Goal: Task Accomplishment & Management: Manage account settings

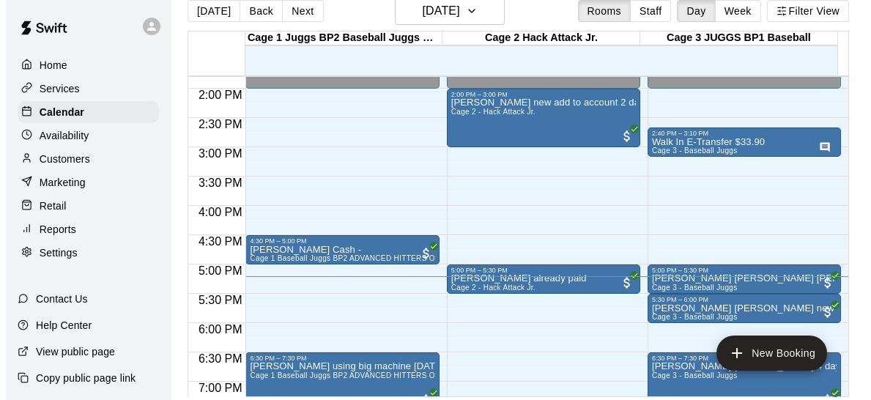
scroll to position [852, 0]
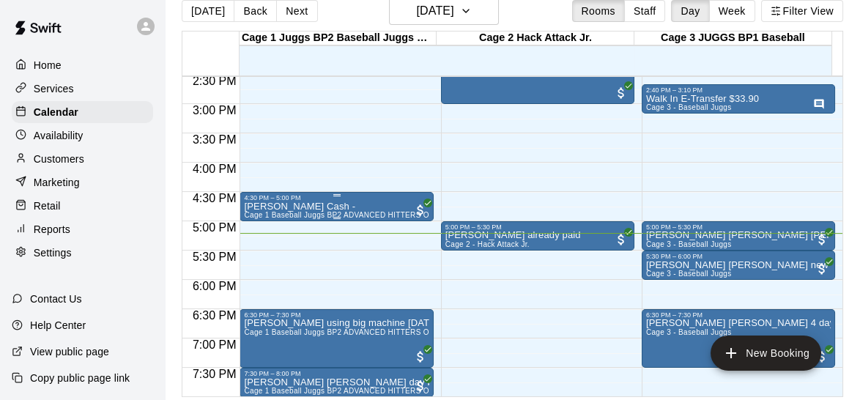
click at [352, 197] on div "4:30 PM – 5:00 PM" at bounding box center [336, 197] width 185 height 7
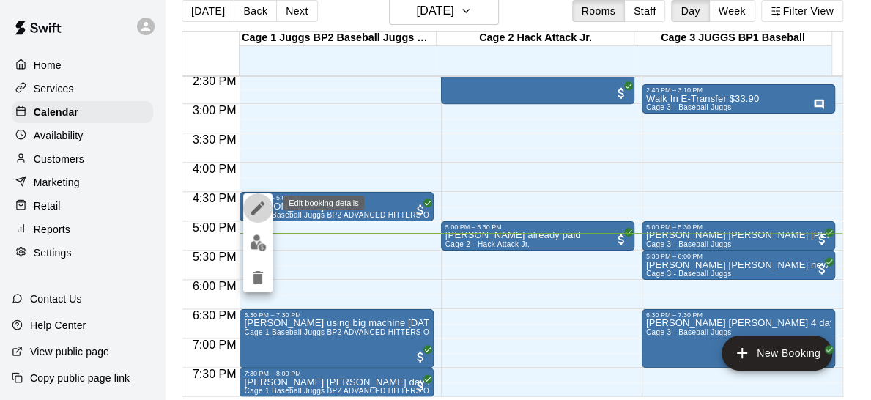
click at [256, 207] on icon "edit" at bounding box center [257, 207] width 13 height 13
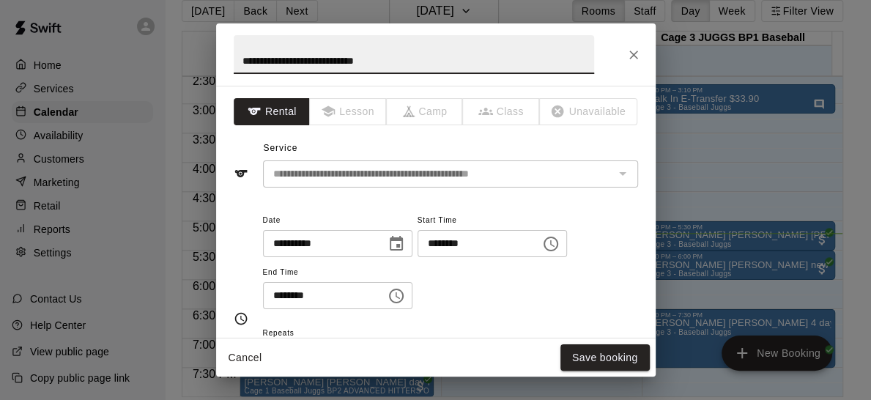
type input "**********"
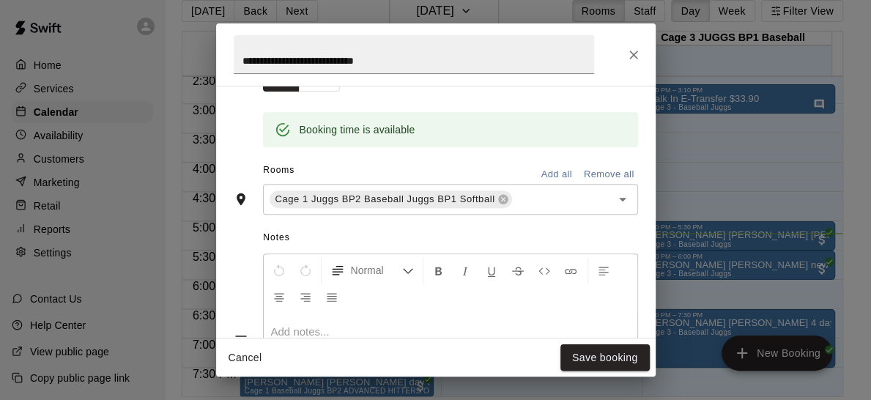
scroll to position [281, 0]
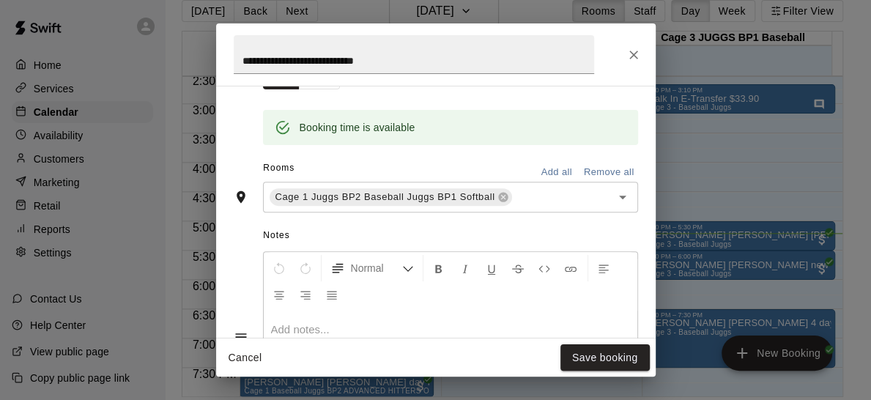
click at [380, 331] on p at bounding box center [450, 329] width 359 height 15
click at [614, 365] on button "Save booking" at bounding box center [604, 357] width 89 height 27
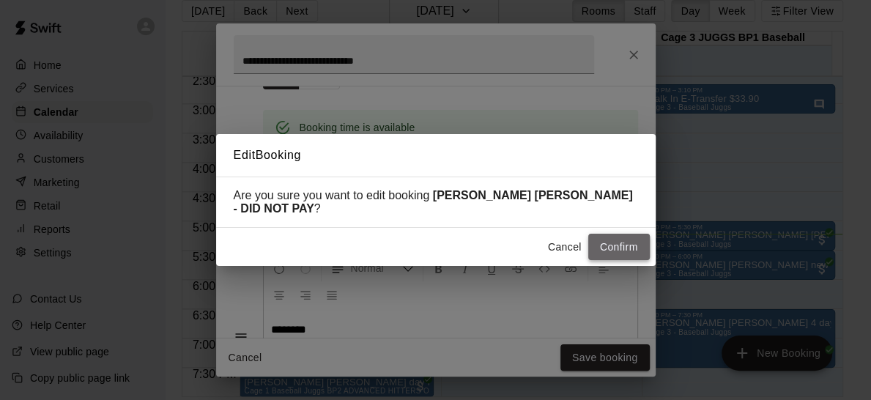
click at [630, 241] on button "Confirm" at bounding box center [619, 247] width 62 height 27
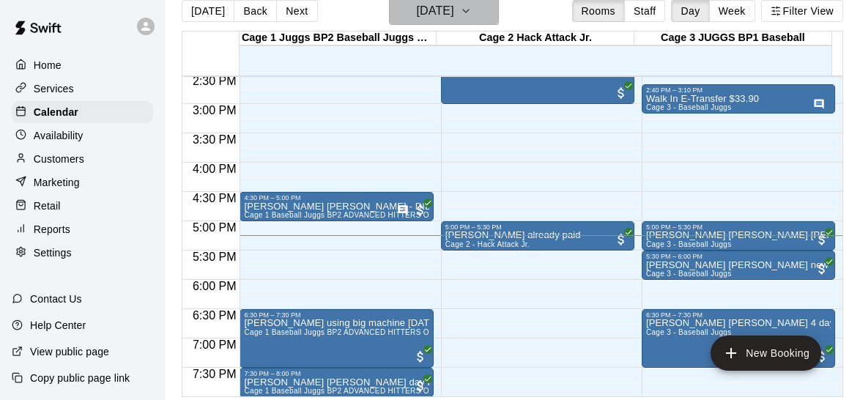
click at [483, 12] on button "Thursday Aug 21" at bounding box center [444, 11] width 110 height 28
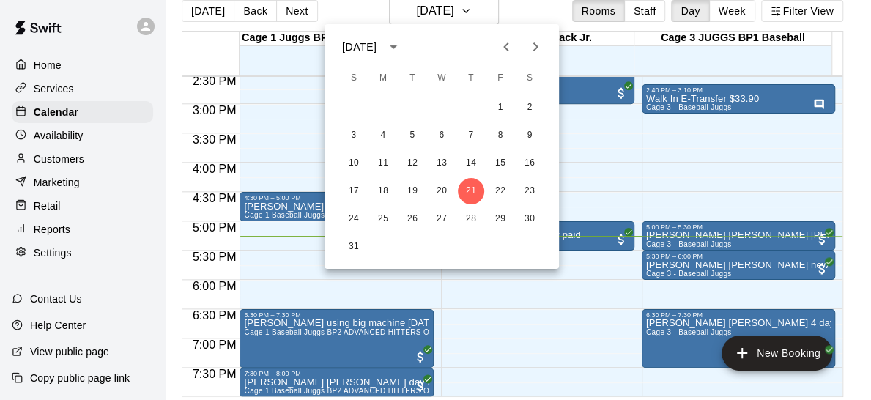
click at [498, 14] on div at bounding box center [435, 200] width 871 height 400
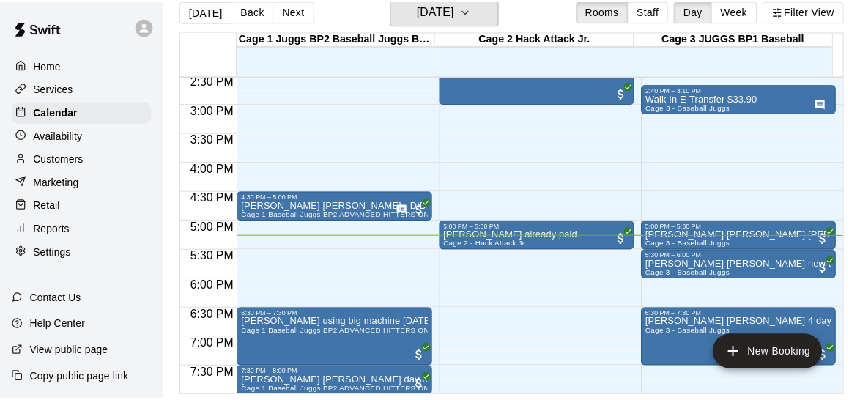
scroll to position [18, 0]
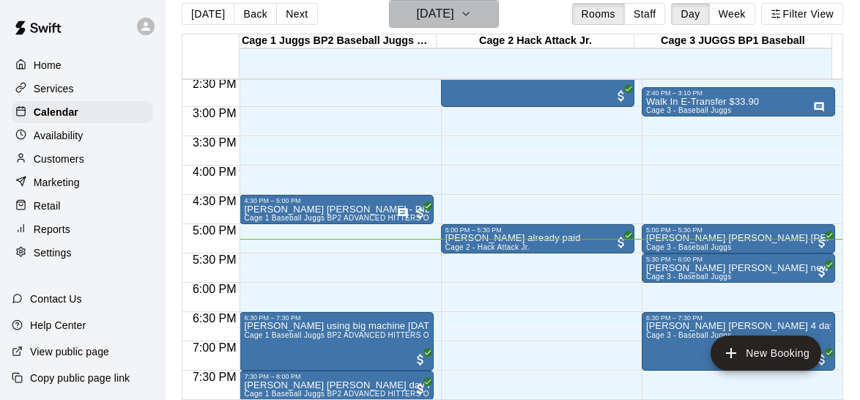
click at [496, 24] on button "Thursday Aug 21" at bounding box center [444, 14] width 110 height 28
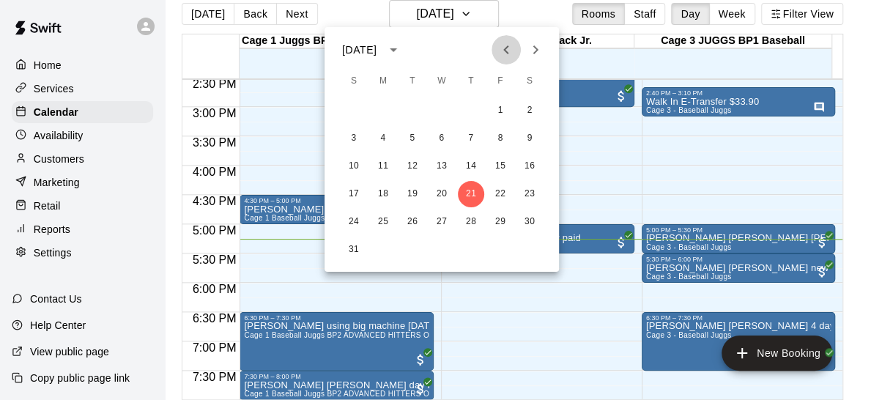
click at [508, 48] on icon "Previous month" at bounding box center [506, 50] width 18 height 18
click at [445, 116] on button "2" at bounding box center [441, 110] width 26 height 26
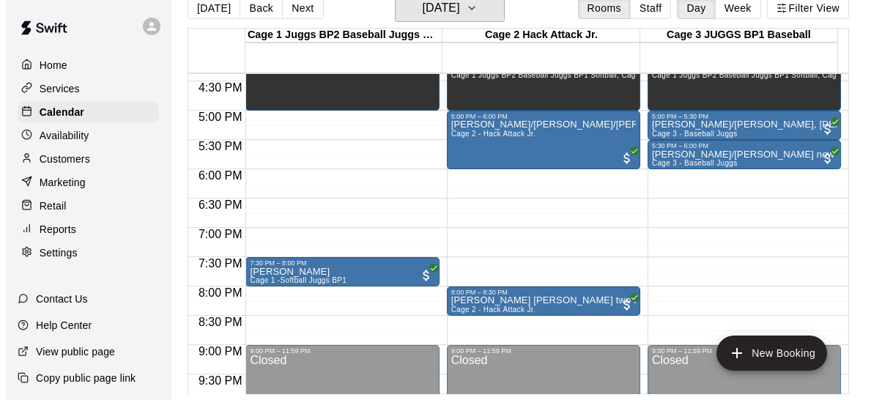
scroll to position [962, 0]
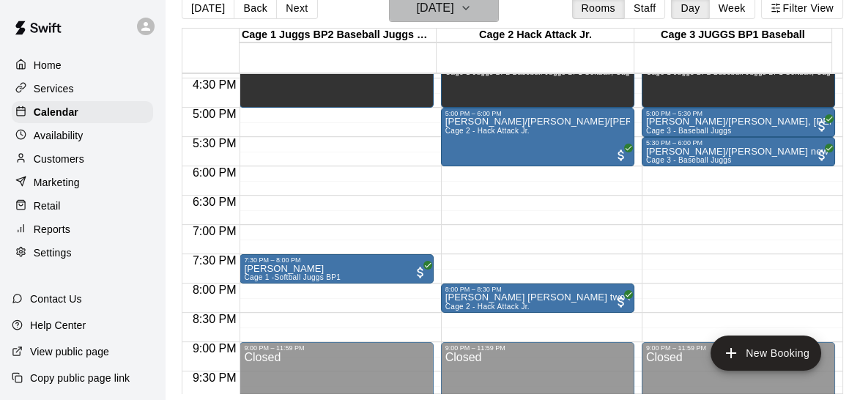
click at [472, 16] on icon "button" at bounding box center [466, 8] width 12 height 18
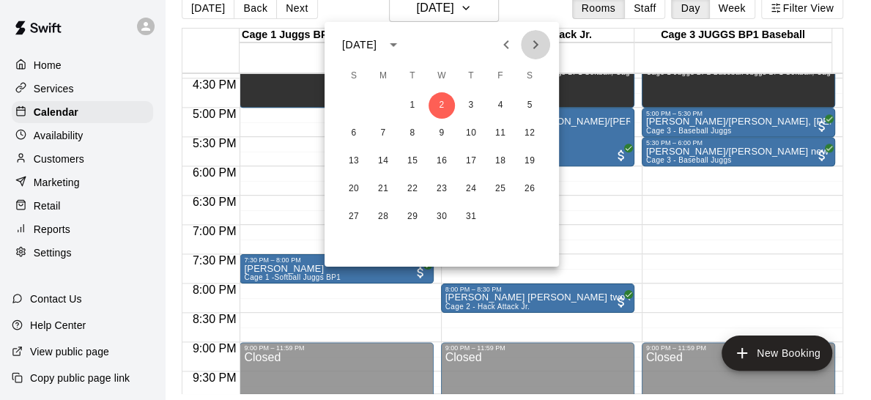
click at [539, 39] on icon "Next month" at bounding box center [536, 45] width 18 height 18
click at [474, 182] on button "21" at bounding box center [471, 189] width 26 height 26
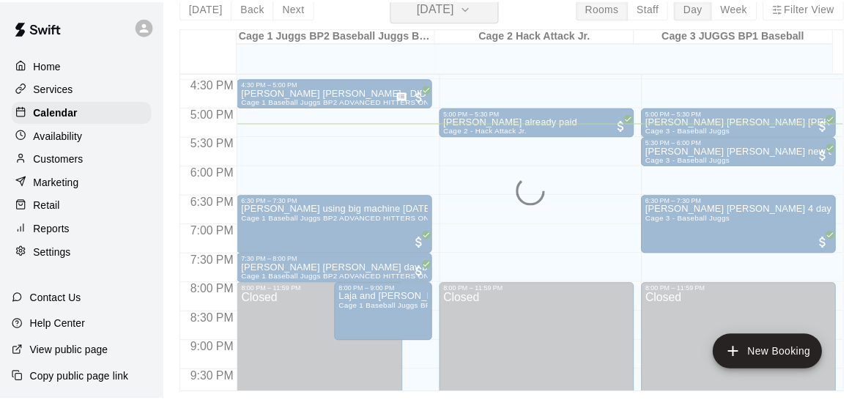
scroll to position [18, 0]
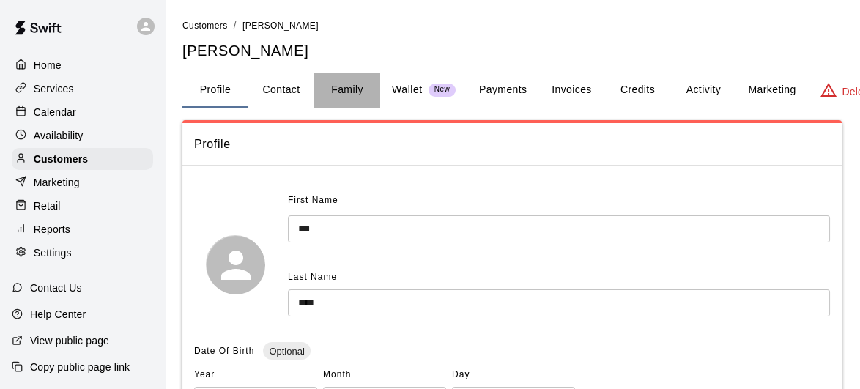
click at [342, 87] on button "Family" at bounding box center [347, 90] width 66 height 35
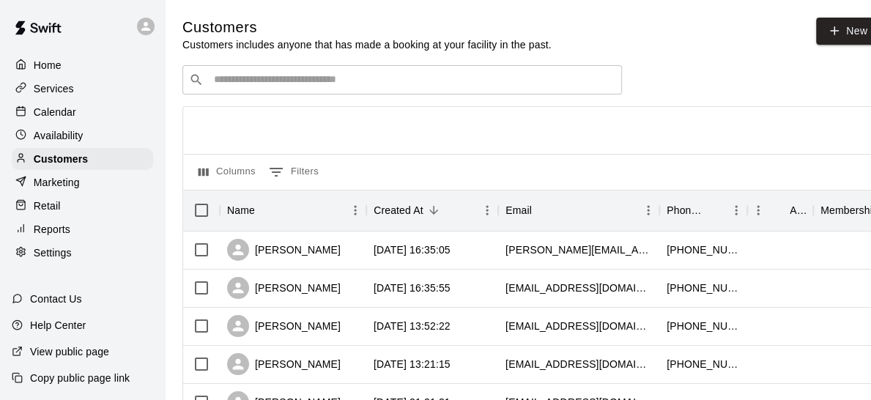
click at [339, 81] on input "Search customers by name or email" at bounding box center [412, 80] width 406 height 15
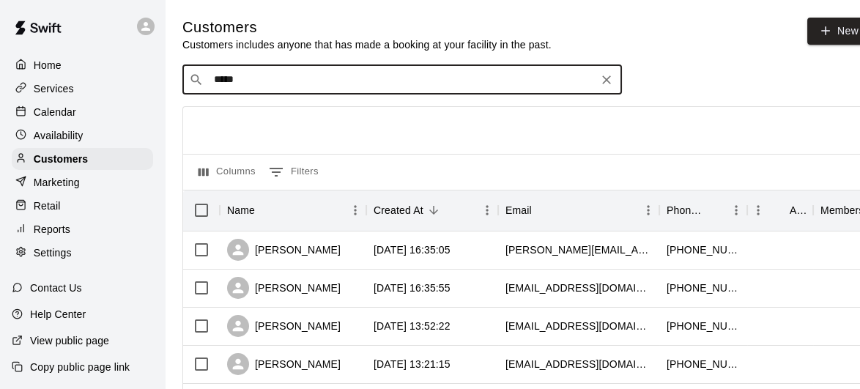
type input "******"
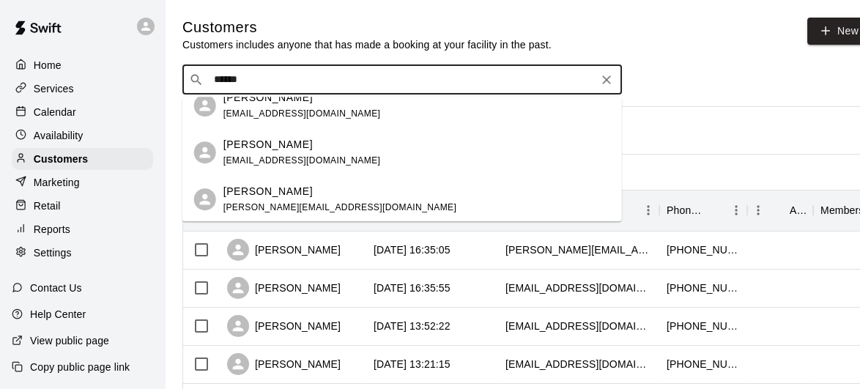
scroll to position [10, 0]
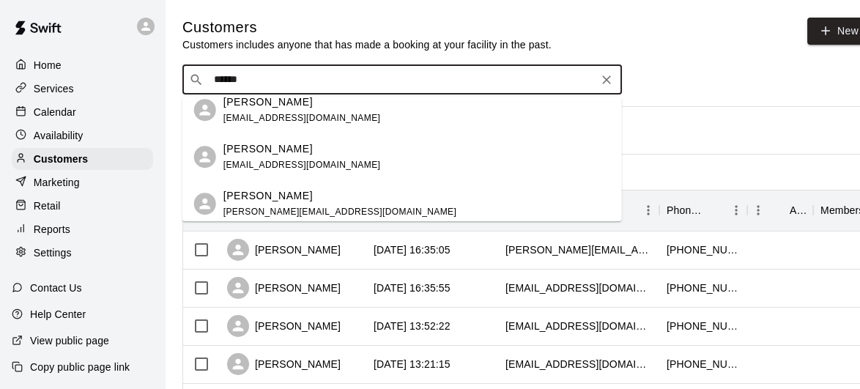
click at [306, 150] on div "Hayden Treacy" at bounding box center [301, 148] width 157 height 15
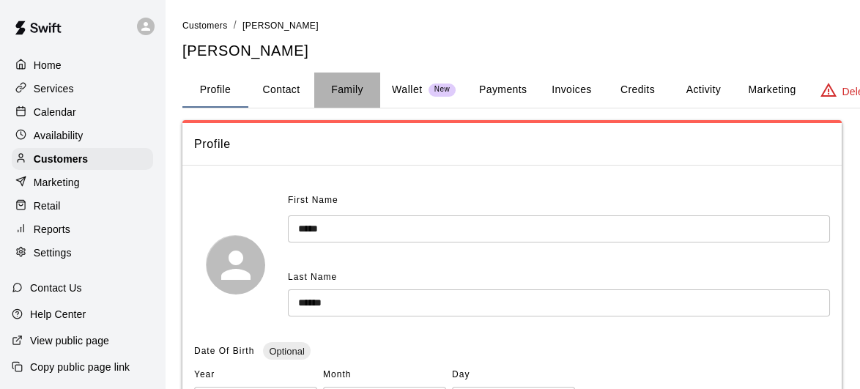
click at [345, 87] on button "Family" at bounding box center [347, 90] width 66 height 35
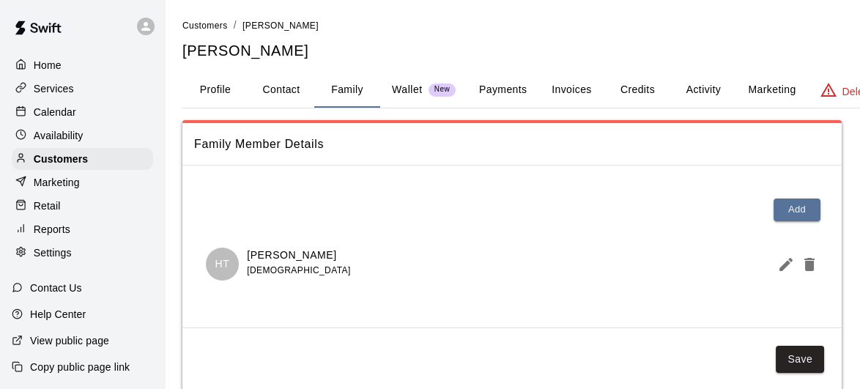
scroll to position [29, 0]
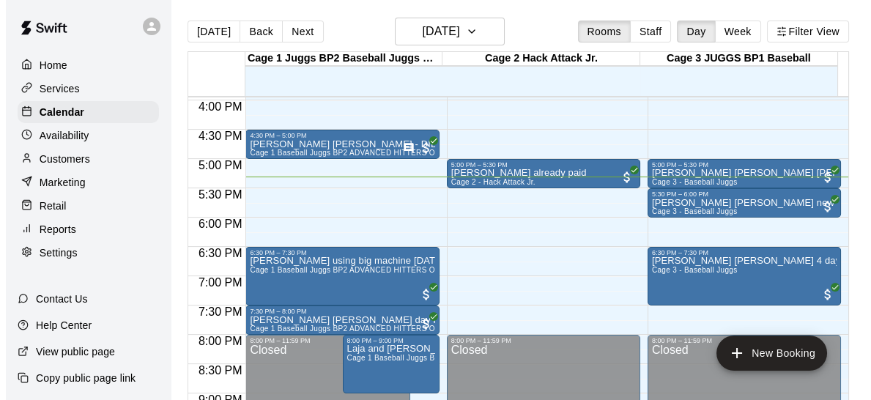
scroll to position [931, 0]
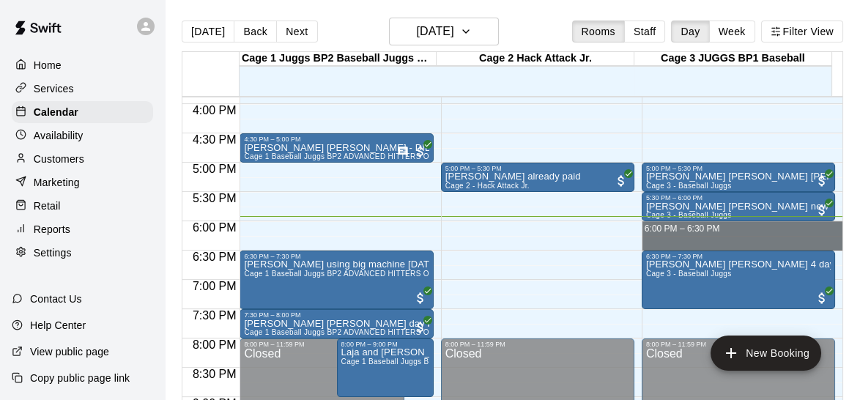
drag, startPoint x: 637, startPoint y: 223, endPoint x: 663, endPoint y: 239, distance: 29.9
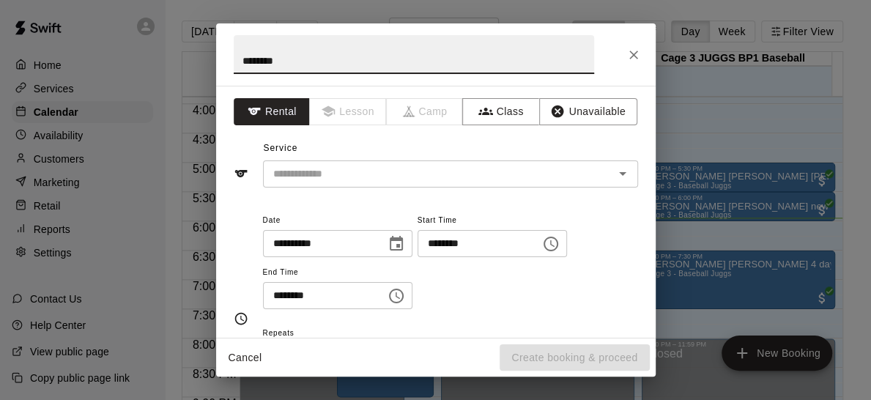
type input "*******"
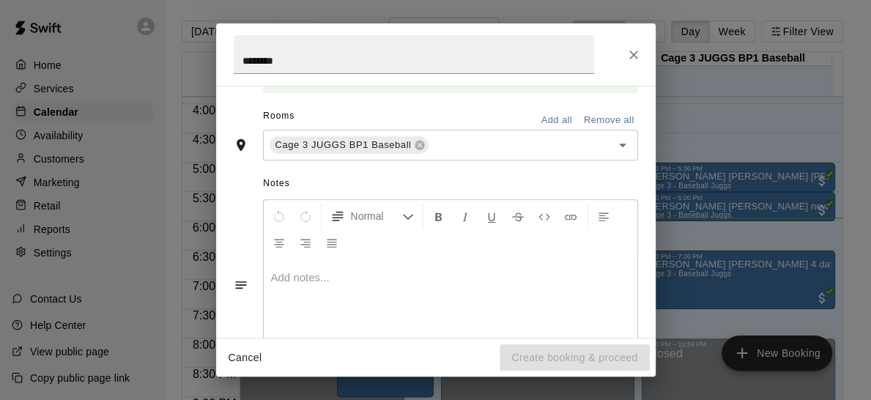
scroll to position [314, 0]
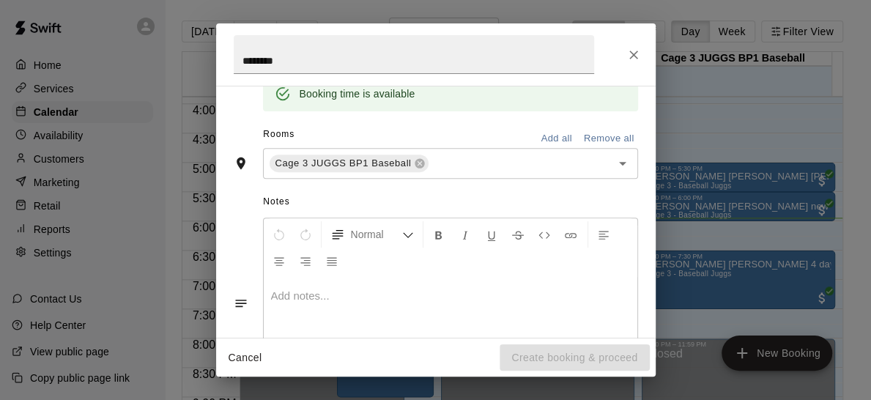
click at [374, 309] on div at bounding box center [451, 333] width 374 height 110
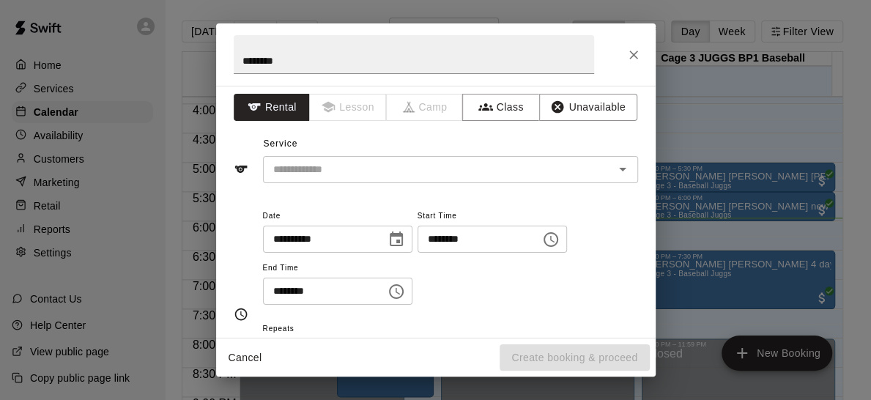
scroll to position [0, 0]
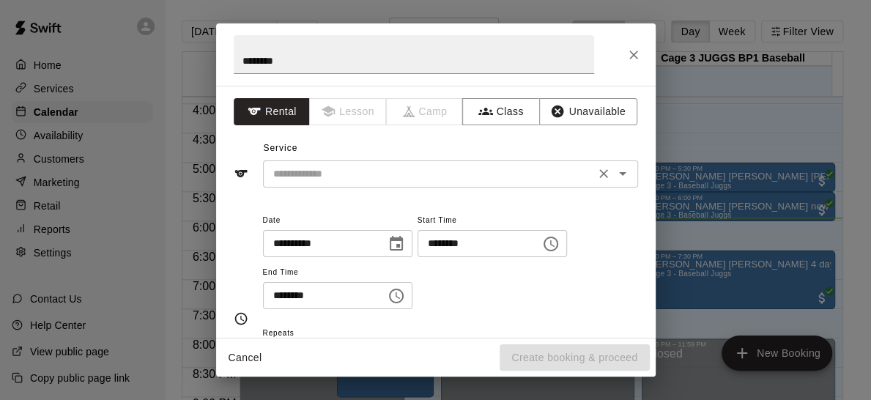
click at [599, 181] on div at bounding box center [612, 173] width 38 height 21
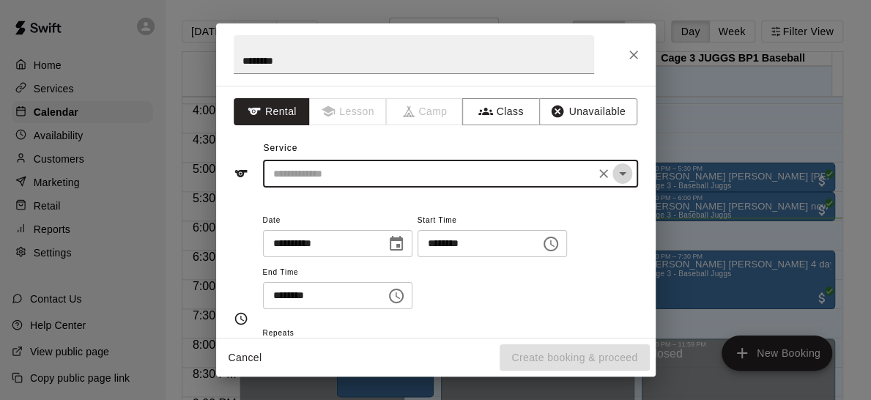
click at [614, 175] on icon "Open" at bounding box center [623, 174] width 18 height 18
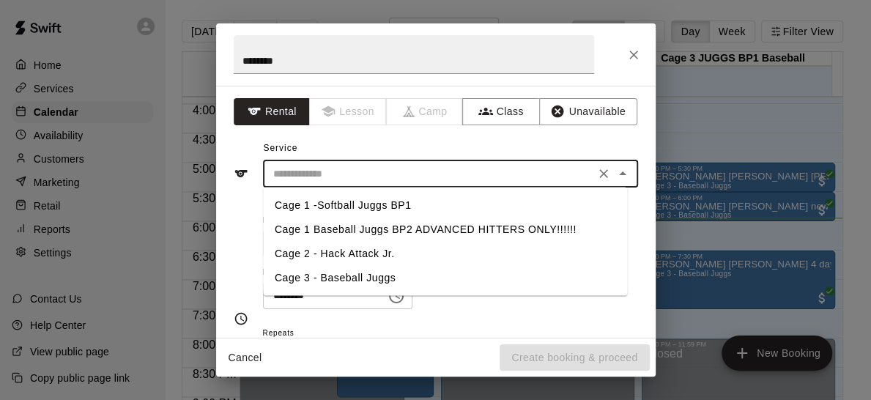
click at [431, 281] on li "Cage 3 - Baseball Juggs" at bounding box center [445, 277] width 364 height 24
type input "**********"
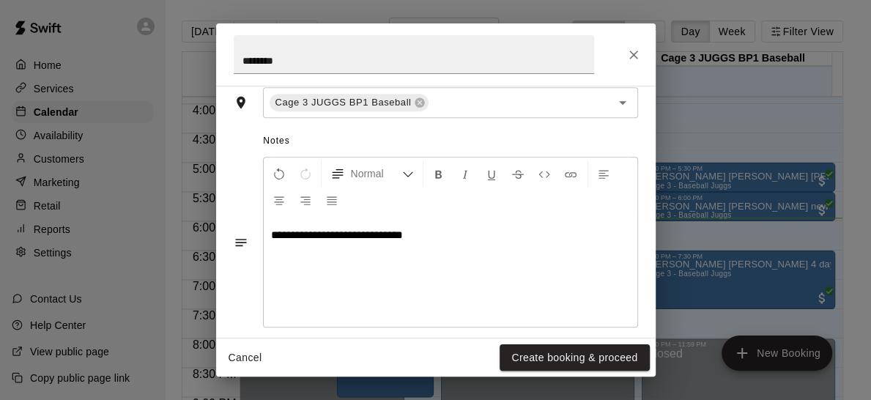
scroll to position [378, 0]
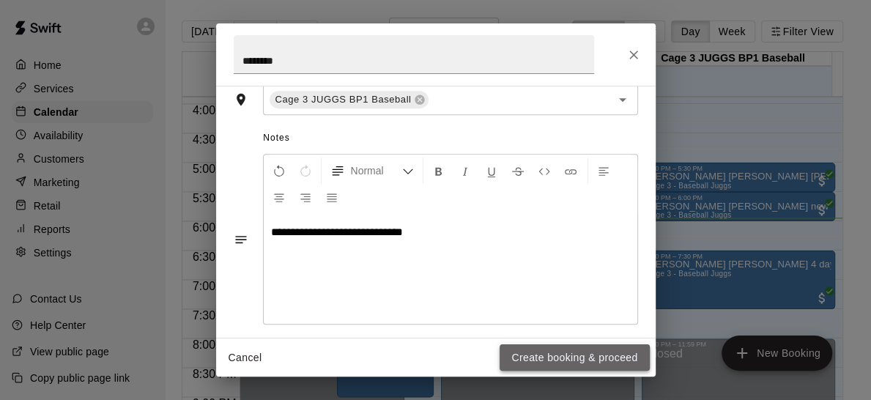
click at [579, 353] on button "Create booking & proceed" at bounding box center [573, 357] width 149 height 27
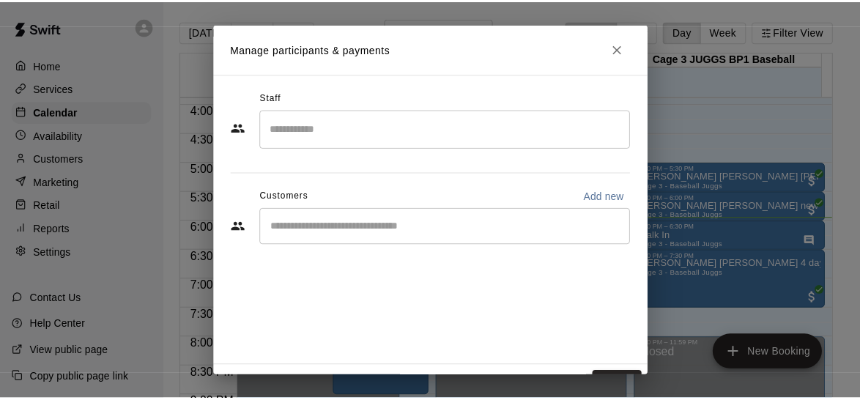
scroll to position [28, 0]
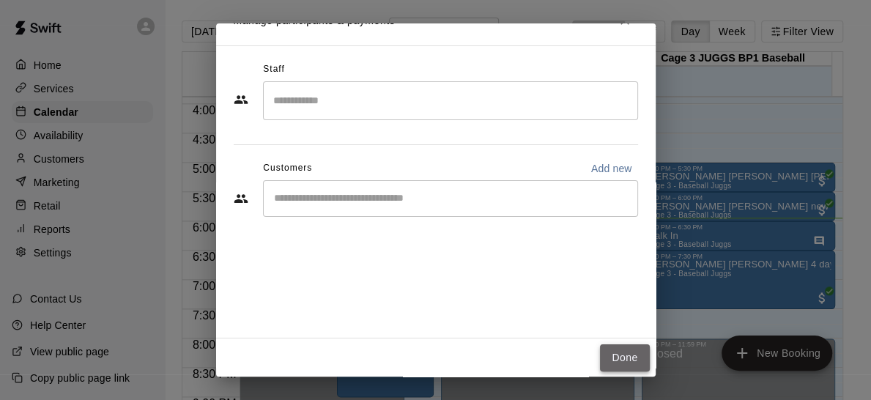
click at [617, 352] on button "Done" at bounding box center [624, 357] width 49 height 27
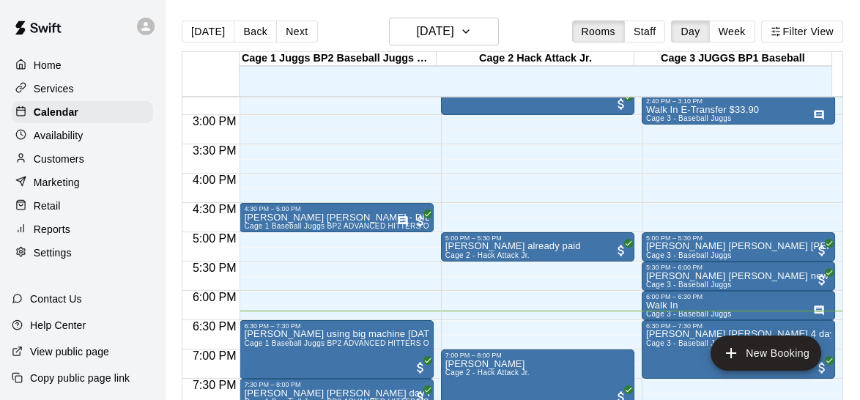
scroll to position [864, 0]
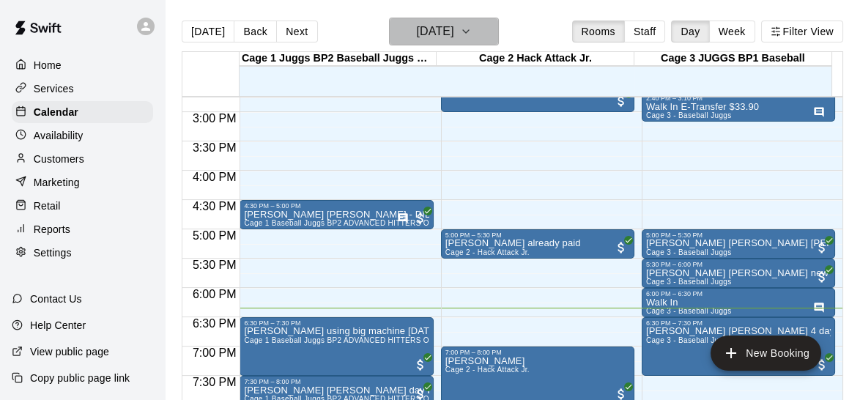
click at [453, 29] on h6 "Thursday Aug 21" at bounding box center [434, 31] width 37 height 21
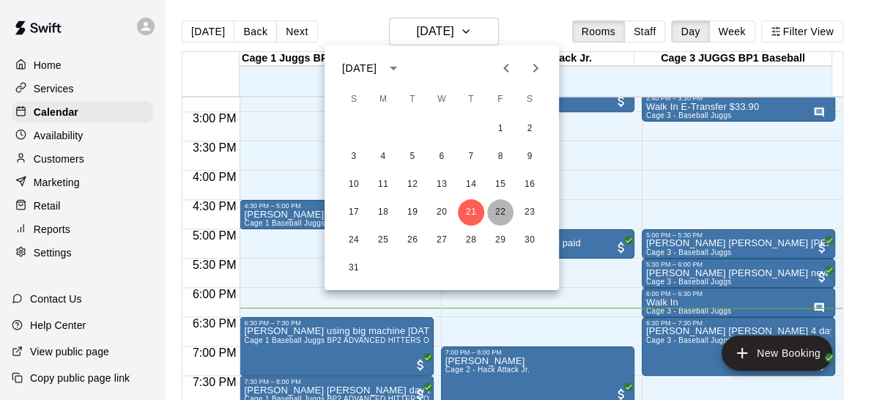
click at [497, 212] on button "22" at bounding box center [500, 212] width 26 height 26
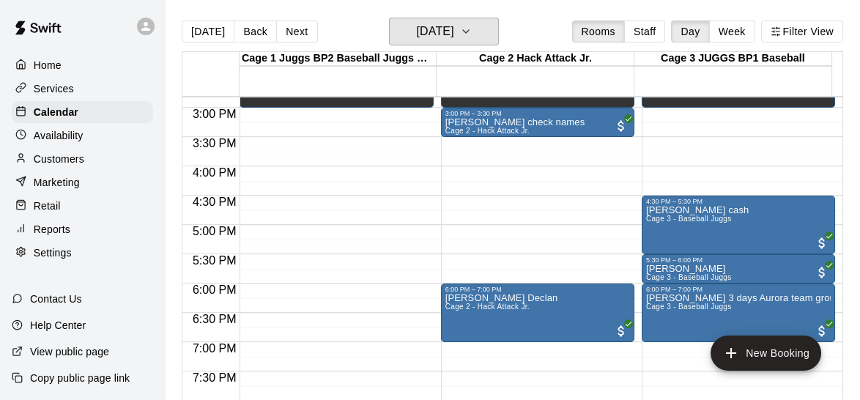
scroll to position [871, 0]
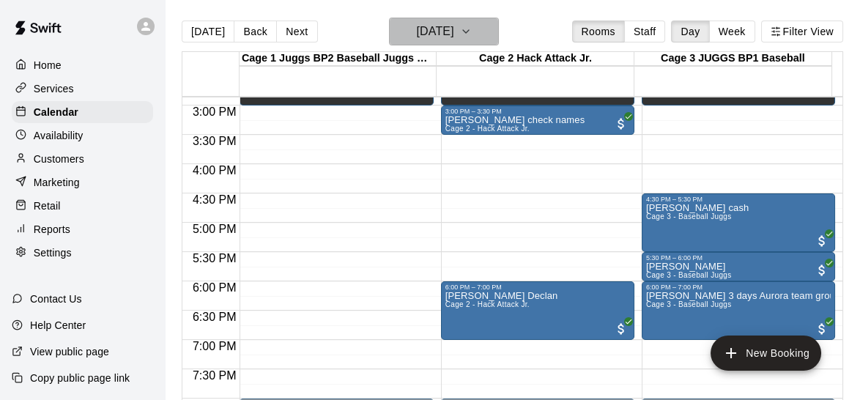
click at [472, 28] on icon "button" at bounding box center [466, 32] width 12 height 18
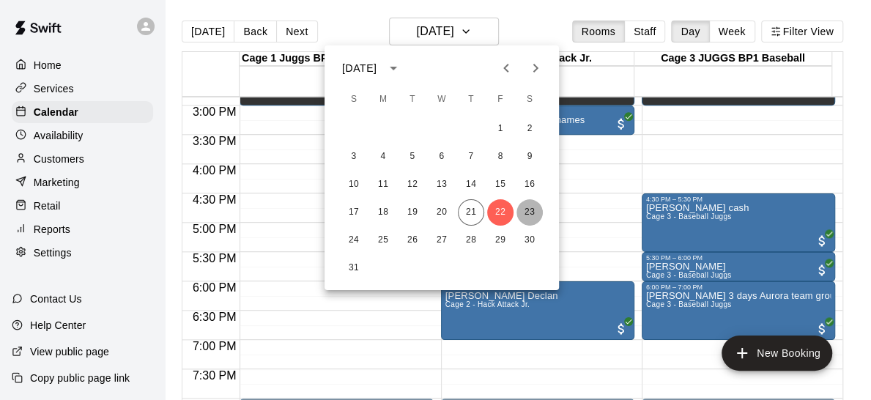
click at [531, 207] on button "23" at bounding box center [529, 212] width 26 height 26
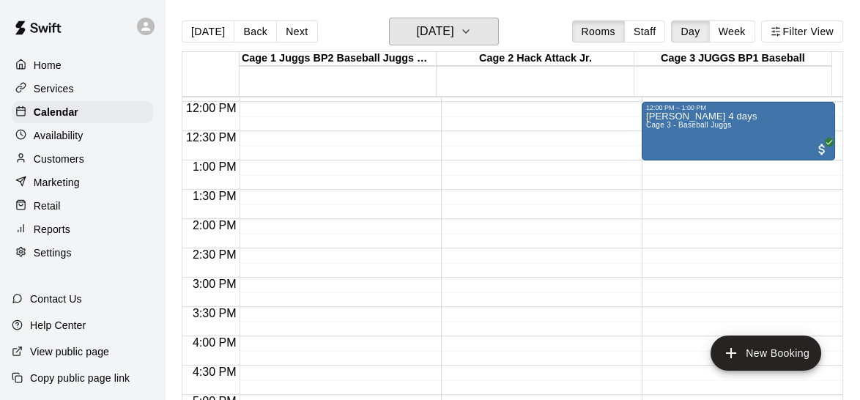
scroll to position [690, 0]
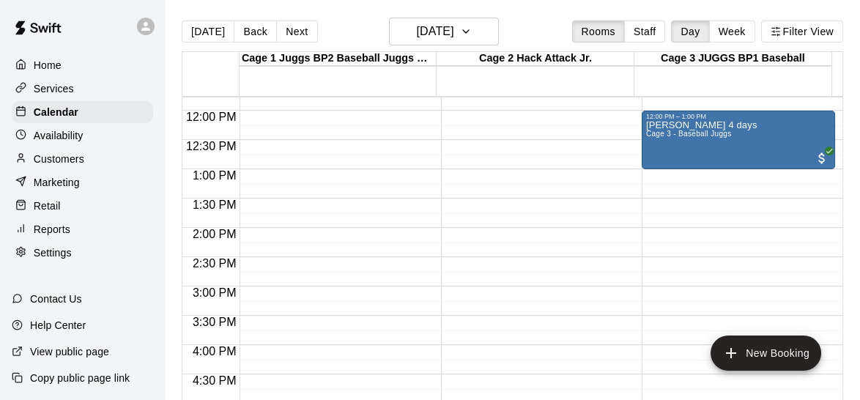
click at [487, 47] on div "Today Back Next Saturday Aug 23 Rooms Staff Day Week Filter View" at bounding box center [512, 35] width 661 height 34
click at [472, 32] on icon "button" at bounding box center [466, 32] width 12 height 18
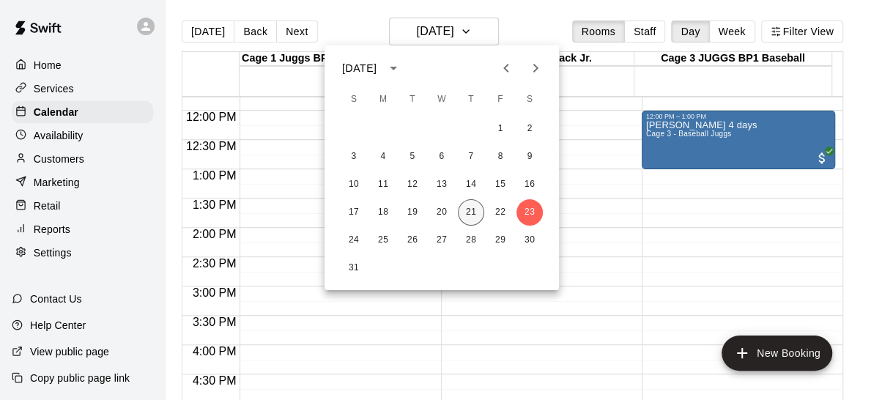
click at [475, 209] on button "21" at bounding box center [471, 212] width 26 height 26
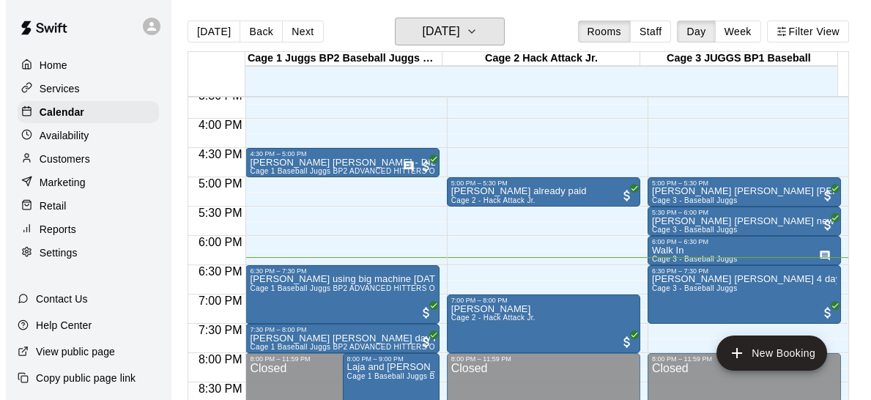
scroll to position [919, 0]
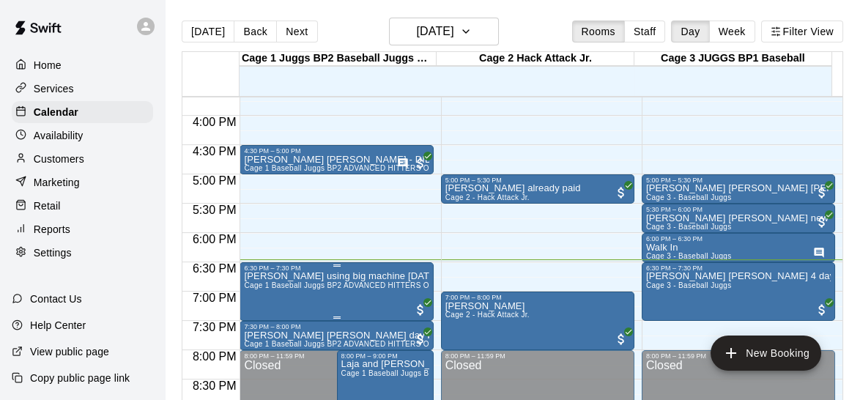
click at [415, 318] on div at bounding box center [336, 317] width 185 height 2
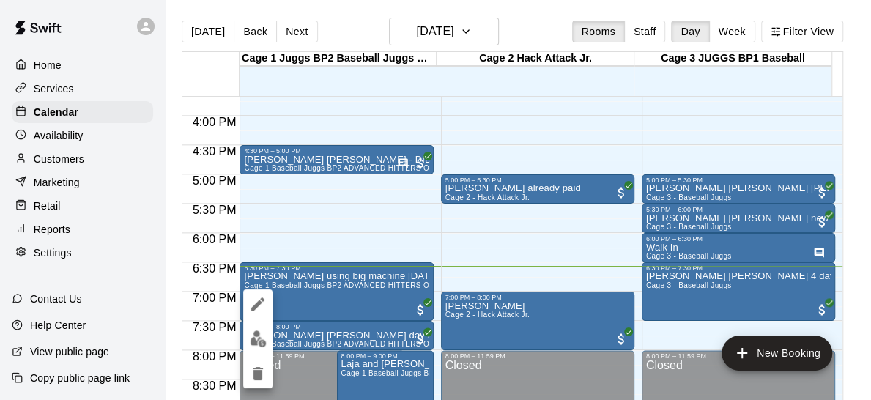
drag, startPoint x: 439, startPoint y: 263, endPoint x: 468, endPoint y: 286, distance: 36.5
click at [468, 286] on div at bounding box center [435, 200] width 871 height 400
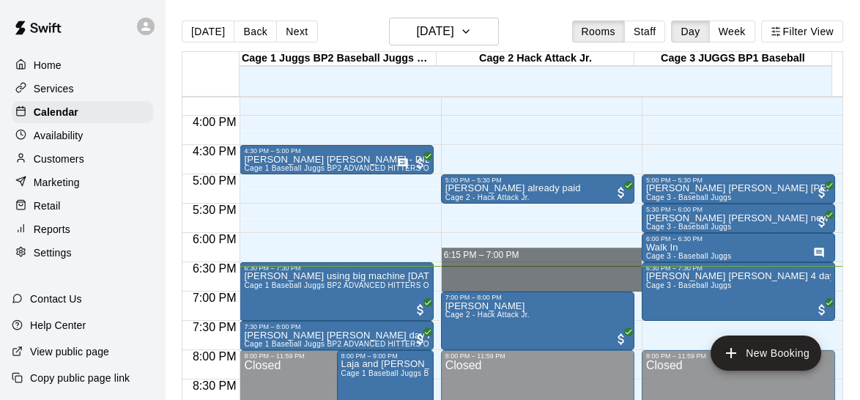
drag, startPoint x: 438, startPoint y: 261, endPoint x: 453, endPoint y: 280, distance: 23.4
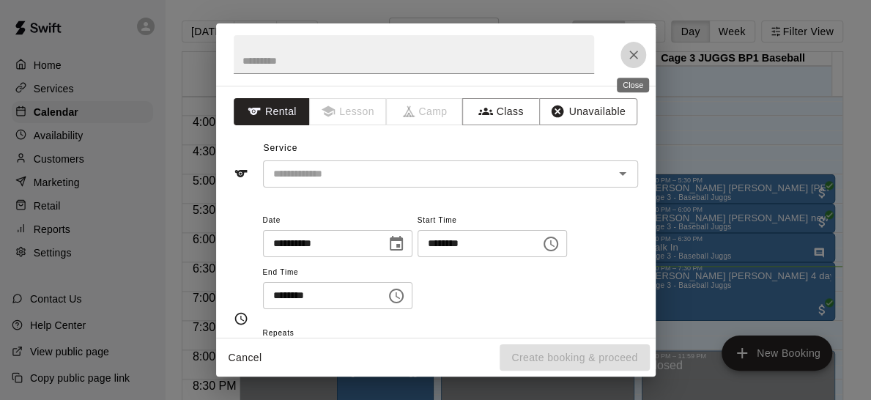
click at [631, 53] on icon "Close" at bounding box center [633, 55] width 9 height 9
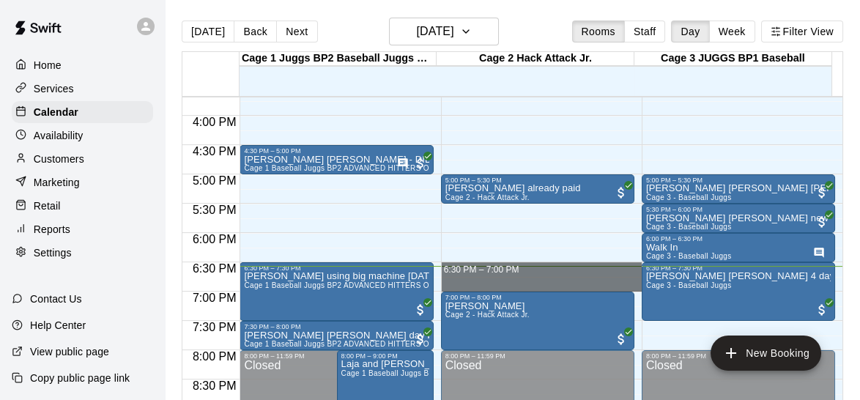
drag, startPoint x: 439, startPoint y: 262, endPoint x: 456, endPoint y: 283, distance: 26.1
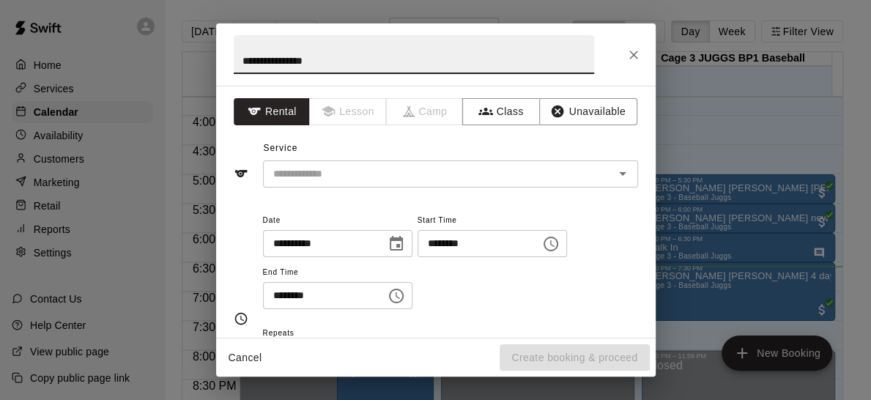
type input "**********"
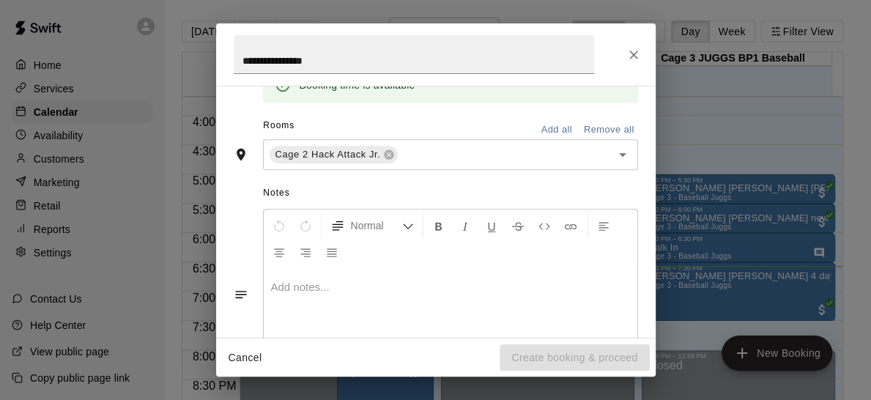
scroll to position [334, 0]
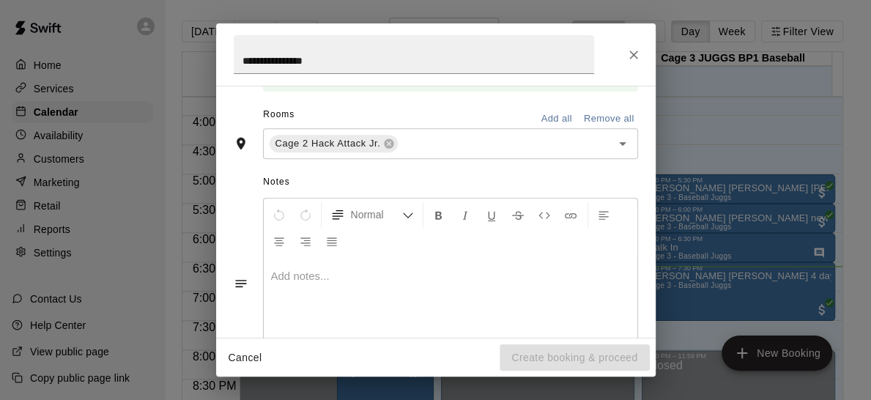
click at [335, 284] on div at bounding box center [451, 313] width 374 height 110
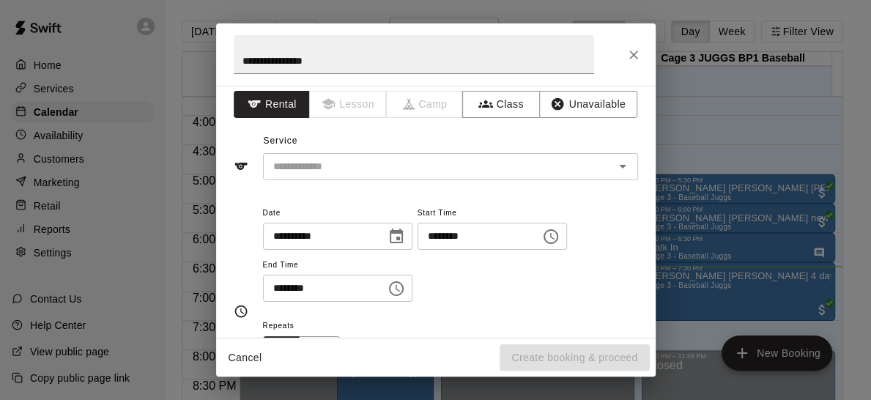
scroll to position [0, 0]
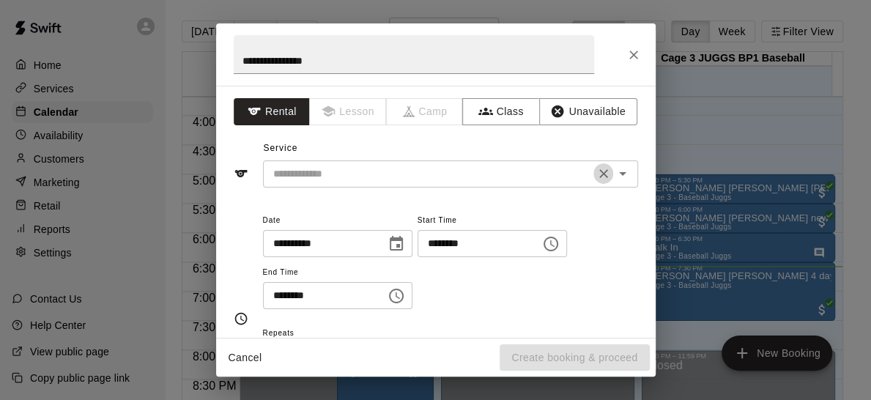
click at [596, 175] on icon "Clear" at bounding box center [603, 173] width 15 height 15
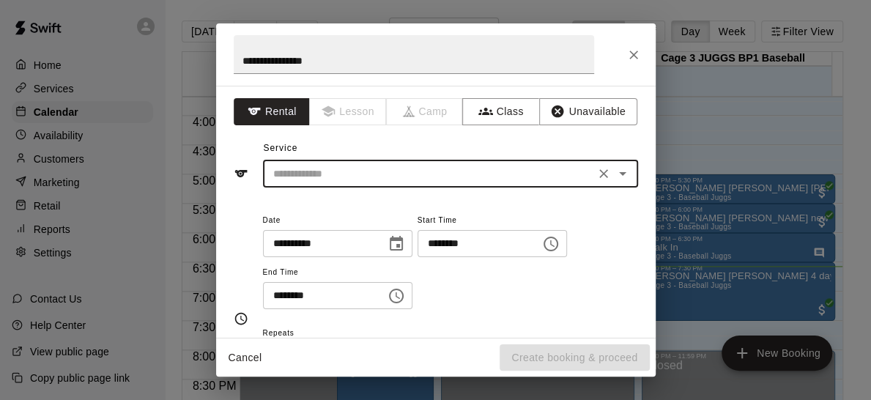
click at [577, 176] on input "text" at bounding box center [428, 174] width 323 height 18
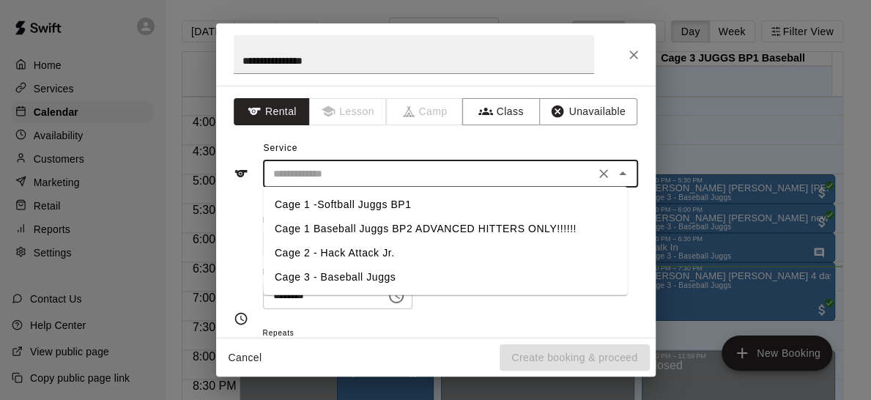
click at [395, 250] on li "Cage 2 - Hack Attack Jr." at bounding box center [445, 253] width 364 height 24
type input "**********"
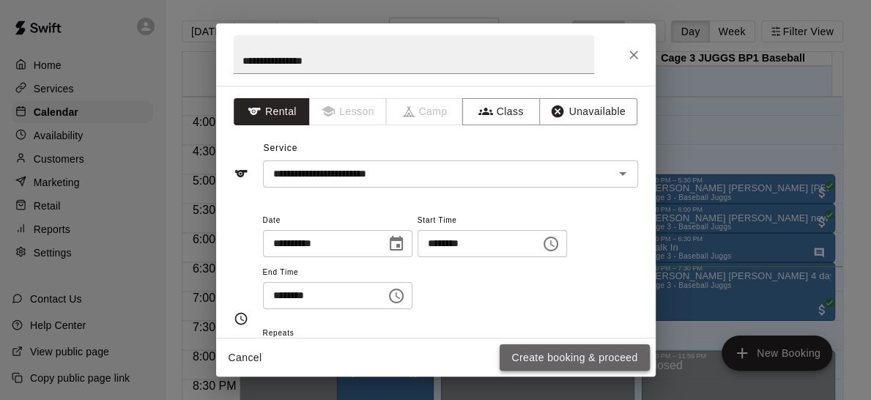
click at [578, 354] on button "Create booking & proceed" at bounding box center [573, 357] width 149 height 27
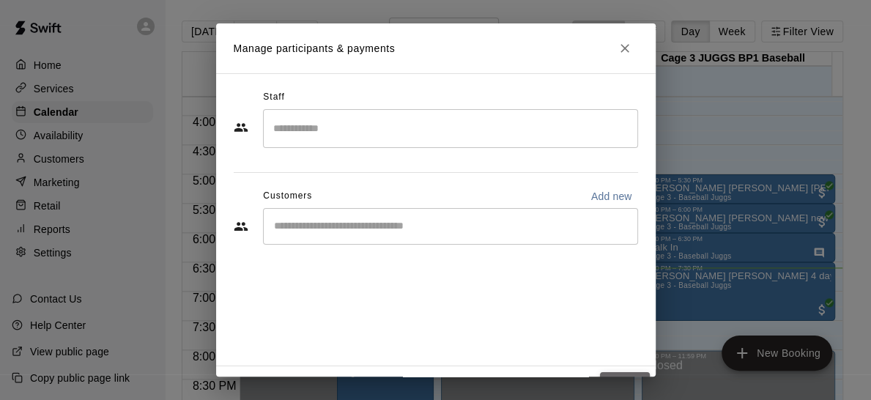
click at [614, 374] on button "Done" at bounding box center [624, 385] width 49 height 27
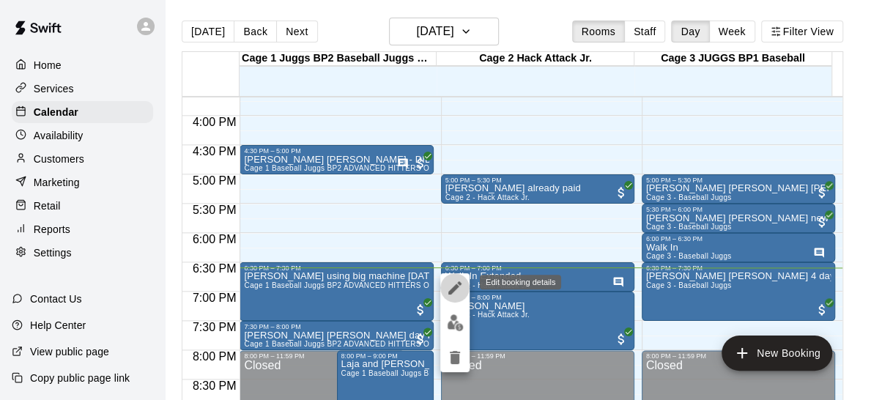
click at [454, 283] on icon "edit" at bounding box center [455, 288] width 18 height 18
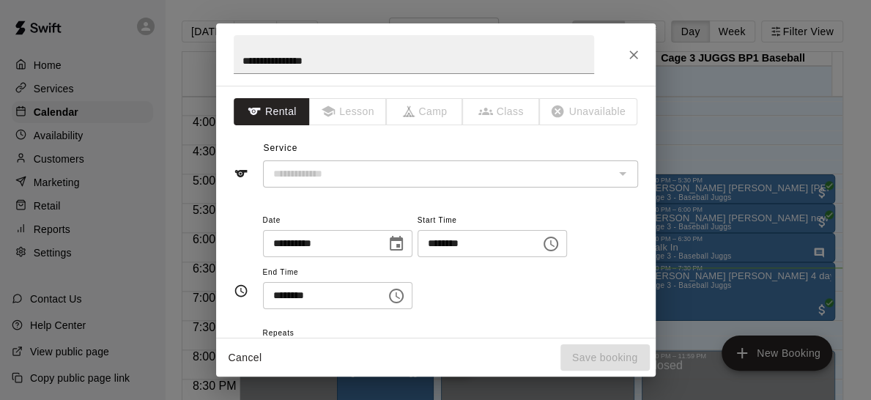
type input "**********"
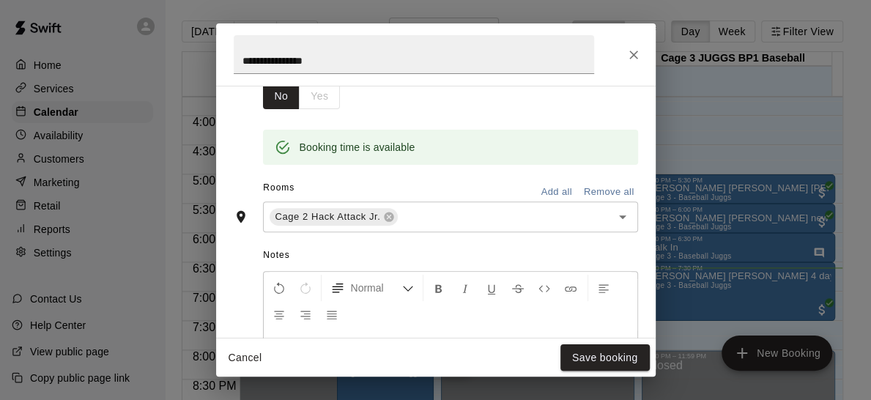
scroll to position [279, 0]
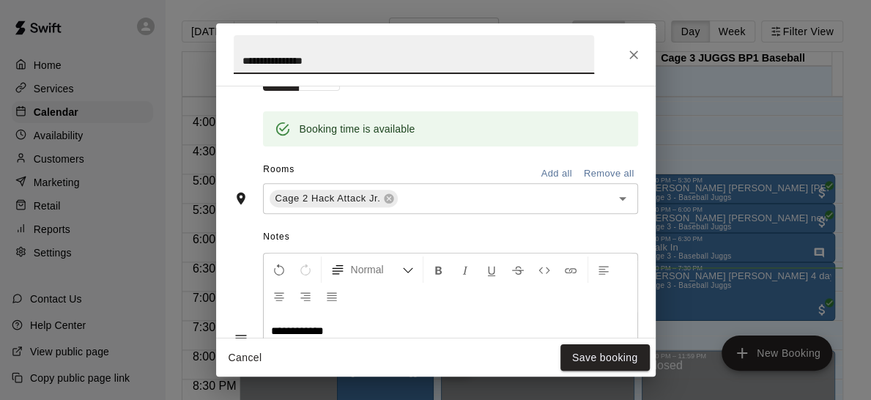
click at [370, 62] on input "**********" at bounding box center [414, 54] width 360 height 39
type input "**********"
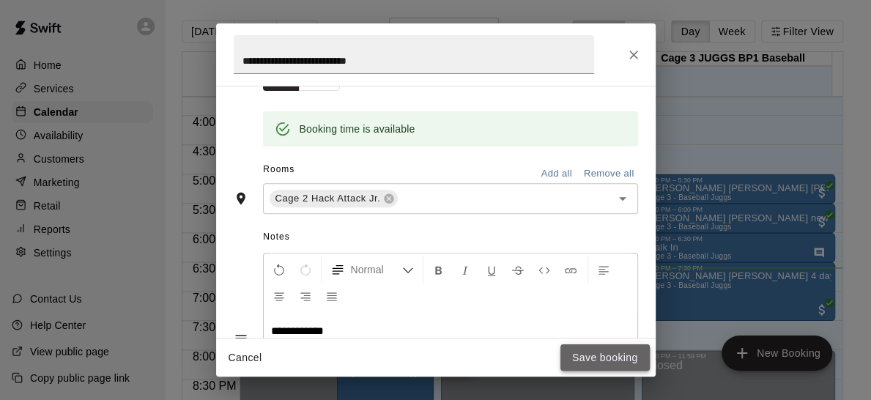
click at [593, 353] on button "Save booking" at bounding box center [604, 357] width 89 height 27
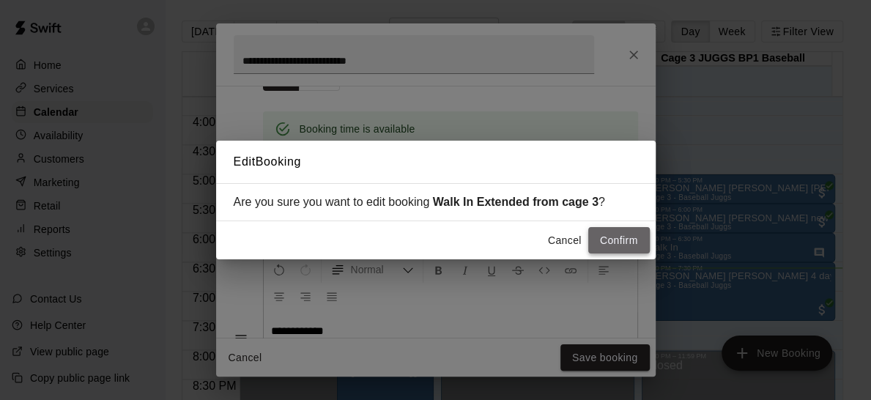
click at [619, 245] on button "Confirm" at bounding box center [619, 240] width 62 height 27
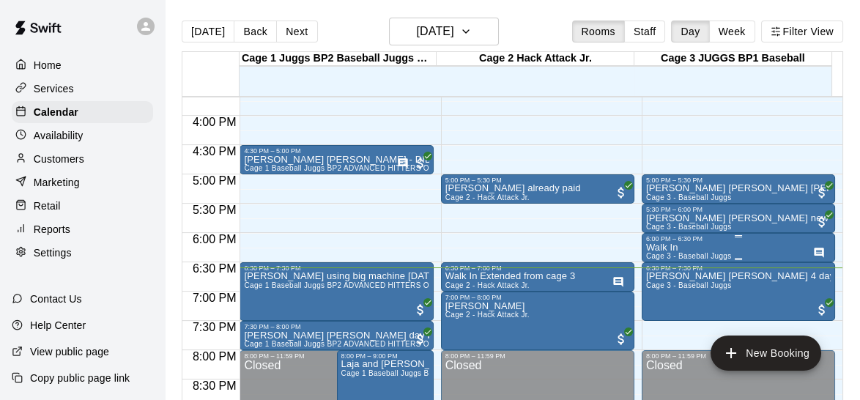
click at [750, 240] on div "6:00 PM – 6:30 PM" at bounding box center [738, 238] width 185 height 7
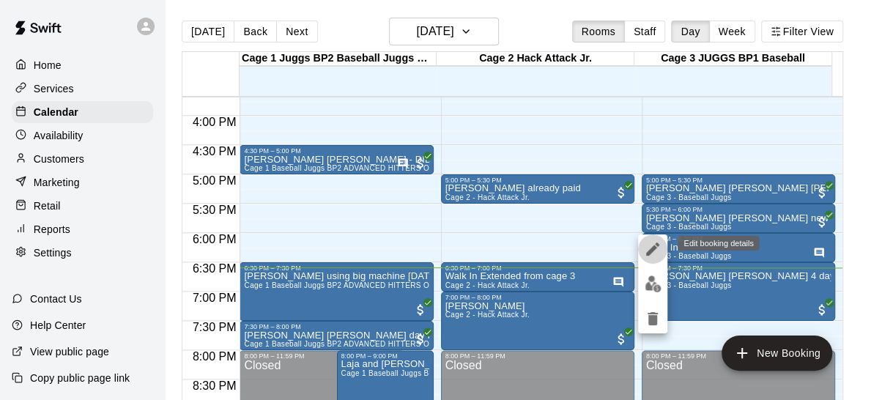
click at [650, 243] on icon "edit" at bounding box center [653, 249] width 18 height 18
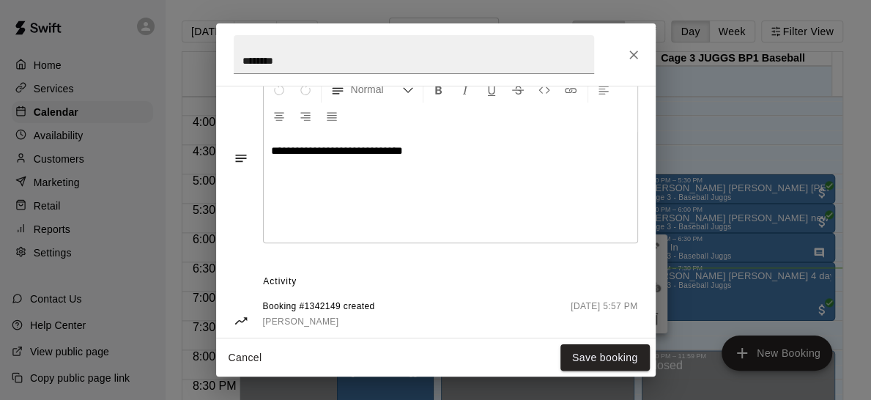
scroll to position [470, 0]
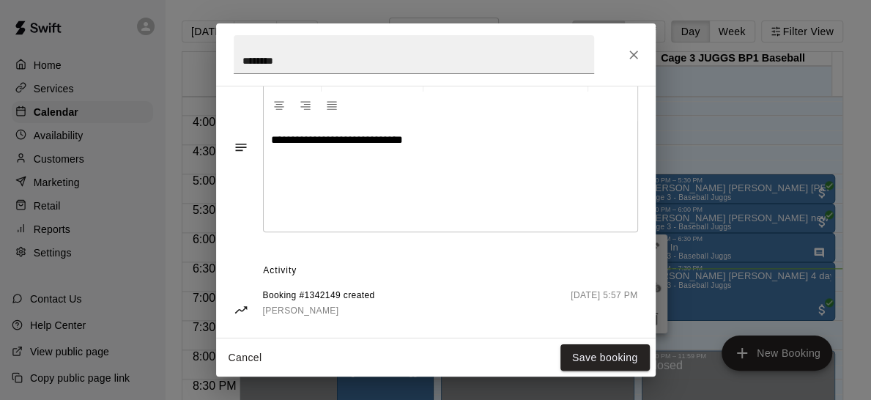
click at [456, 139] on p "**********" at bounding box center [450, 140] width 359 height 15
click at [283, 182] on span "**********" at bounding box center [308, 180] width 75 height 11
click at [281, 179] on span "**********" at bounding box center [308, 180] width 75 height 11
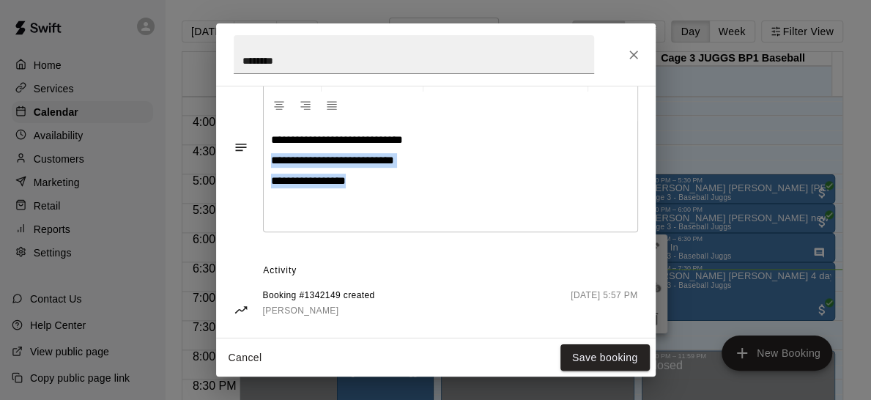
drag, startPoint x: 356, startPoint y: 178, endPoint x: 270, endPoint y: 160, distance: 88.2
click at [270, 160] on div "**********" at bounding box center [451, 177] width 374 height 110
copy div "**********"
click at [599, 353] on button "Save booking" at bounding box center [604, 357] width 89 height 27
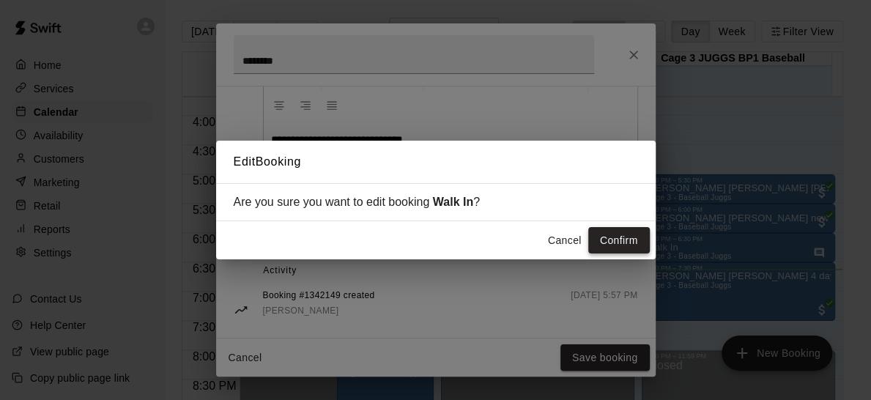
click at [616, 239] on button "Confirm" at bounding box center [619, 240] width 62 height 27
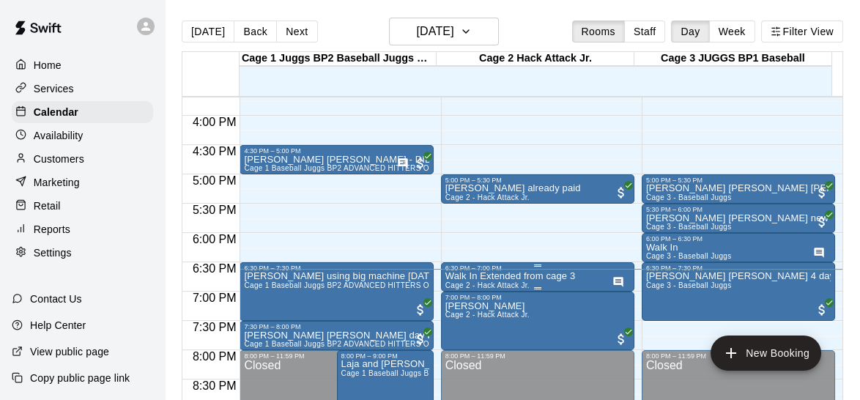
click at [492, 276] on p "Walk In Extended from cage 3" at bounding box center [510, 276] width 130 height 0
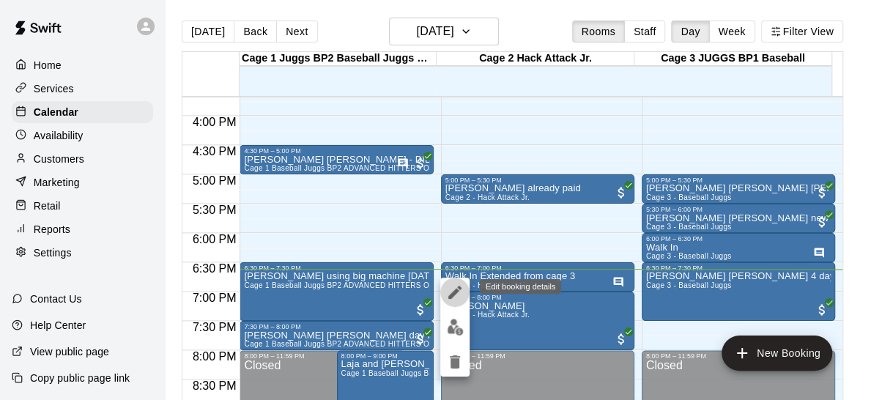
click at [454, 291] on icon "edit" at bounding box center [454, 292] width 13 height 13
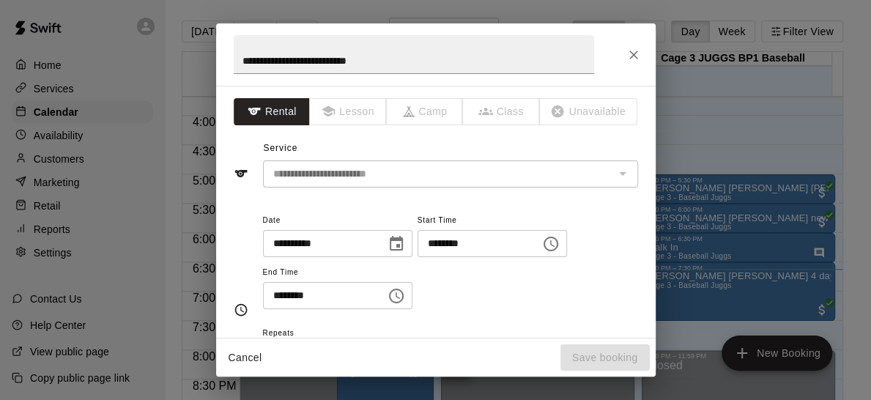
type input "**********"
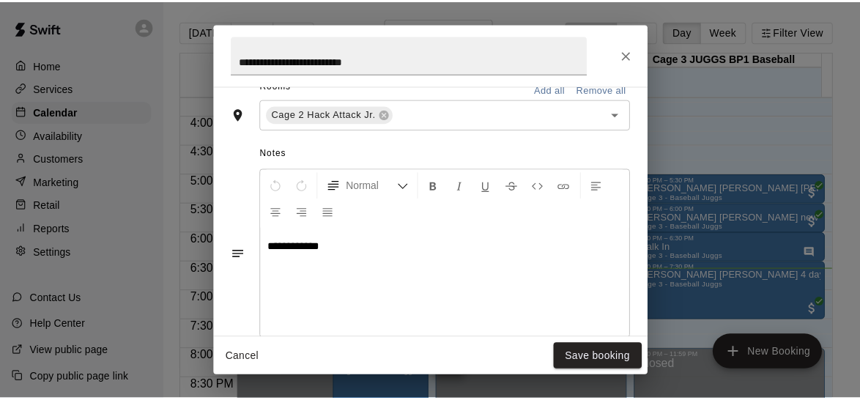
scroll to position [401, 0]
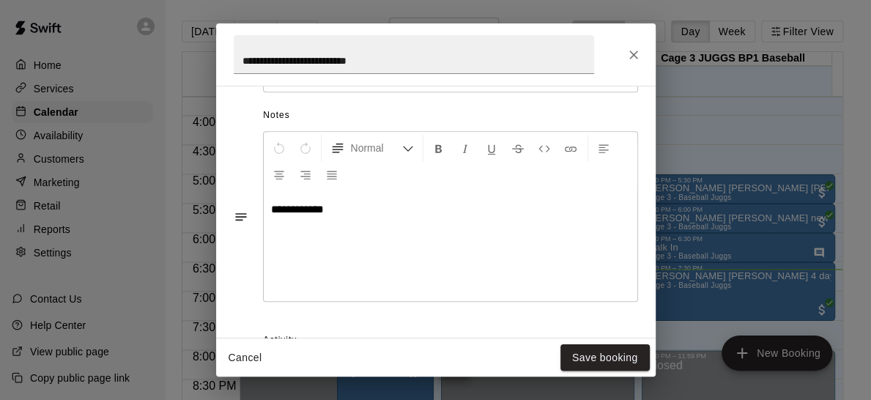
click at [396, 217] on div "**********" at bounding box center [451, 246] width 374 height 110
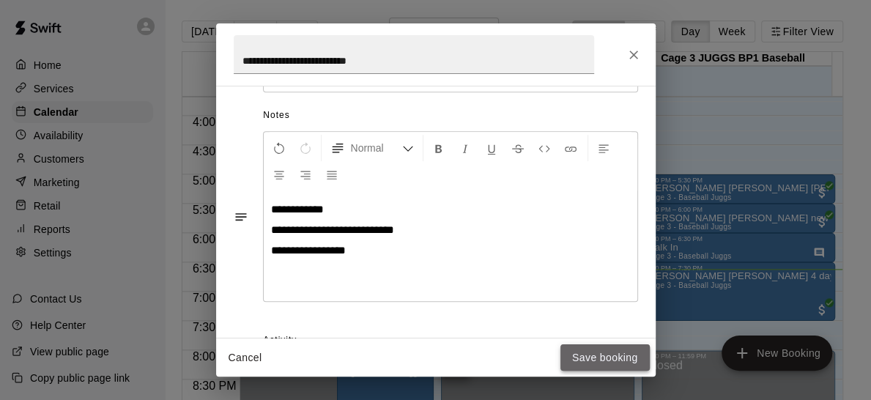
click at [583, 348] on button "Save booking" at bounding box center [604, 357] width 89 height 27
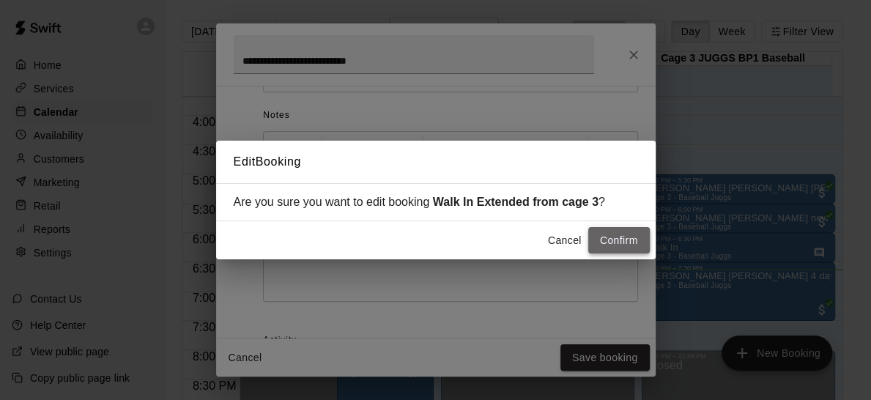
click at [611, 234] on button "Confirm" at bounding box center [619, 240] width 62 height 27
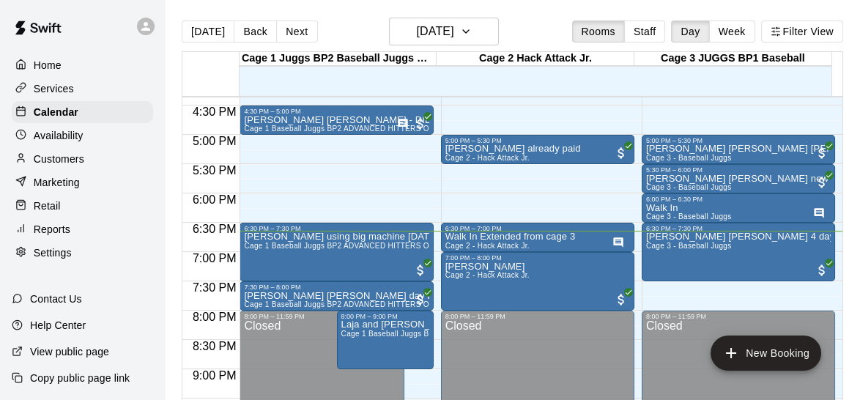
scroll to position [962, 0]
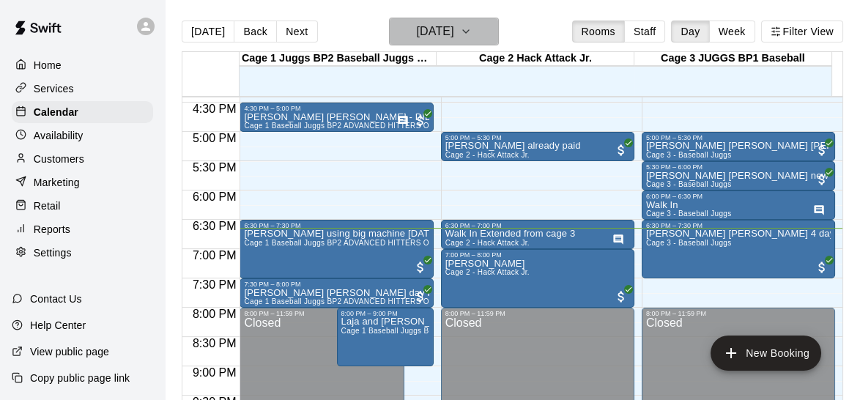
click at [495, 44] on button "Thursday Aug 21" at bounding box center [444, 32] width 110 height 28
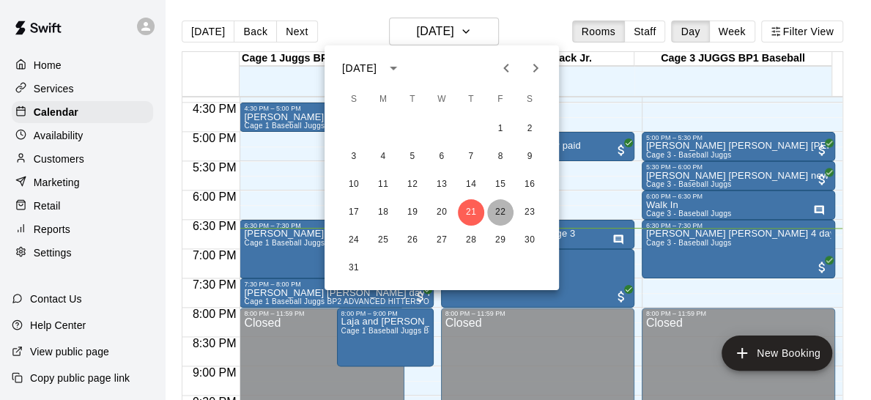
click at [508, 214] on button "22" at bounding box center [500, 212] width 26 height 26
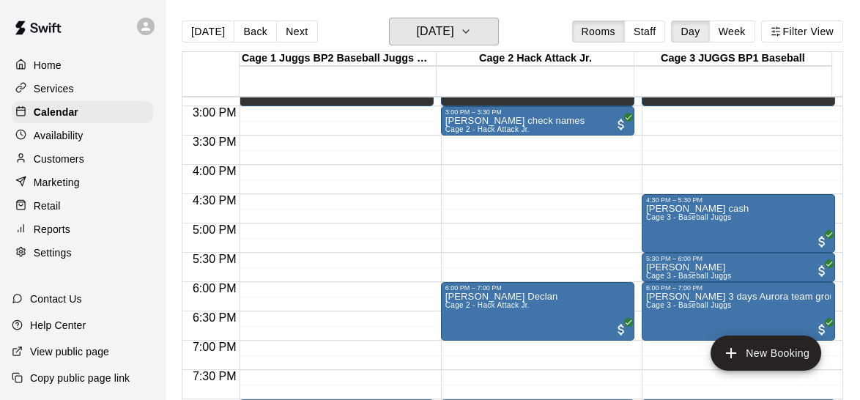
scroll to position [867, 0]
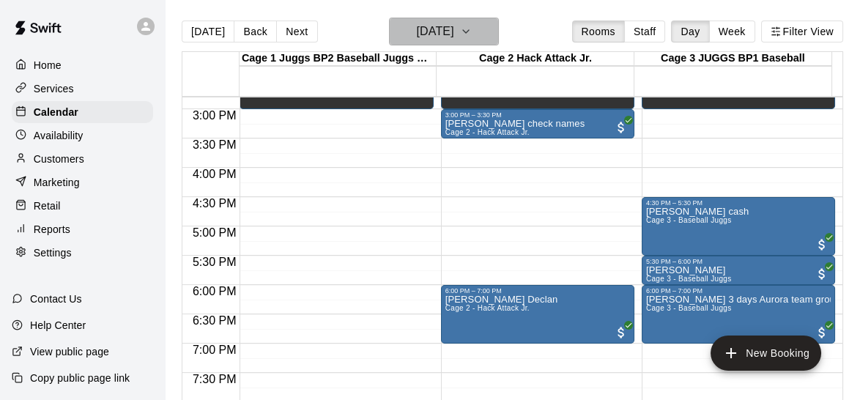
click at [472, 30] on icon "button" at bounding box center [466, 32] width 12 height 18
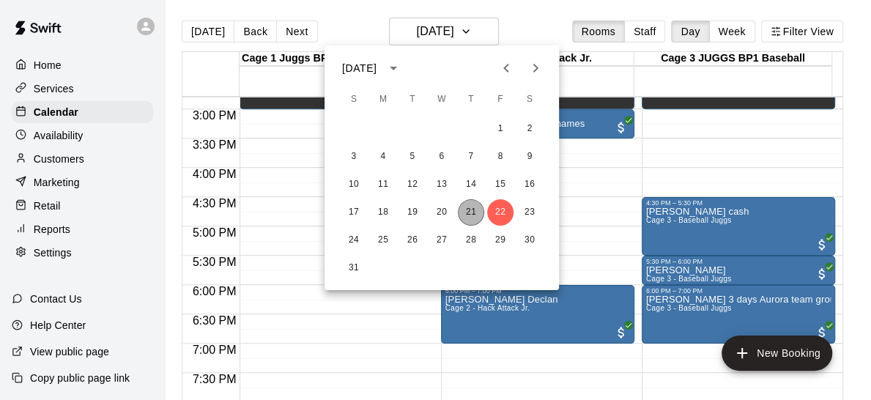
click at [469, 215] on button "21" at bounding box center [471, 212] width 26 height 26
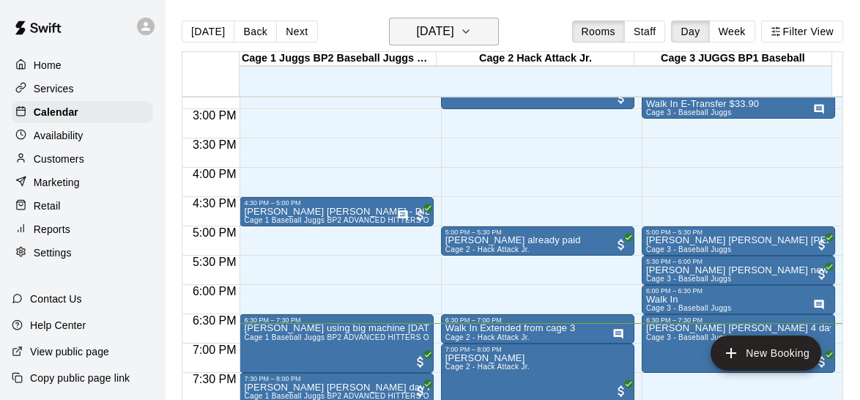
click at [472, 37] on icon "button" at bounding box center [466, 32] width 12 height 18
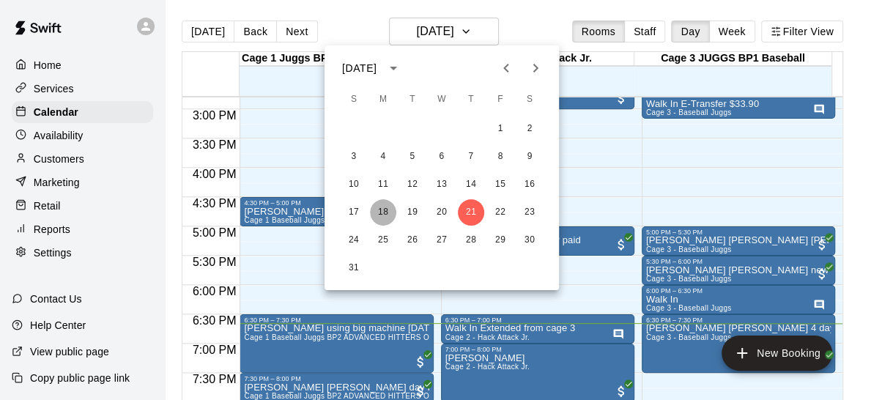
click at [385, 208] on button "18" at bounding box center [383, 212] width 26 height 26
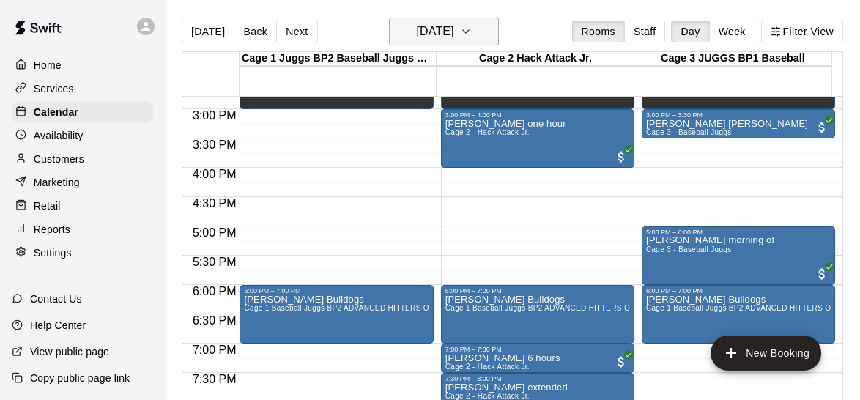
click at [472, 29] on icon "button" at bounding box center [466, 32] width 12 height 18
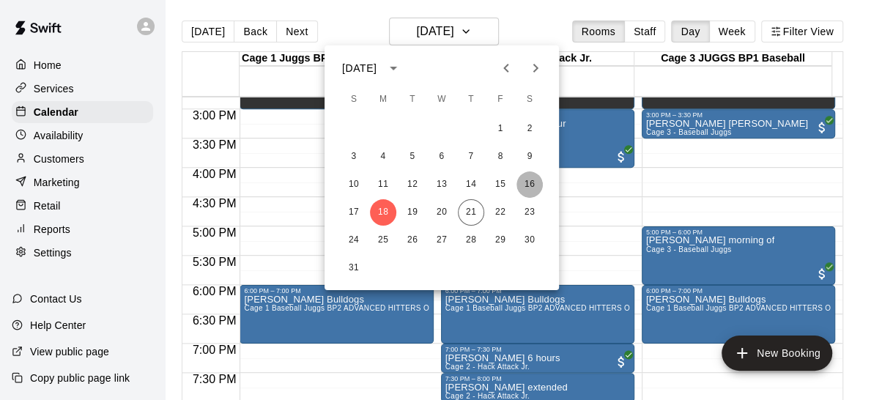
click at [525, 181] on button "16" at bounding box center [529, 184] width 26 height 26
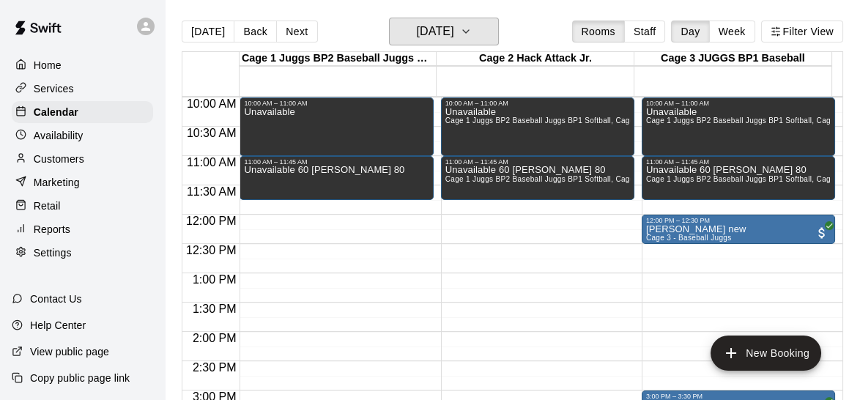
scroll to position [580, 0]
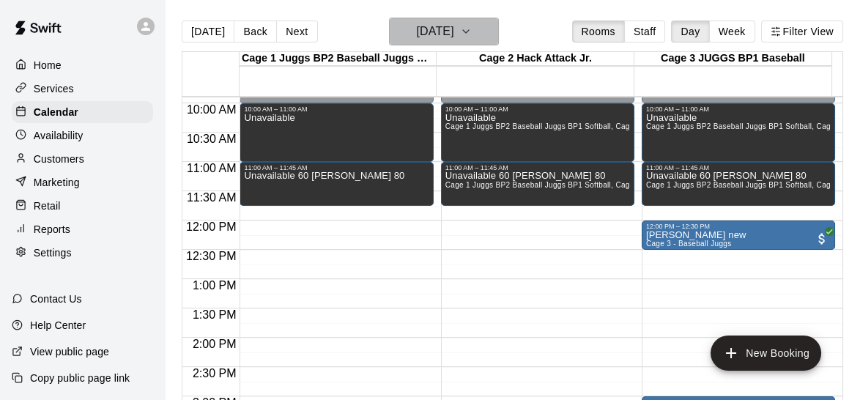
click at [479, 29] on button "Saturday Aug 16" at bounding box center [444, 32] width 110 height 28
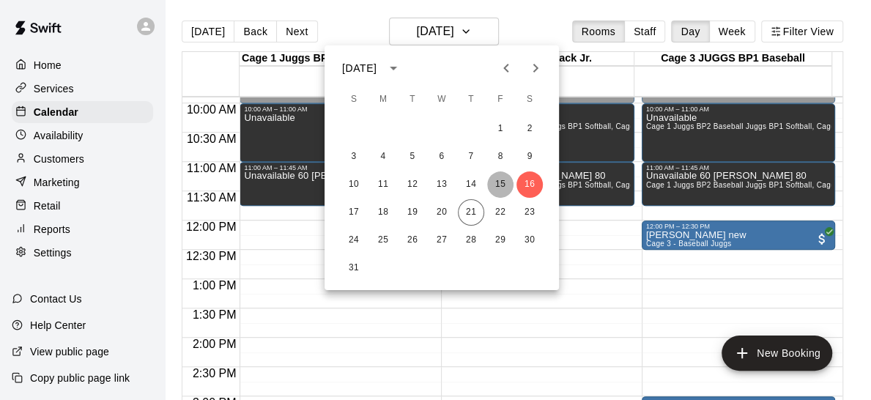
click at [494, 185] on button "15" at bounding box center [500, 184] width 26 height 26
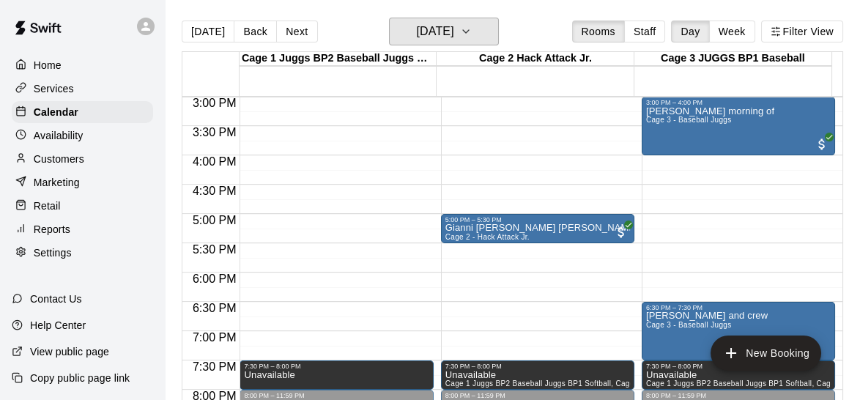
scroll to position [850, 0]
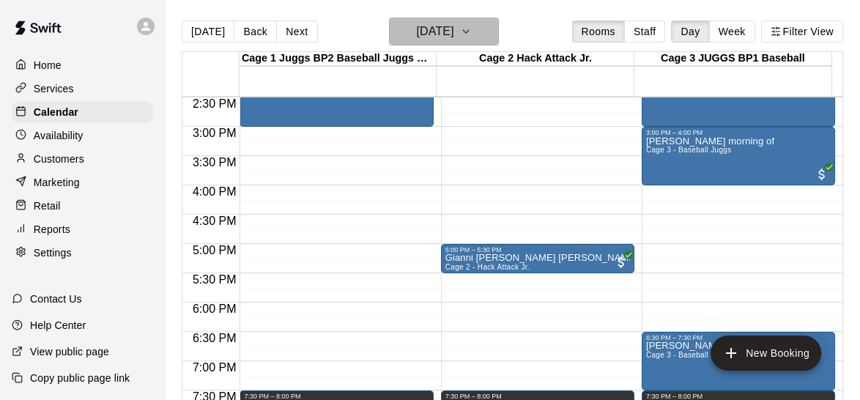
click at [472, 29] on button "Friday Aug 15" at bounding box center [444, 32] width 110 height 28
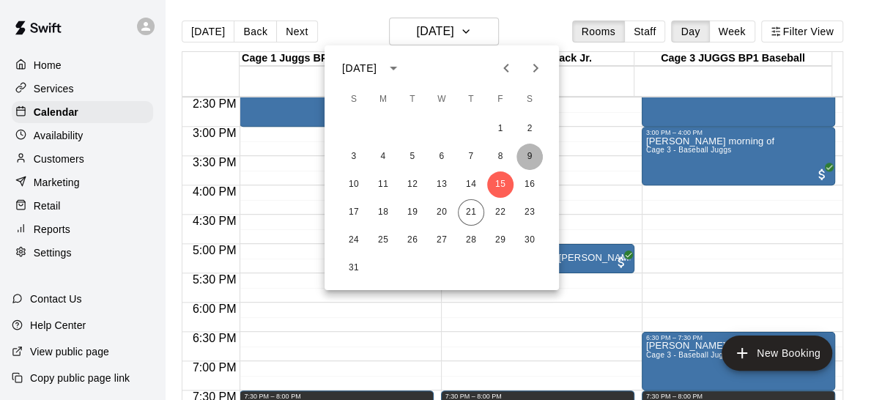
click at [522, 160] on button "9" at bounding box center [529, 157] width 26 height 26
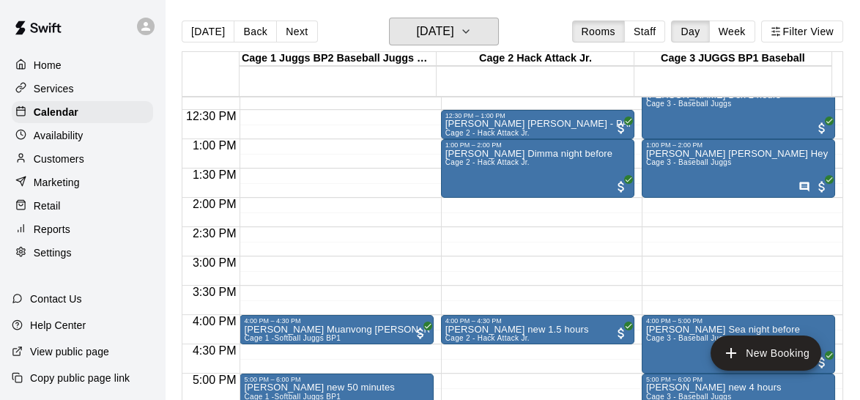
scroll to position [721, 0]
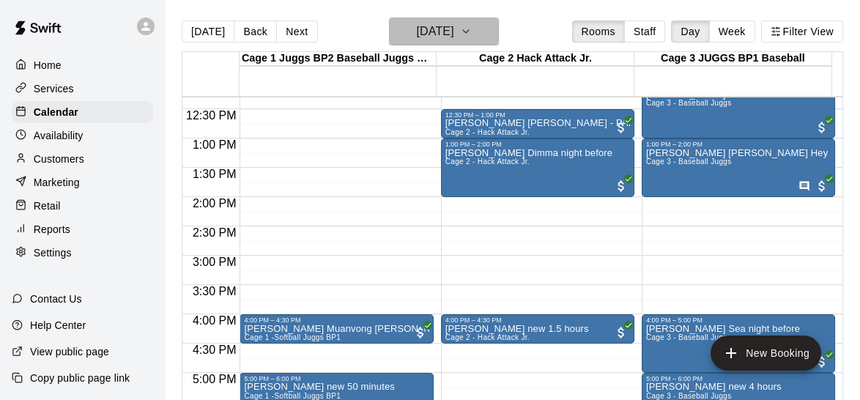
click at [472, 36] on icon "button" at bounding box center [466, 32] width 12 height 18
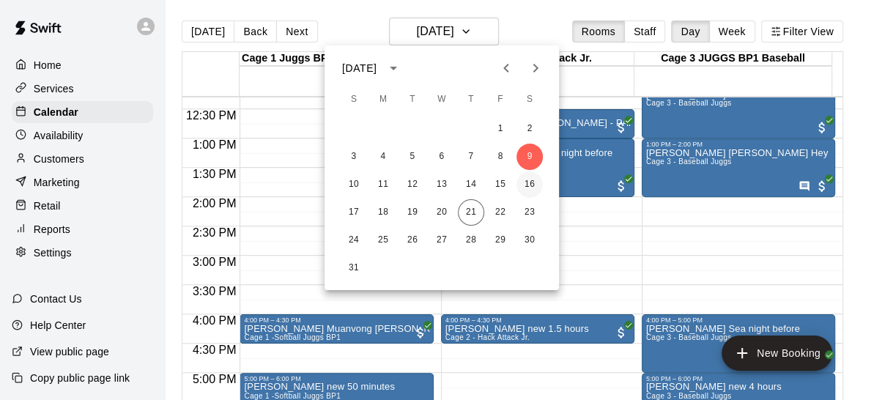
click at [527, 177] on button "16" at bounding box center [529, 184] width 26 height 26
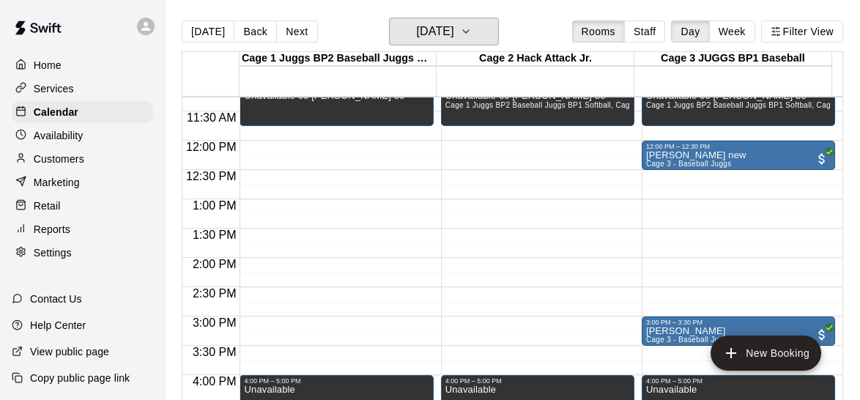
scroll to position [644, 0]
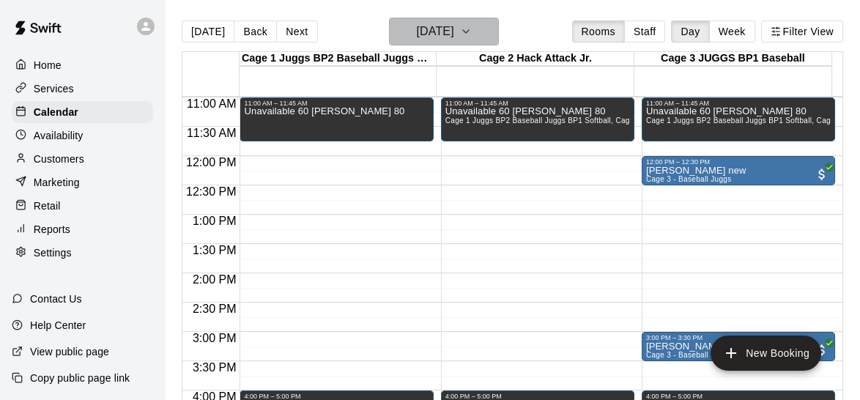
click at [478, 34] on button "Saturday Aug 16" at bounding box center [444, 32] width 110 height 28
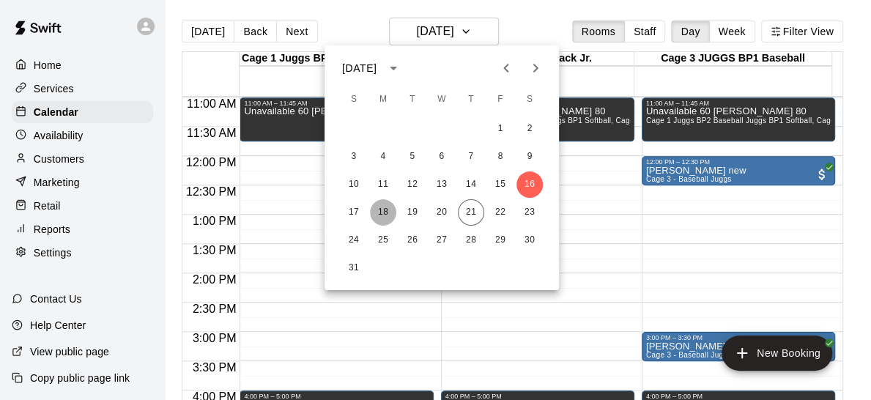
click at [376, 213] on button "18" at bounding box center [383, 212] width 26 height 26
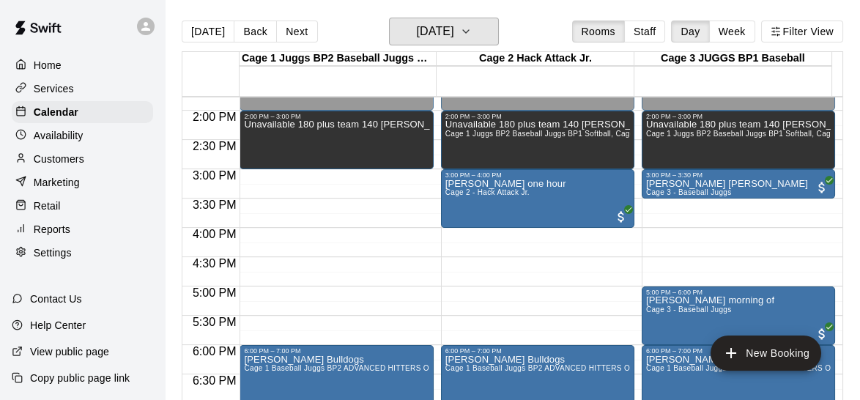
scroll to position [786, 0]
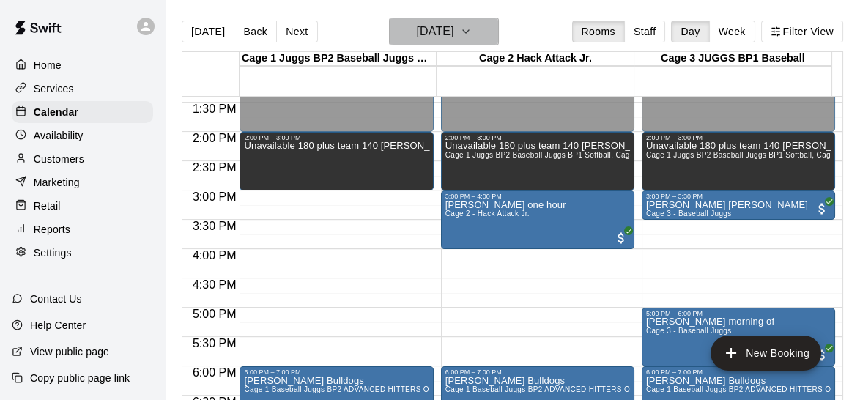
click at [472, 33] on icon "button" at bounding box center [466, 32] width 12 height 18
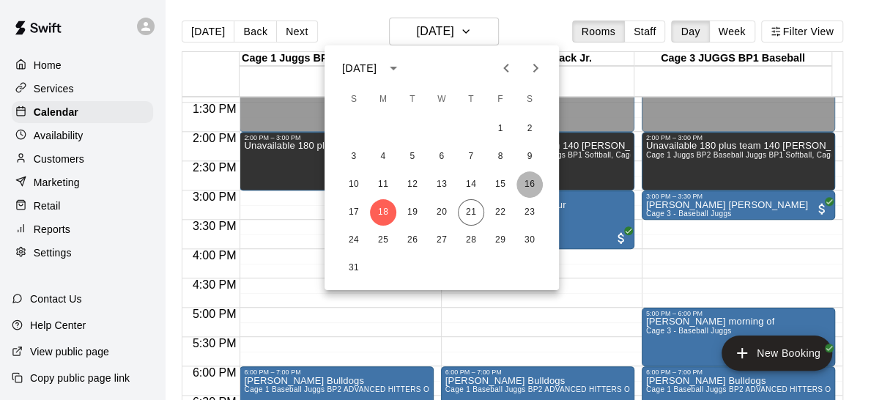
click at [523, 185] on button "16" at bounding box center [529, 184] width 26 height 26
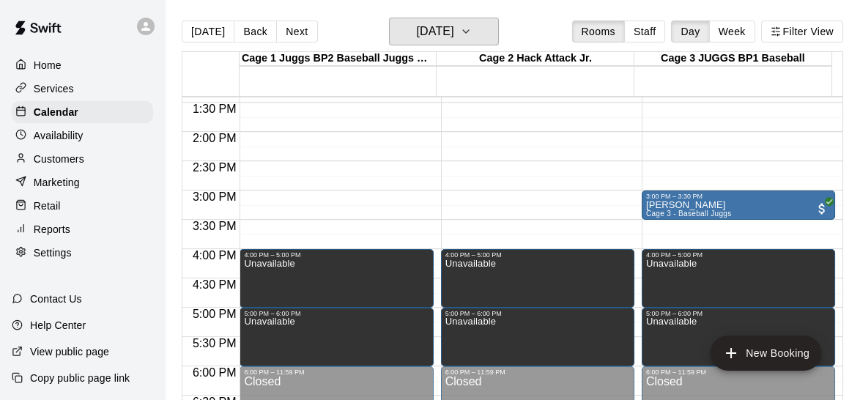
scroll to position [671, 0]
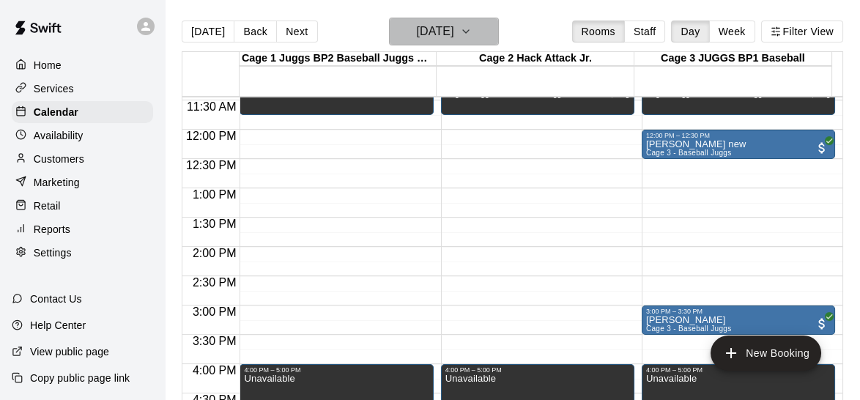
click at [499, 26] on button "Saturday Aug 16" at bounding box center [444, 32] width 110 height 28
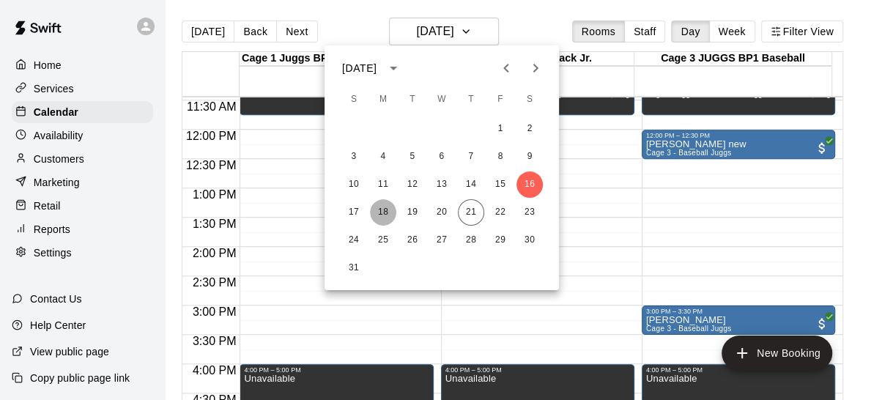
click at [390, 211] on button "18" at bounding box center [383, 212] width 26 height 26
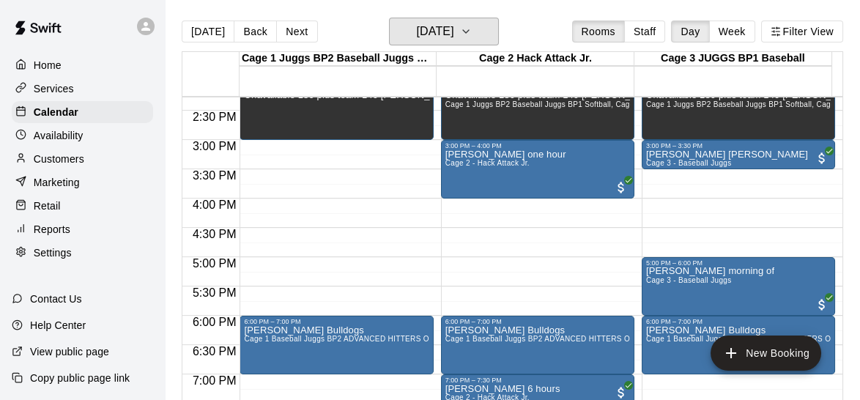
scroll to position [833, 0]
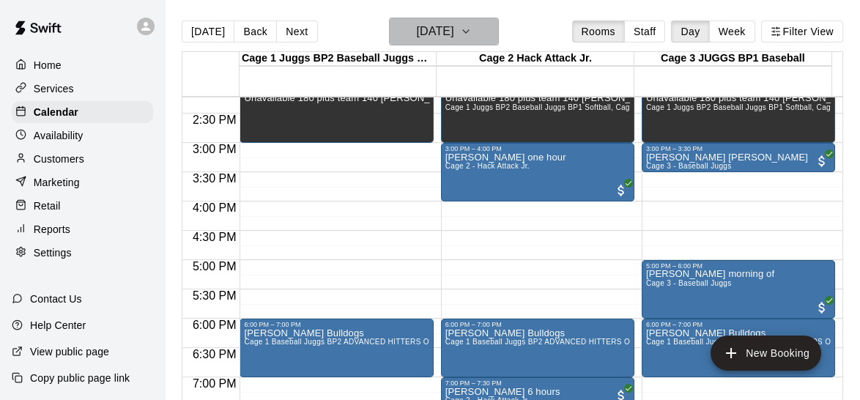
click at [472, 29] on icon "button" at bounding box center [466, 32] width 12 height 18
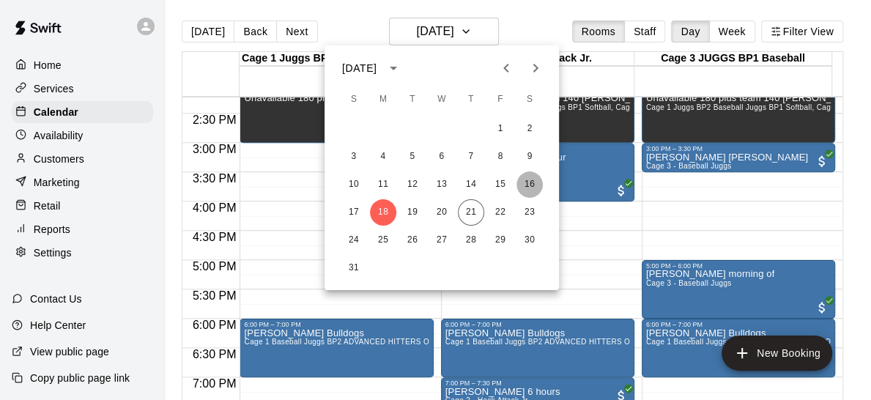
click at [522, 185] on button "16" at bounding box center [529, 184] width 26 height 26
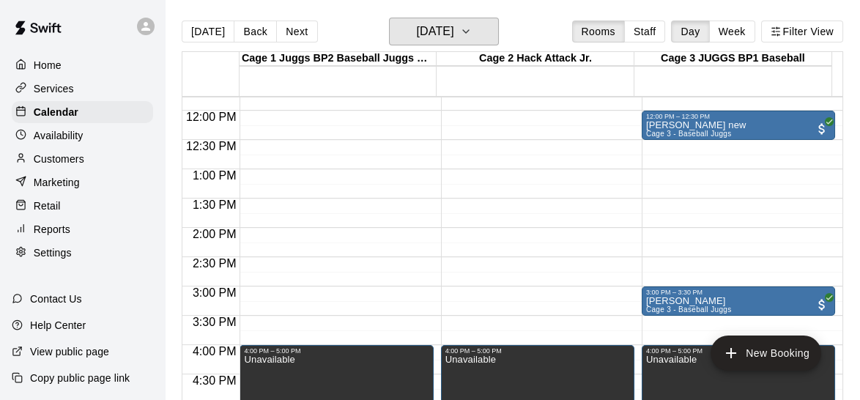
scroll to position [629, 0]
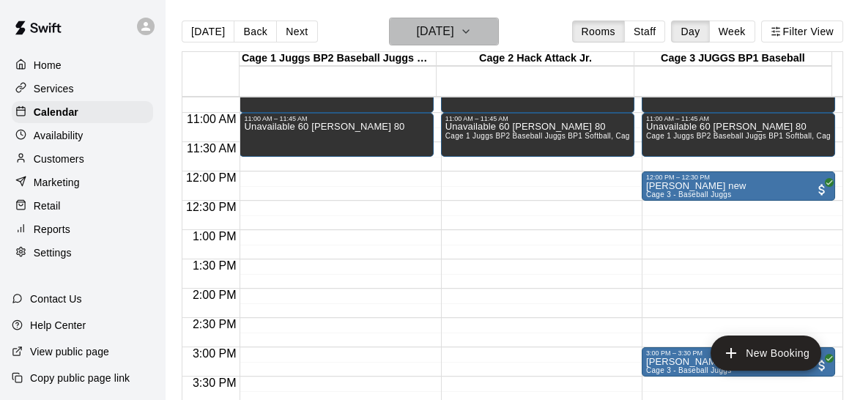
click at [481, 34] on button "Saturday Aug 16" at bounding box center [444, 32] width 110 height 28
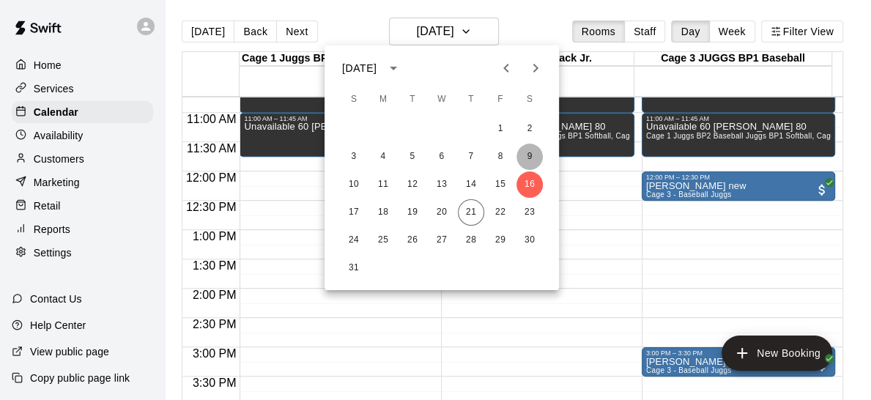
click at [525, 163] on button "9" at bounding box center [529, 157] width 26 height 26
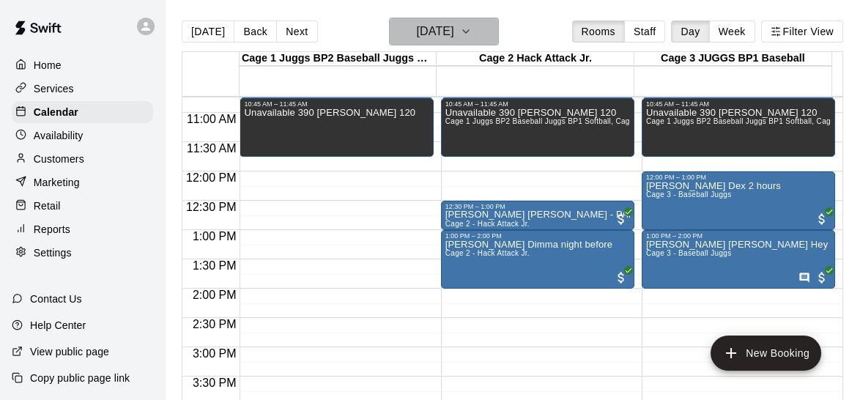
click at [453, 29] on h6 "Saturday Aug 09" at bounding box center [434, 31] width 37 height 21
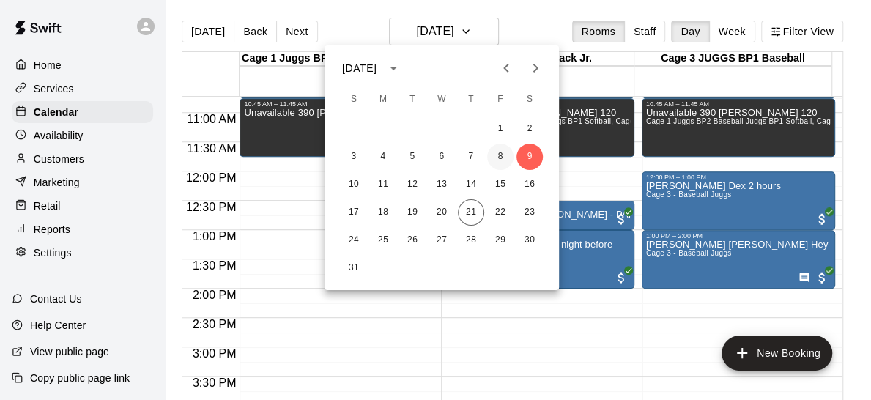
click at [502, 159] on button "8" at bounding box center [500, 157] width 26 height 26
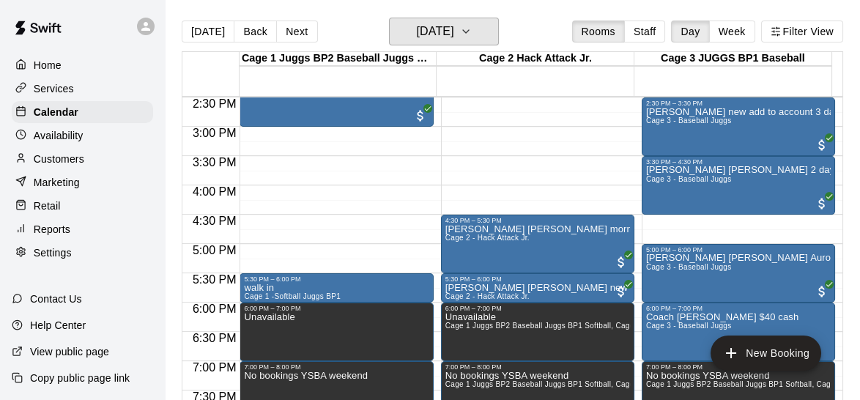
scroll to position [853, 0]
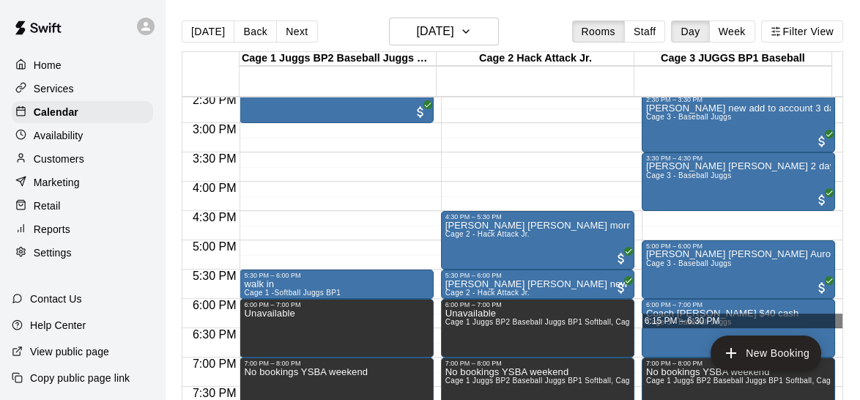
drag, startPoint x: 831, startPoint y: 325, endPoint x: 840, endPoint y: 325, distance: 9.5
click at [840, 325] on div "12:00 AM 12:30 AM 1:00 AM 1:30 AM 2:00 AM 2:30 AM 3:00 AM 3:30 AM 4:00 AM 4:30 …" at bounding box center [512, 256] width 660 height 321
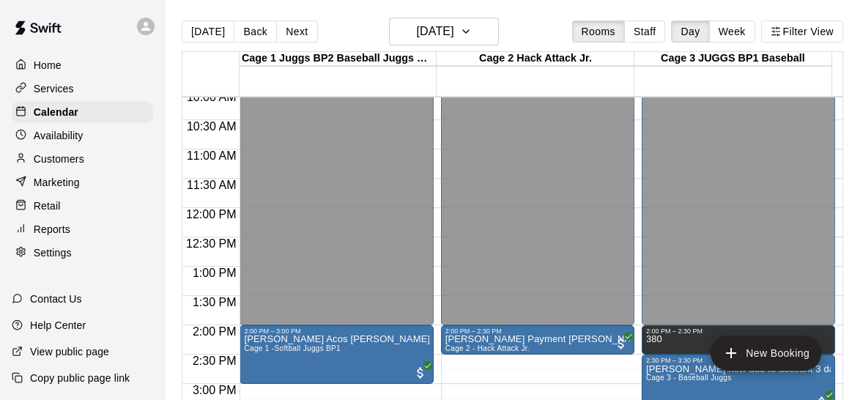
scroll to position [482, 0]
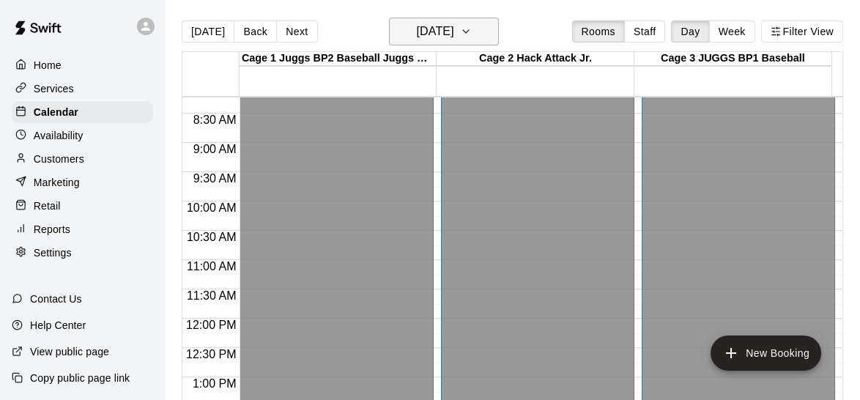
click at [488, 32] on button "Friday Aug 08" at bounding box center [444, 32] width 110 height 28
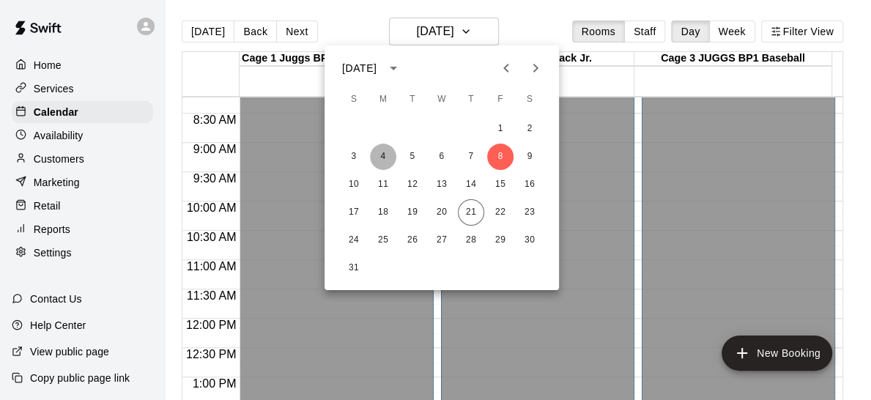
click at [382, 152] on button "4" at bounding box center [383, 157] width 26 height 26
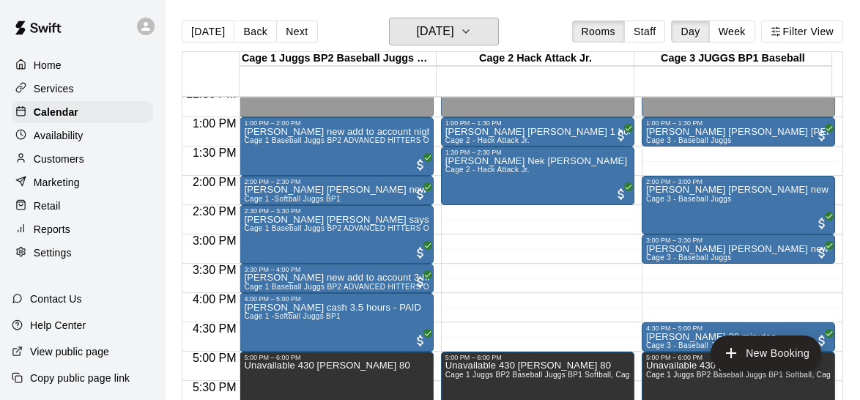
scroll to position [745, 0]
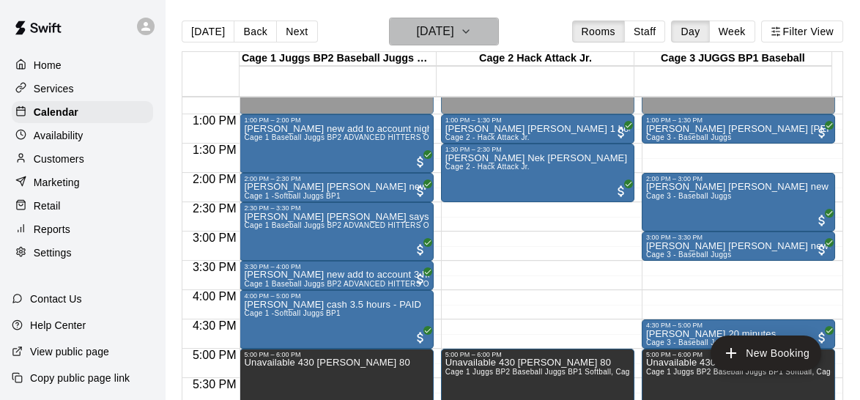
click at [453, 26] on h6 "Monday Aug 04" at bounding box center [434, 31] width 37 height 21
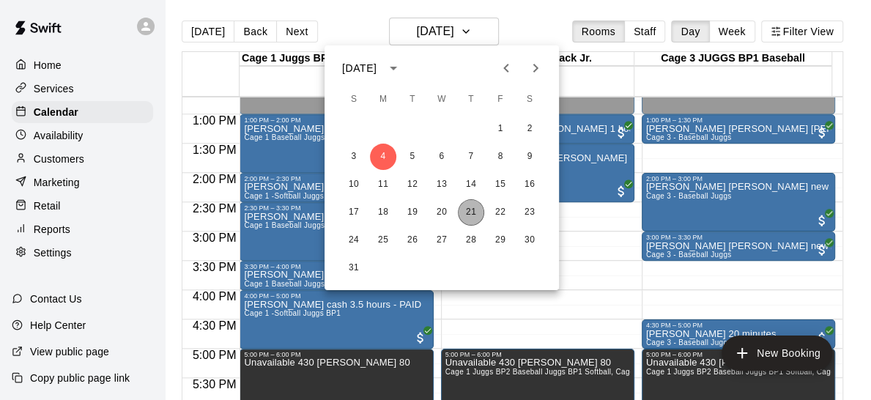
click at [470, 207] on button "21" at bounding box center [471, 212] width 26 height 26
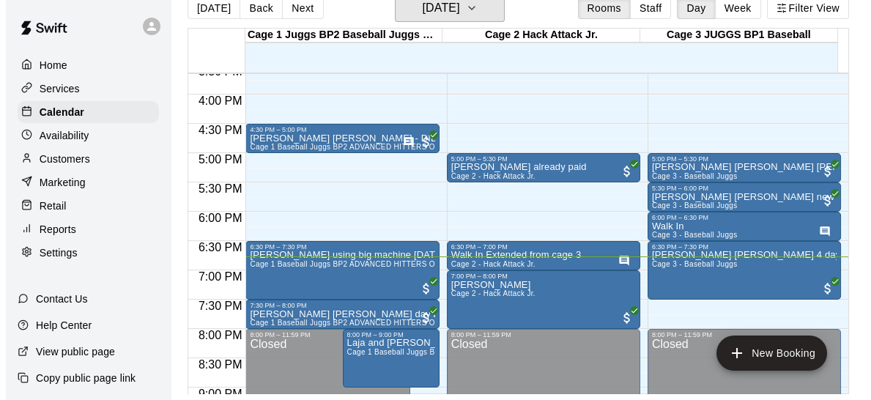
scroll to position [920, 0]
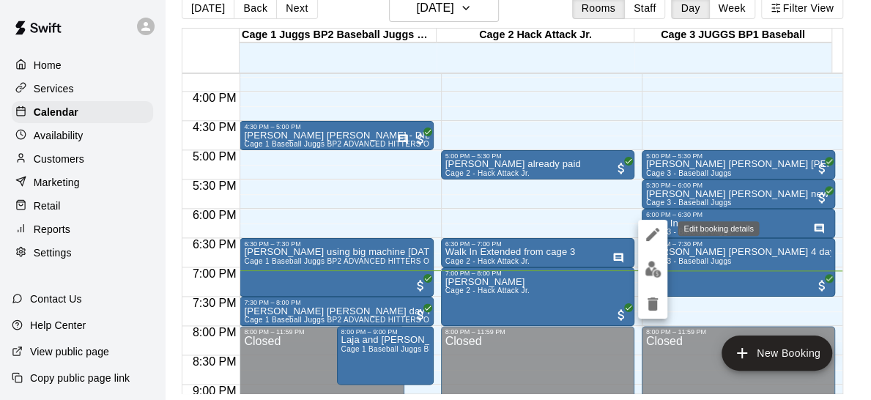
click at [641, 231] on button "edit" at bounding box center [652, 234] width 29 height 29
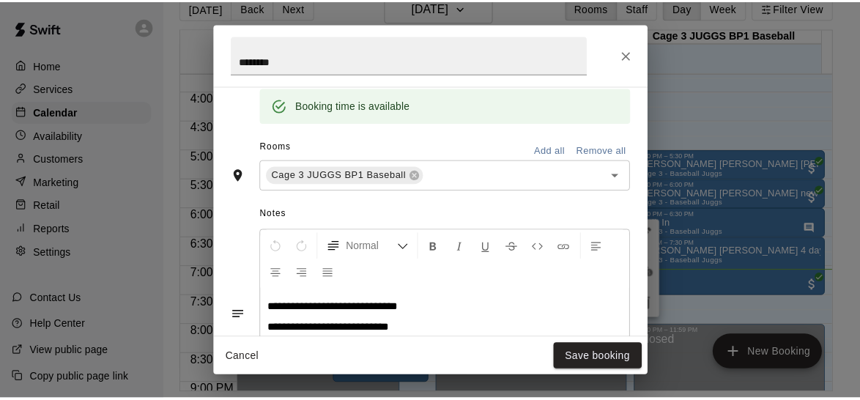
scroll to position [320, 0]
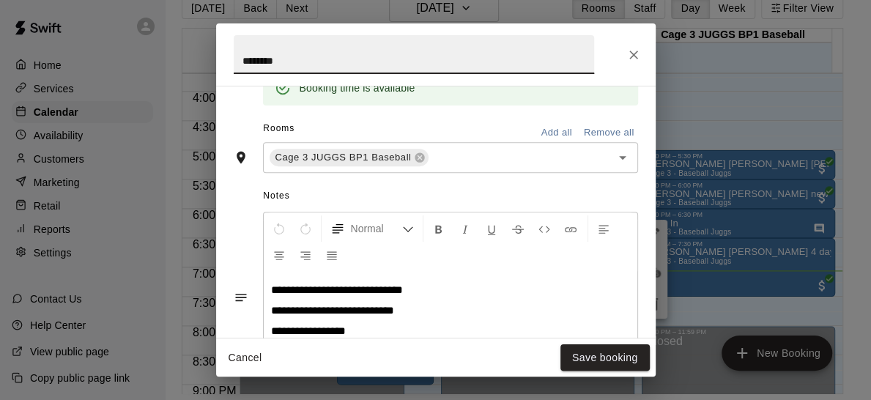
click at [329, 67] on input "*******" at bounding box center [414, 54] width 360 height 39
type input "**********"
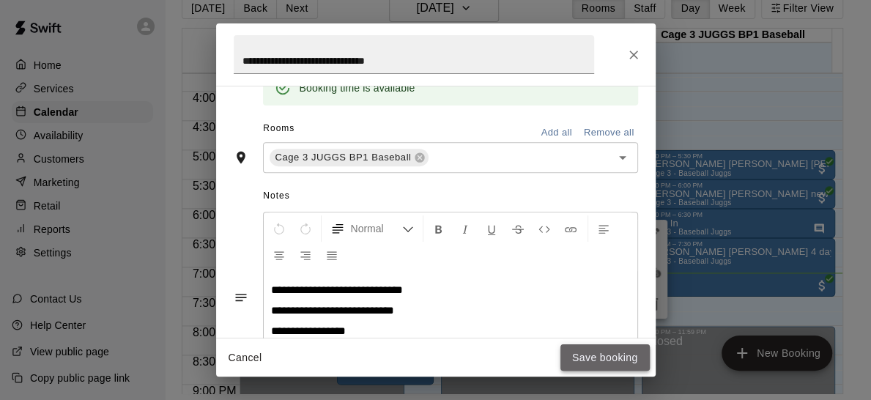
click at [608, 354] on button "Save booking" at bounding box center [604, 357] width 89 height 27
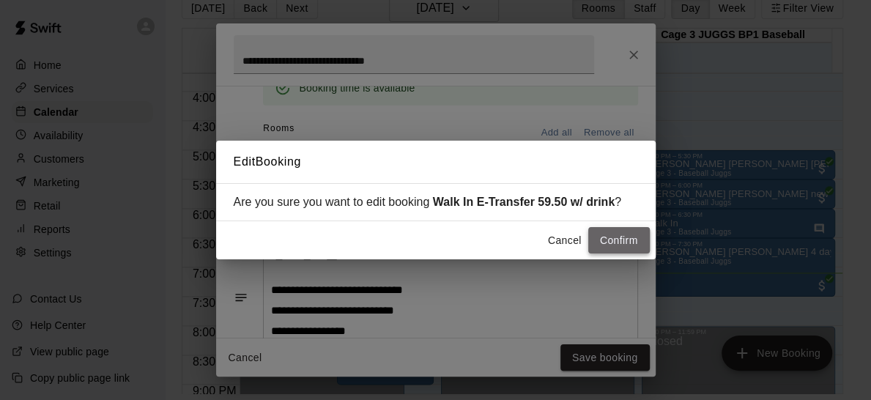
click at [630, 237] on button "Confirm" at bounding box center [619, 240] width 62 height 27
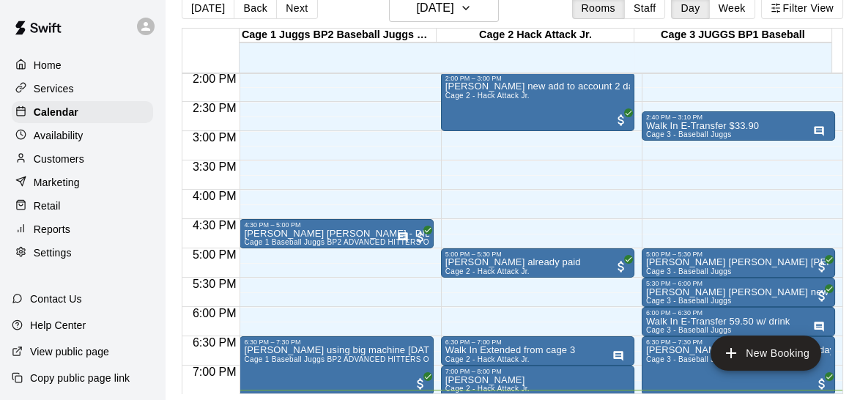
scroll to position [825, 0]
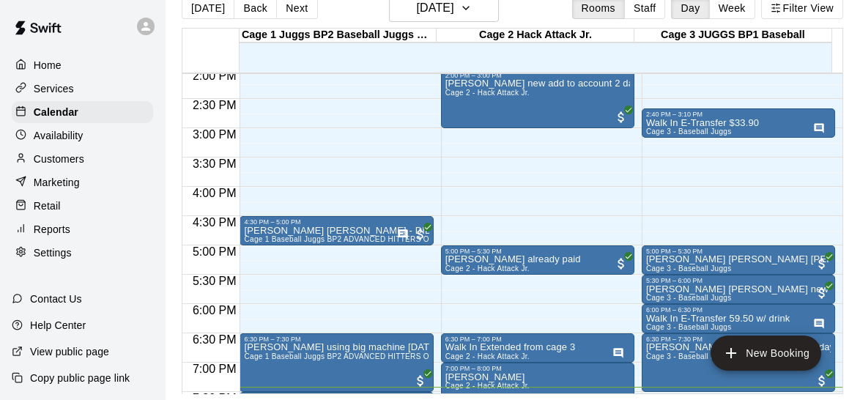
click at [839, 302] on div "Today Back Next Thursday Aug 21 Rooms Staff Day Week Filter View Cage 1 Juggs B…" at bounding box center [512, 194] width 683 height 400
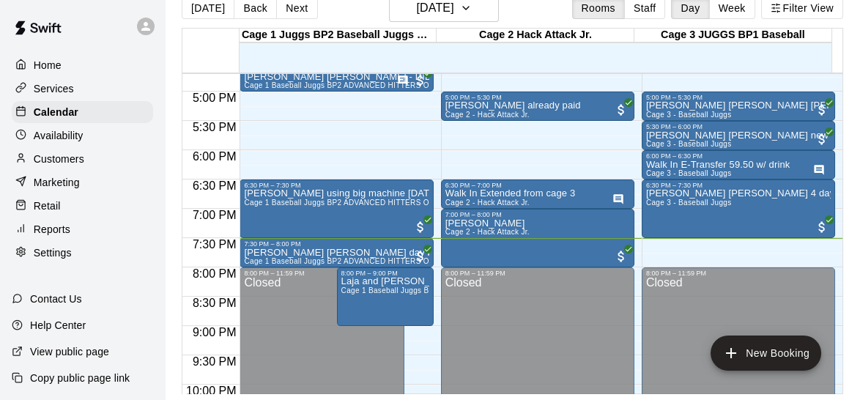
scroll to position [981, 0]
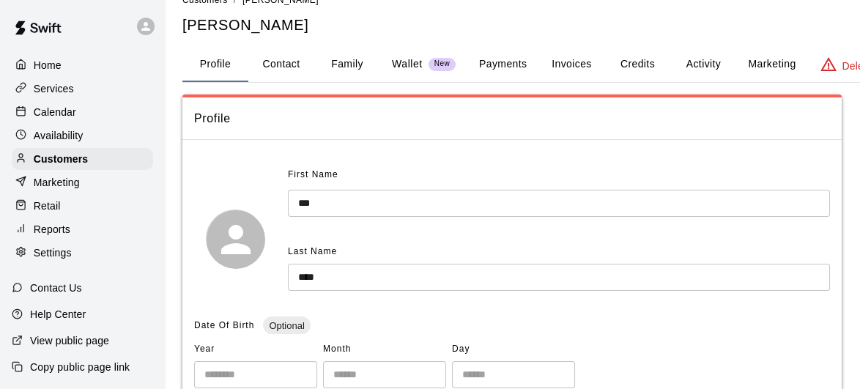
scroll to position [20, 0]
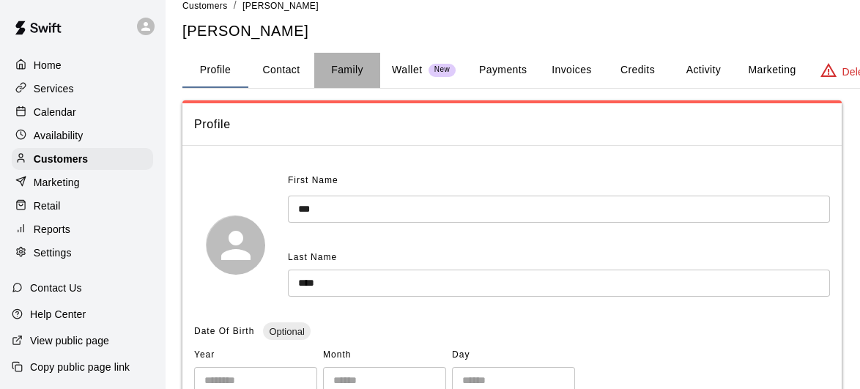
click at [357, 67] on button "Family" at bounding box center [347, 70] width 66 height 35
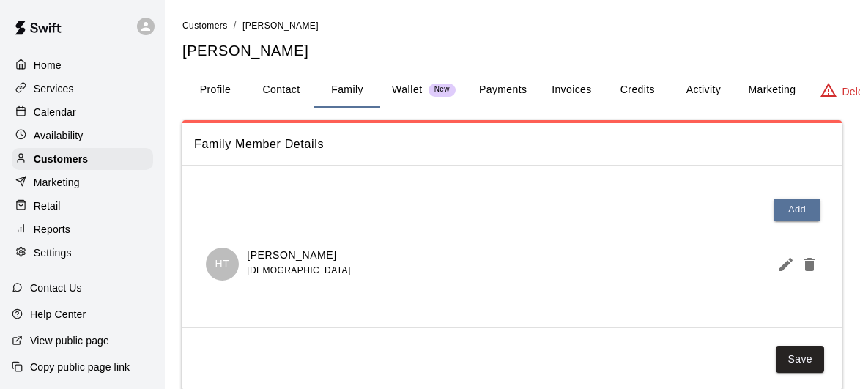
scroll to position [29, 0]
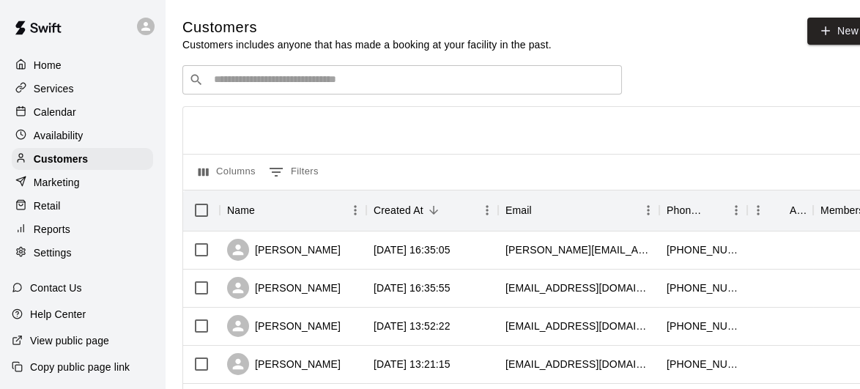
click at [394, 72] on div "​ ​" at bounding box center [401, 79] width 439 height 29
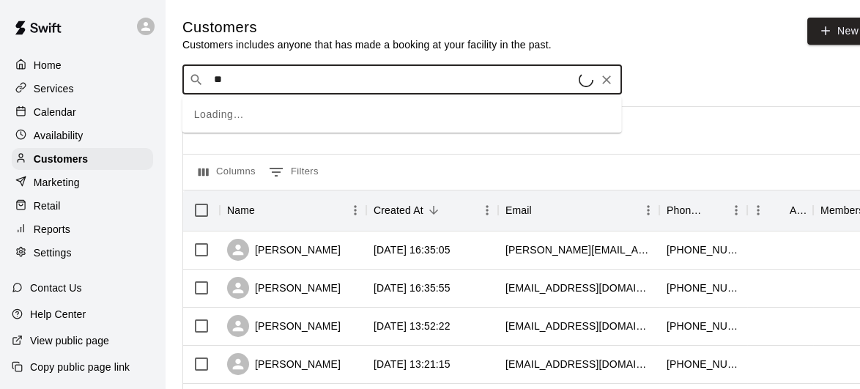
type input "*"
type input "****"
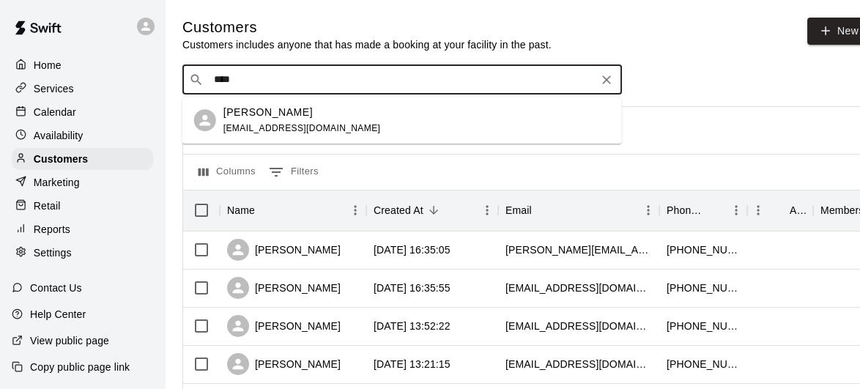
click at [331, 121] on div "[PERSON_NAME] [EMAIL_ADDRESS][DOMAIN_NAME]" at bounding box center [416, 120] width 387 height 31
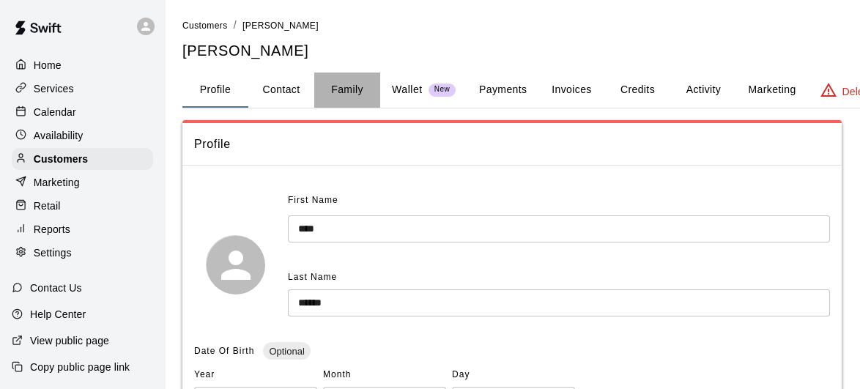
click at [352, 94] on button "Family" at bounding box center [347, 90] width 66 height 35
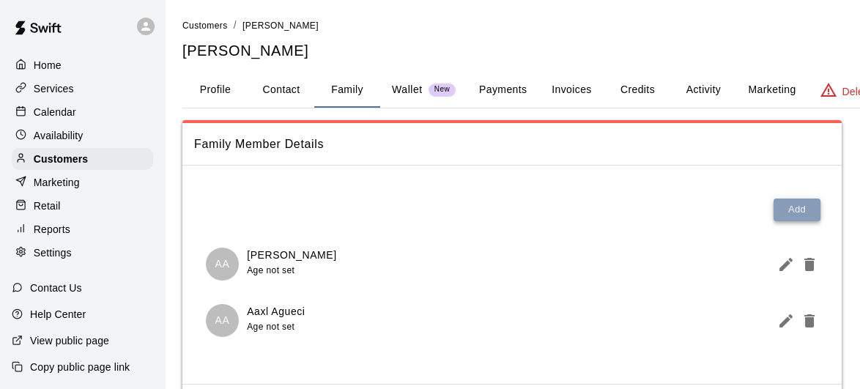
click at [809, 214] on button "Add" at bounding box center [796, 209] width 47 height 23
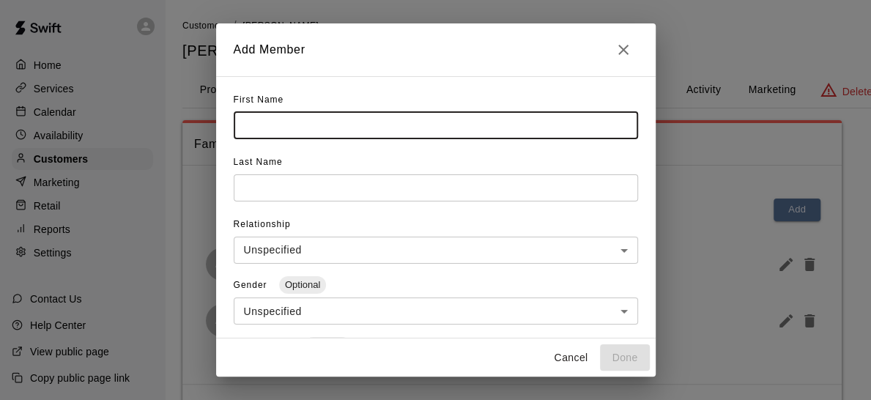
click at [465, 133] on input "text" at bounding box center [436, 125] width 404 height 27
type input "****"
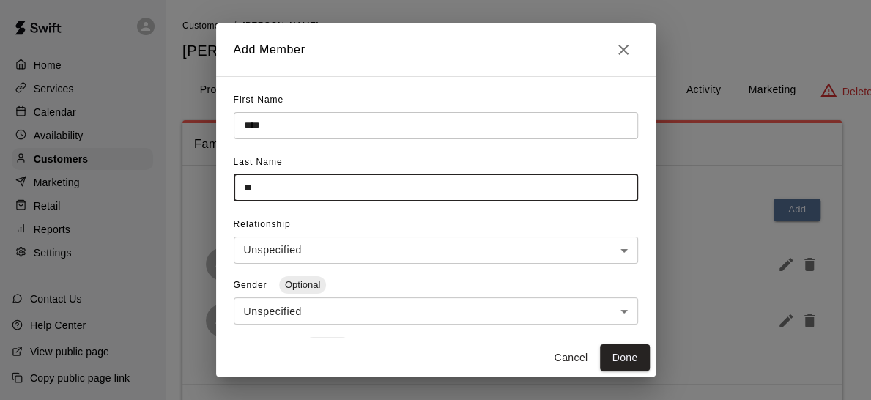
type input "*"
type input "******"
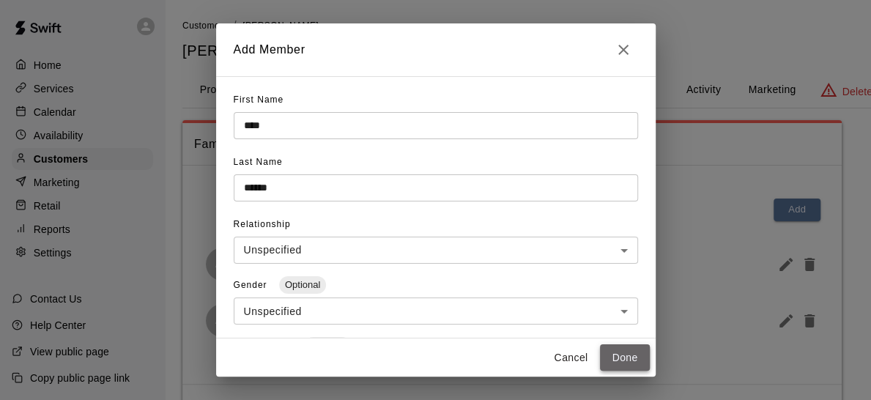
click at [626, 357] on button "Done" at bounding box center [624, 357] width 49 height 27
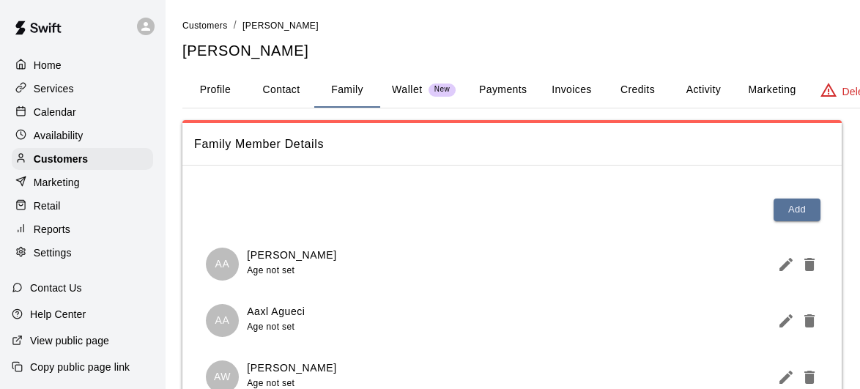
scroll to position [143, 0]
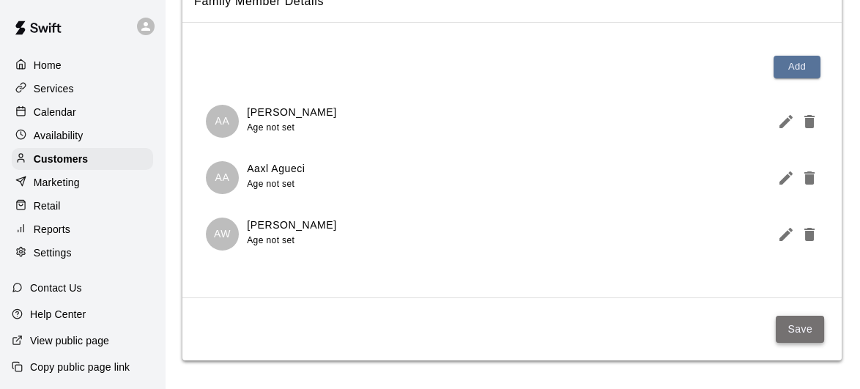
click at [788, 318] on button "Save" at bounding box center [800, 329] width 48 height 27
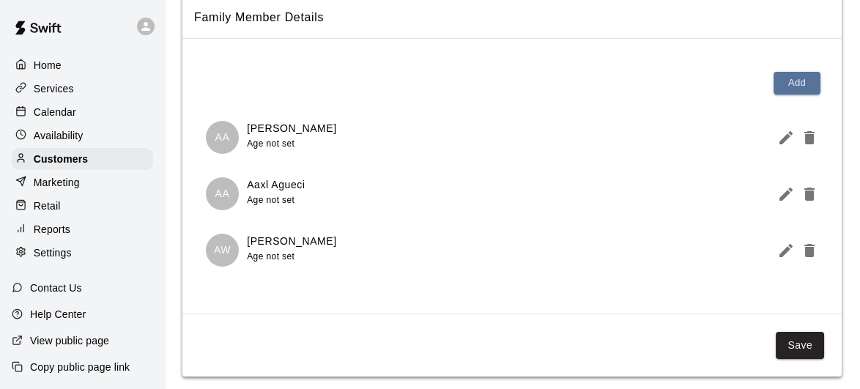
scroll to position [129, 0]
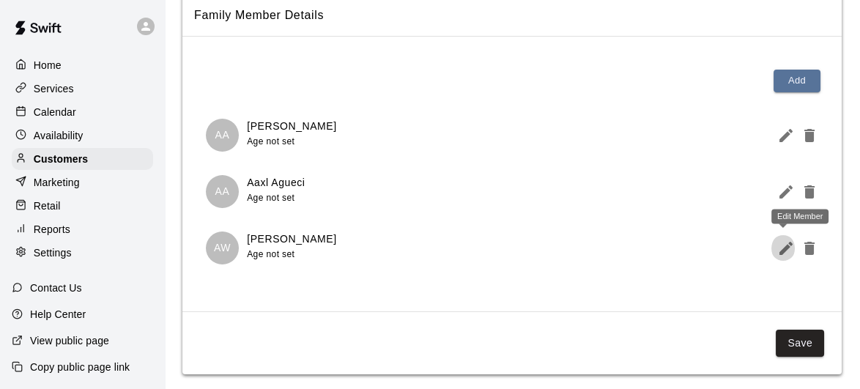
click at [776, 246] on button "Edit Member" at bounding box center [782, 248] width 23 height 29
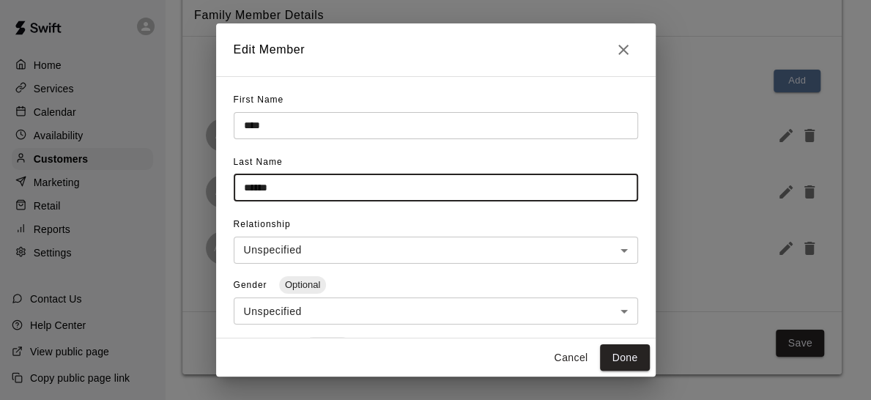
drag, startPoint x: 305, startPoint y: 190, endPoint x: 219, endPoint y: 185, distance: 85.8
click at [219, 185] on div "**********" at bounding box center [435, 207] width 439 height 262
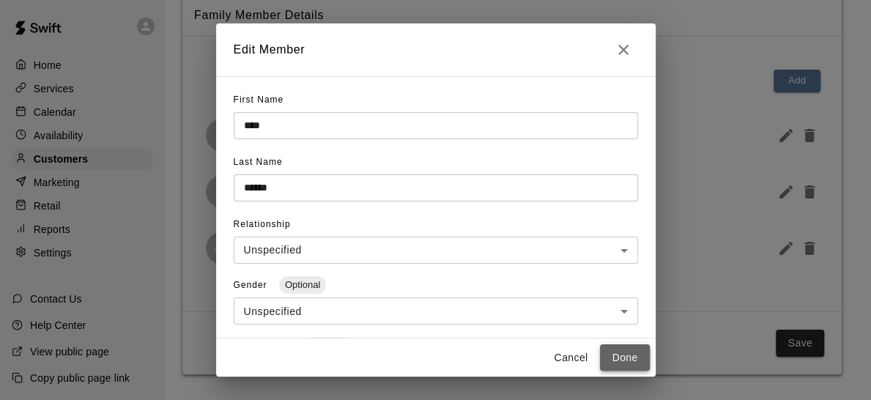
click at [623, 352] on button "Done" at bounding box center [624, 357] width 49 height 27
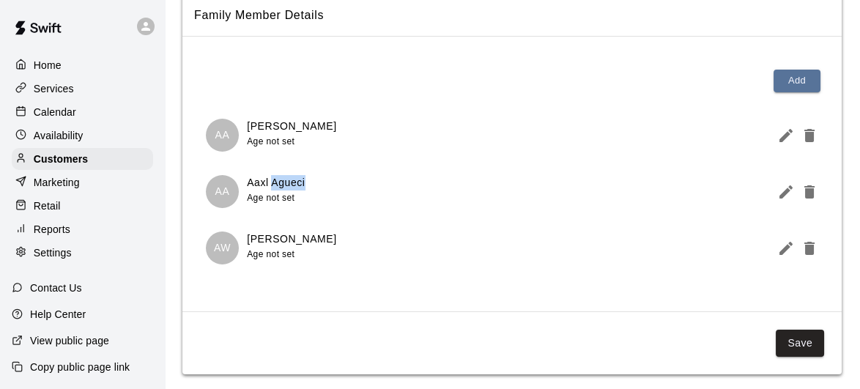
drag, startPoint x: 305, startPoint y: 182, endPoint x: 272, endPoint y: 183, distance: 33.0
click at [272, 183] on div "AA Aaxl Agueci Age not set" at bounding box center [512, 191] width 612 height 33
copy p "Agueci"
click at [786, 249] on icon "Edit Member" at bounding box center [785, 248] width 13 height 13
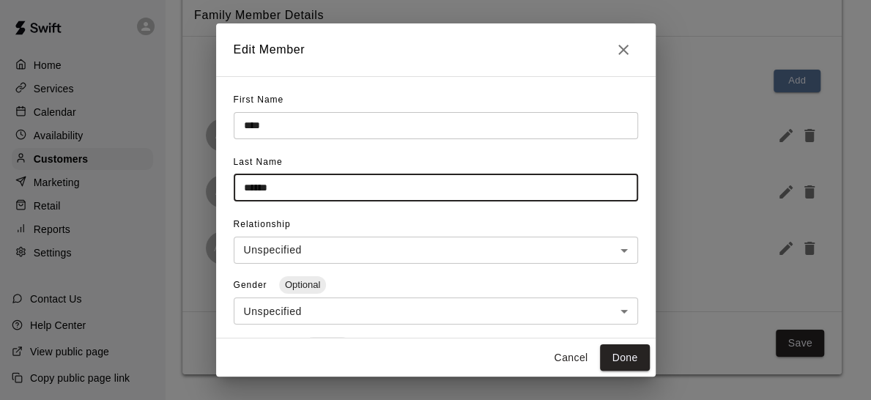
click at [315, 180] on input "******" at bounding box center [436, 187] width 404 height 27
paste input "text"
type input "******"
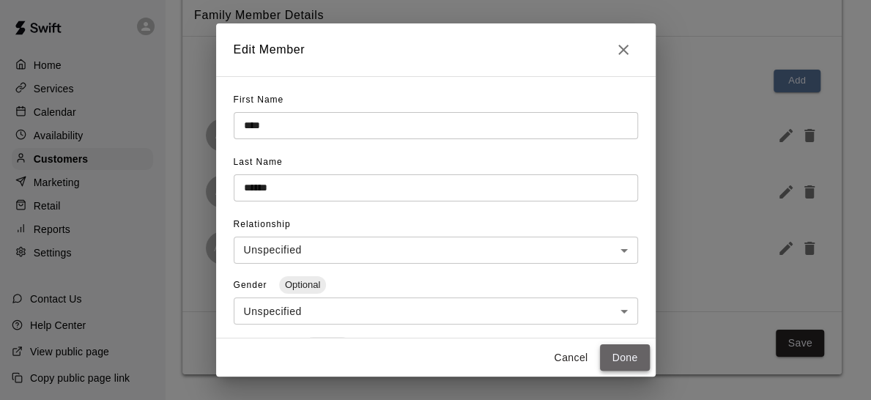
click at [628, 365] on button "Done" at bounding box center [624, 357] width 49 height 27
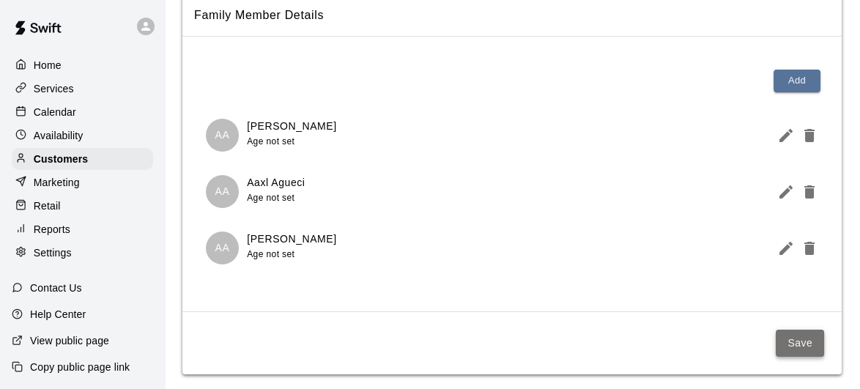
click at [808, 338] on button "Save" at bounding box center [800, 343] width 48 height 27
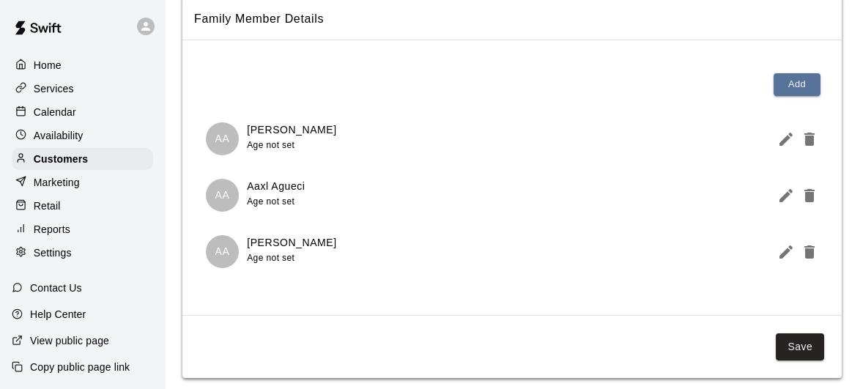
scroll to position [0, 0]
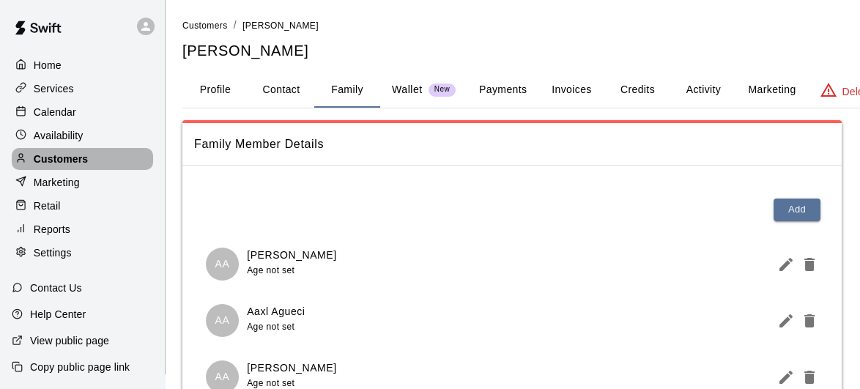
click at [63, 157] on p "Customers" at bounding box center [61, 159] width 54 height 15
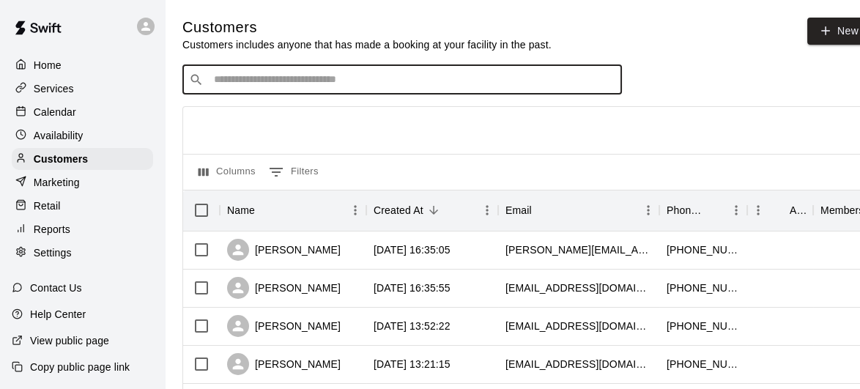
click at [306, 77] on input "Search customers by name or email" at bounding box center [412, 80] width 406 height 15
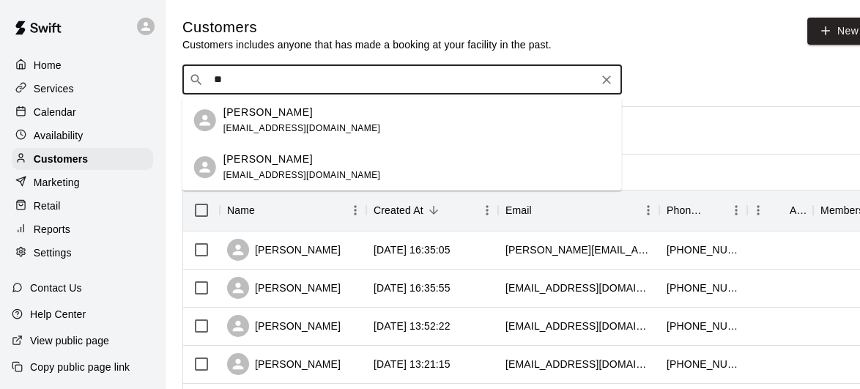
type input "*"
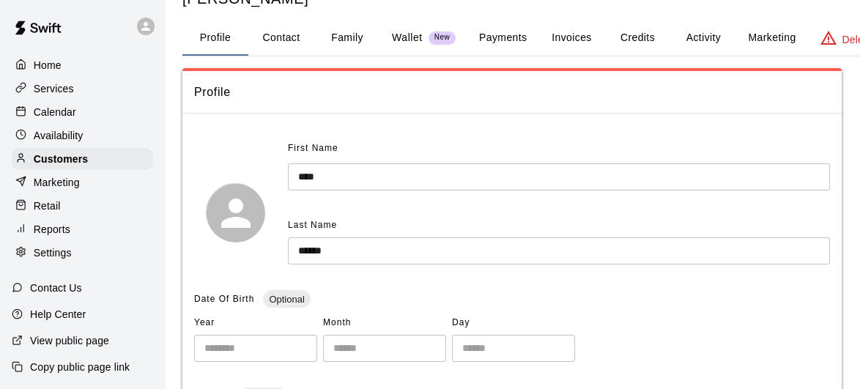
scroll to position [33, 0]
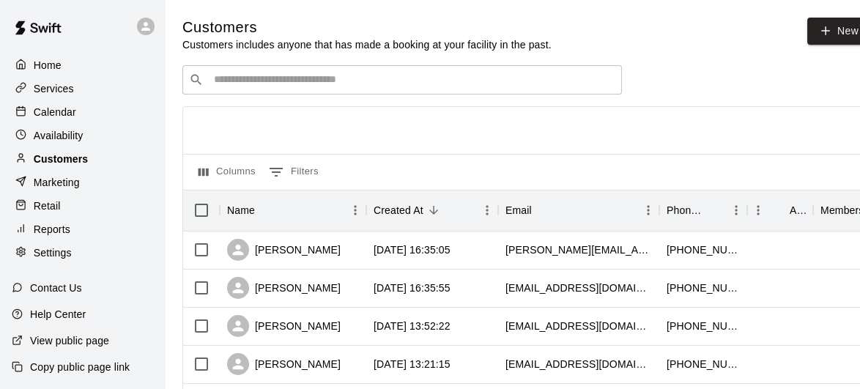
click at [76, 166] on p "Customers" at bounding box center [61, 159] width 54 height 15
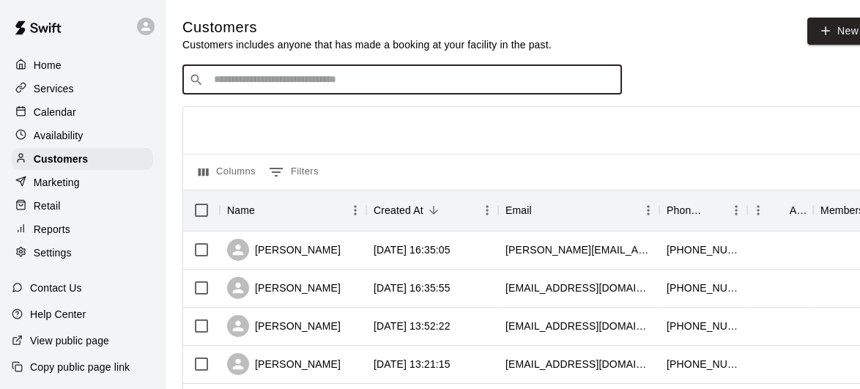
click at [322, 83] on input "Search customers by name or email" at bounding box center [412, 80] width 406 height 15
type input "****"
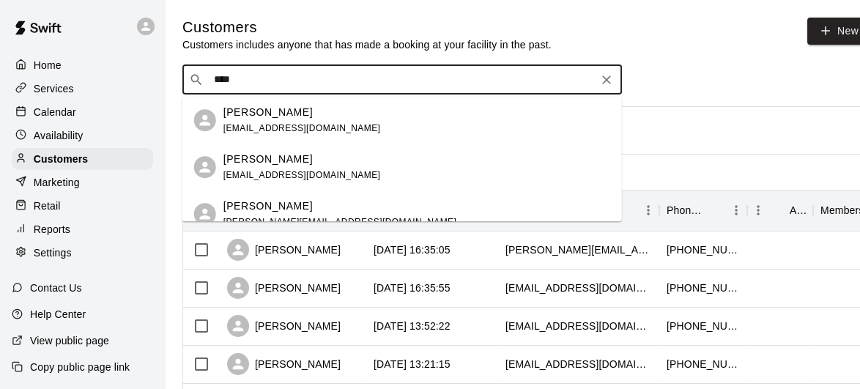
click at [321, 166] on div "Hayden Treacy seantreacy76@gmail.com" at bounding box center [301, 167] width 157 height 31
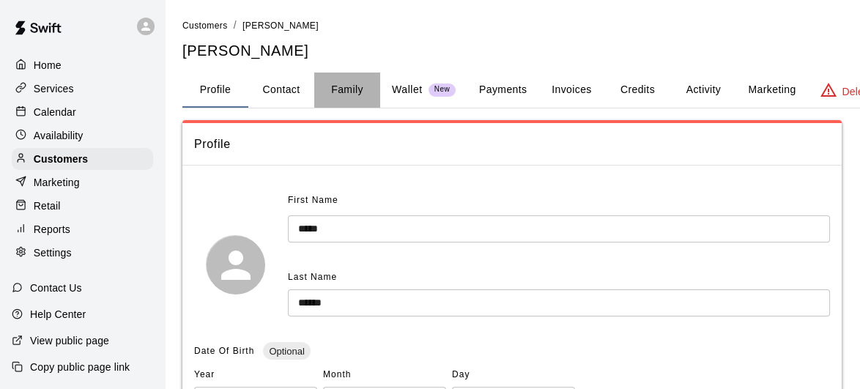
click at [346, 91] on button "Family" at bounding box center [347, 90] width 66 height 35
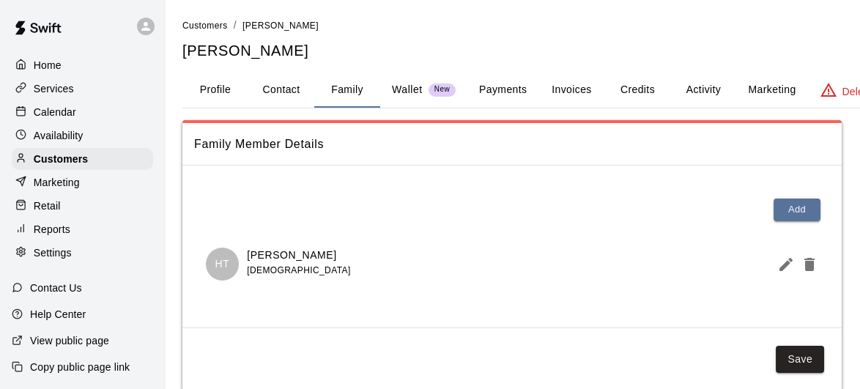
scroll to position [29, 0]
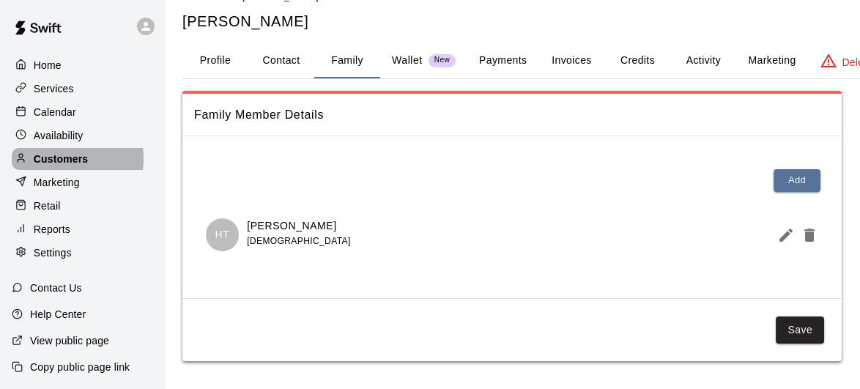
click at [59, 164] on p "Customers" at bounding box center [61, 159] width 54 height 15
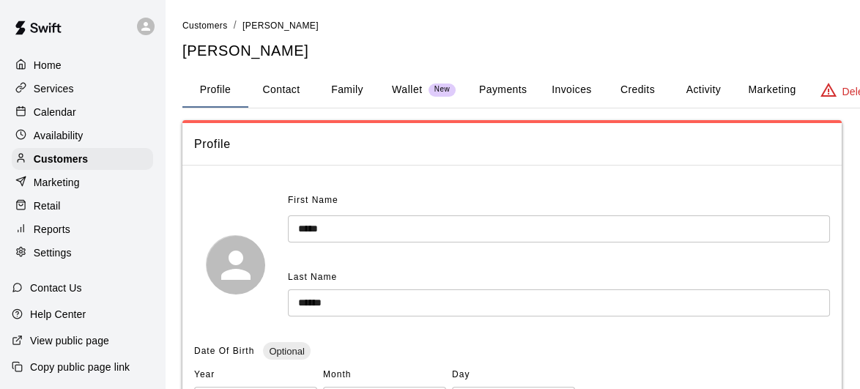
click at [352, 94] on button "Family" at bounding box center [347, 90] width 66 height 35
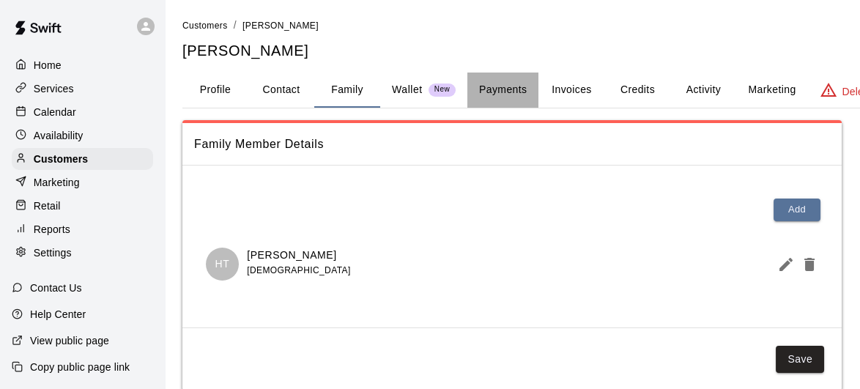
click at [513, 85] on button "Payments" at bounding box center [502, 90] width 71 height 35
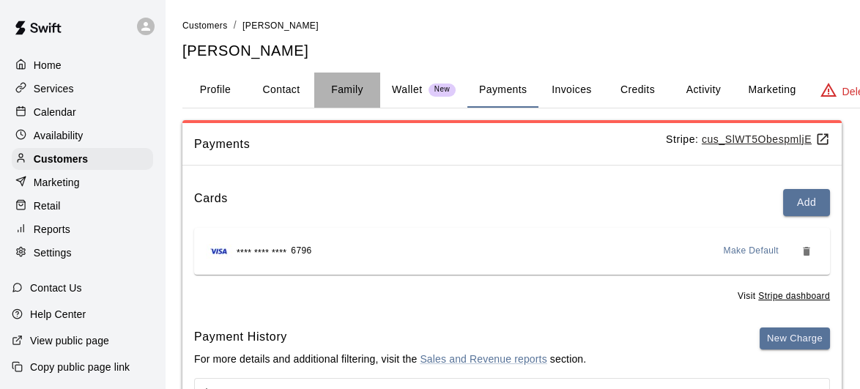
click at [346, 85] on button "Family" at bounding box center [347, 90] width 66 height 35
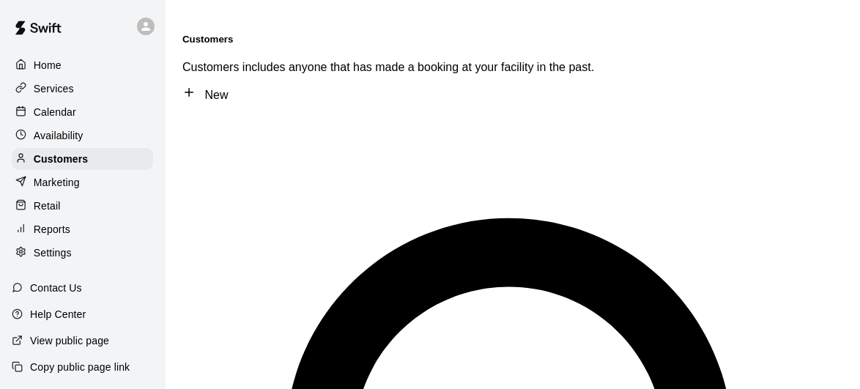
type input "*******"
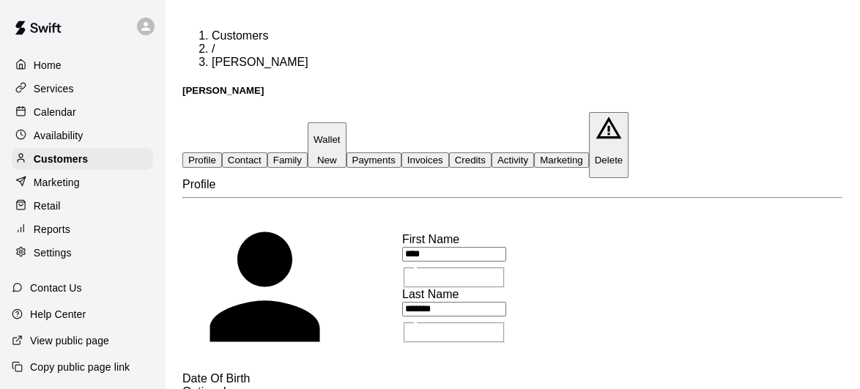
click at [308, 152] on button "Family" at bounding box center [287, 159] width 40 height 15
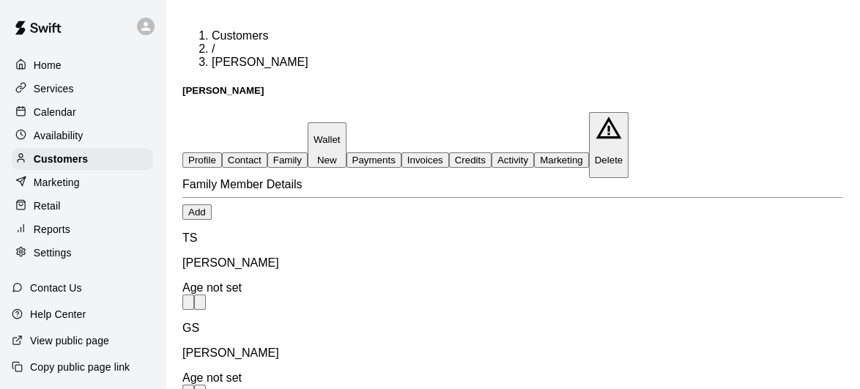
click at [401, 152] on button "Payments" at bounding box center [373, 159] width 55 height 15
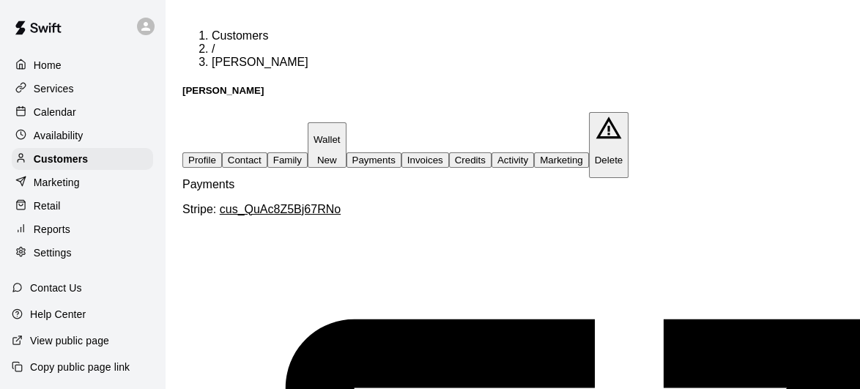
click at [308, 152] on button "Family" at bounding box center [287, 159] width 40 height 15
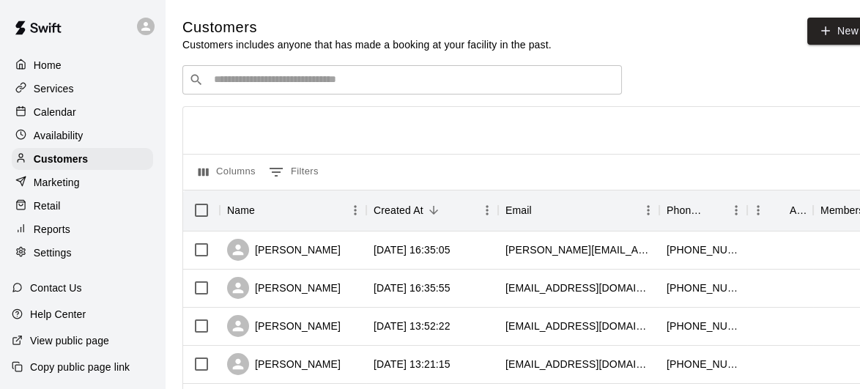
click at [341, 80] on input "Search customers by name or email" at bounding box center [412, 80] width 406 height 15
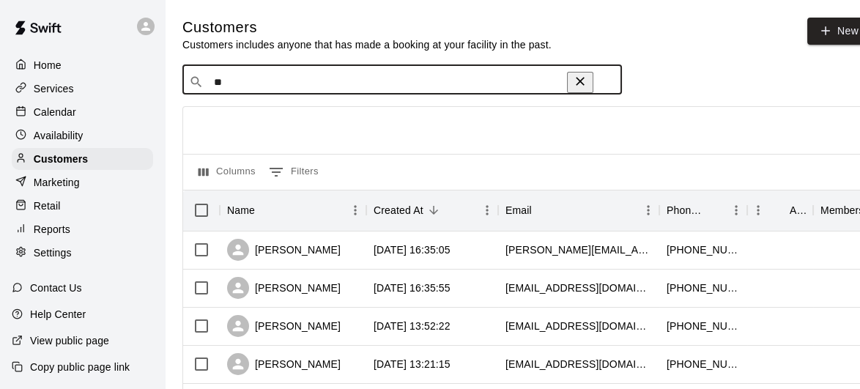
type input "***"
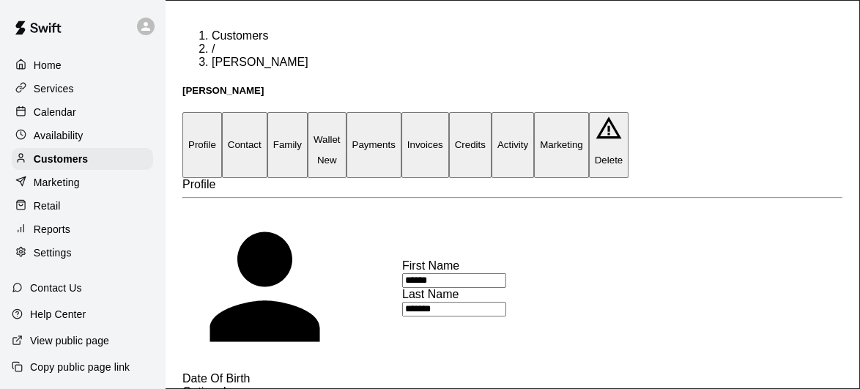
click at [401, 112] on button "Payments" at bounding box center [373, 144] width 55 height 65
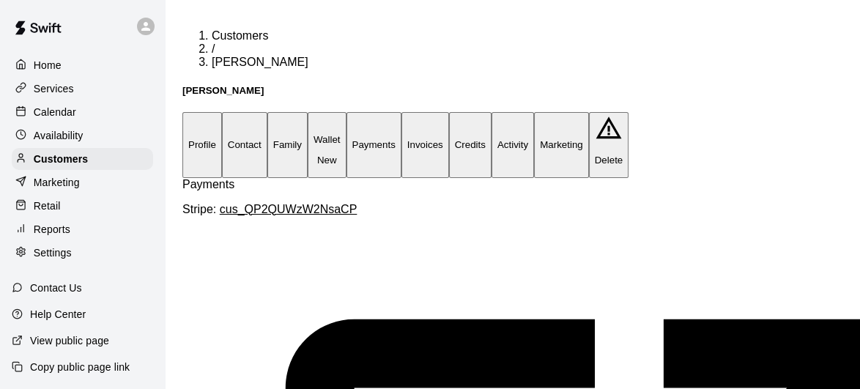
click at [308, 112] on button "Family" at bounding box center [287, 144] width 40 height 65
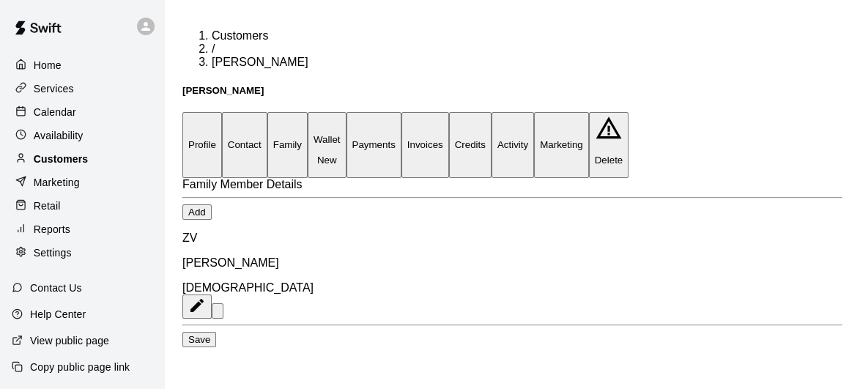
click at [69, 166] on p "Customers" at bounding box center [61, 159] width 54 height 15
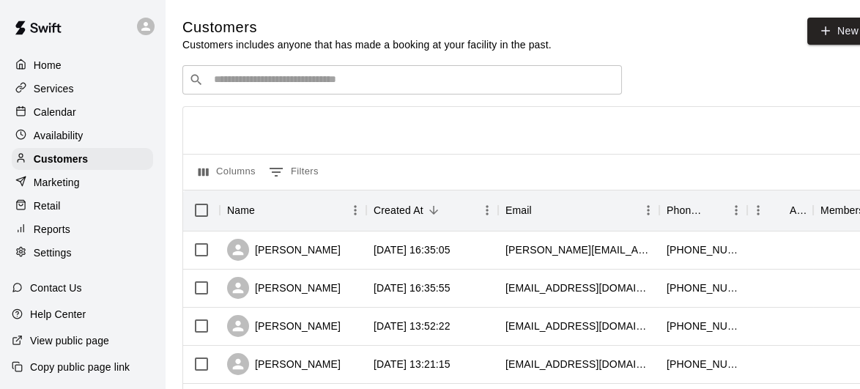
click at [328, 90] on div "​ ​" at bounding box center [401, 79] width 439 height 29
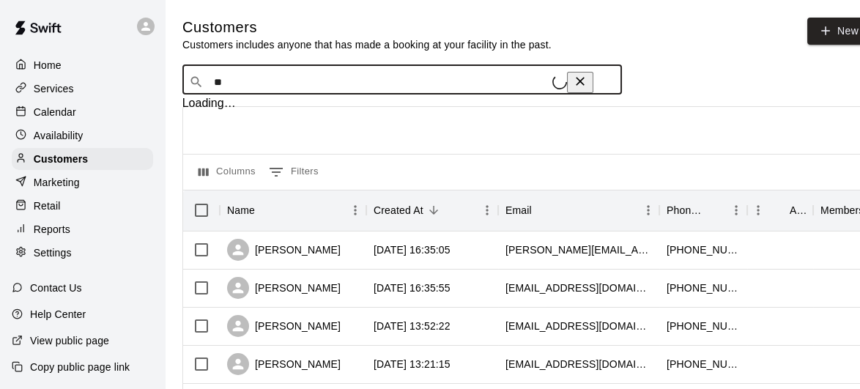
type input "*"
type input "******"
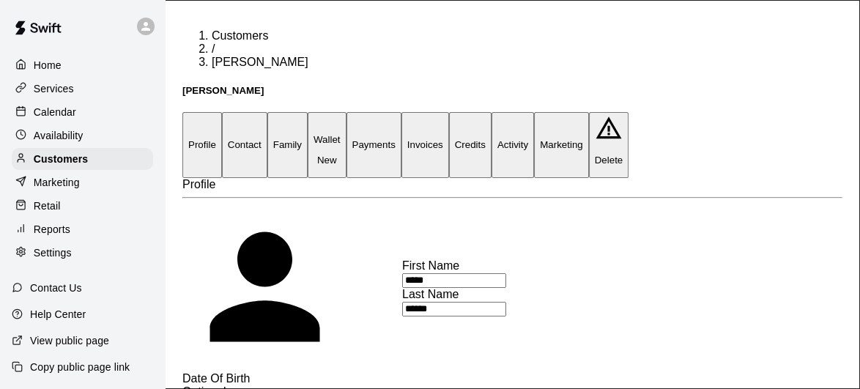
click at [308, 112] on button "Family" at bounding box center [287, 144] width 40 height 65
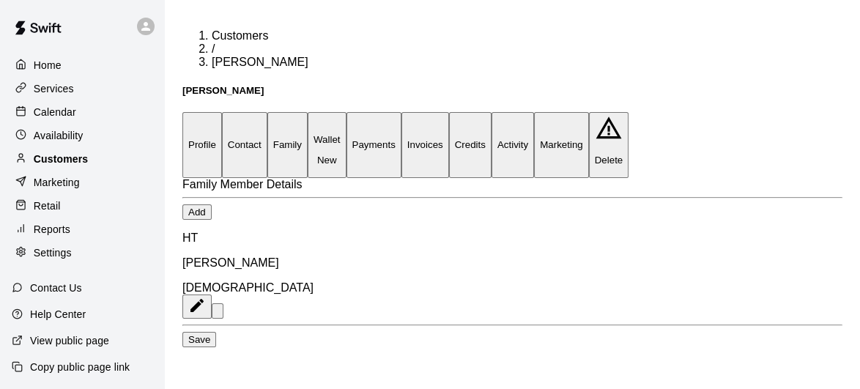
click at [81, 160] on p "Customers" at bounding box center [61, 159] width 54 height 15
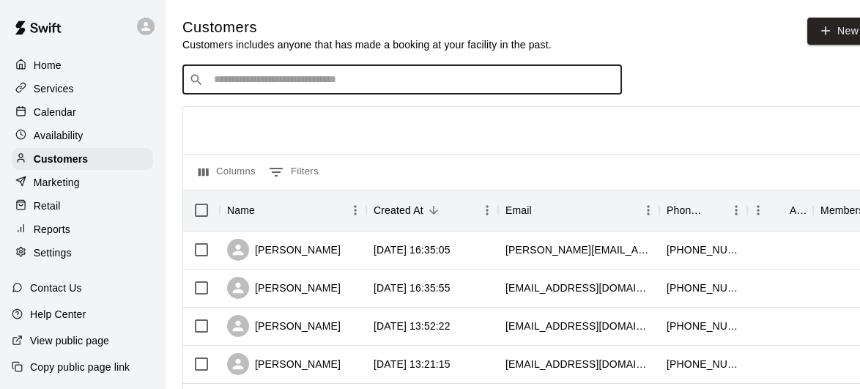
click at [385, 75] on input "Search customers by name or email" at bounding box center [412, 80] width 406 height 15
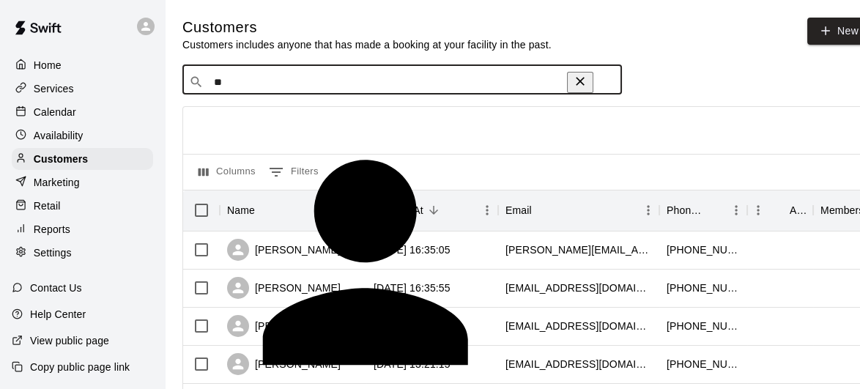
type input "*"
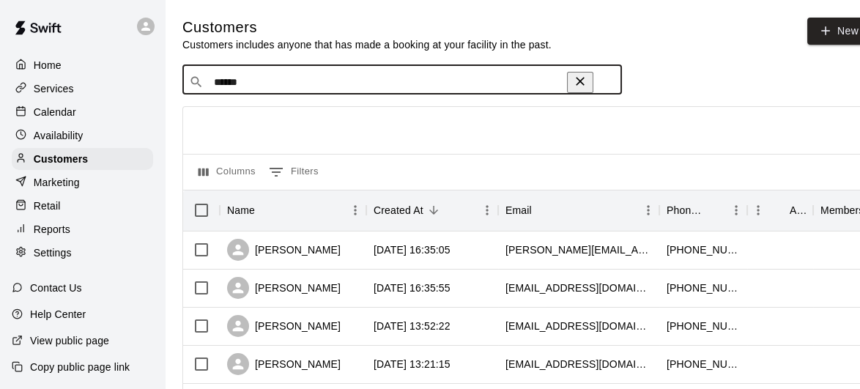
type input "******"
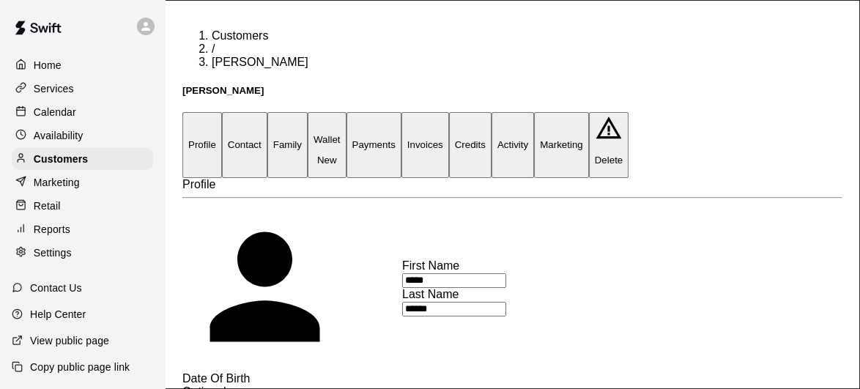
click at [308, 112] on button "Family" at bounding box center [287, 144] width 40 height 65
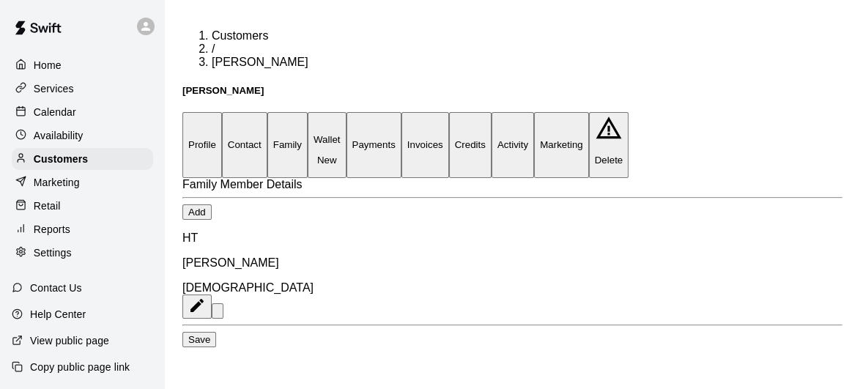
click at [212, 214] on button "Add" at bounding box center [196, 211] width 29 height 15
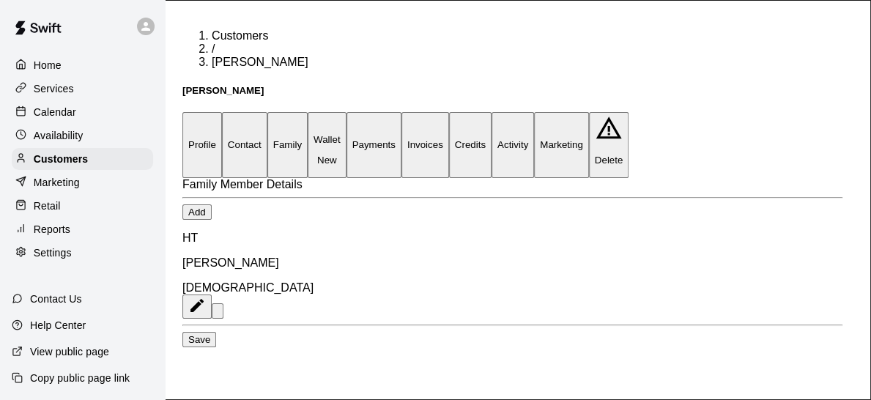
type input "*****"
type input "******"
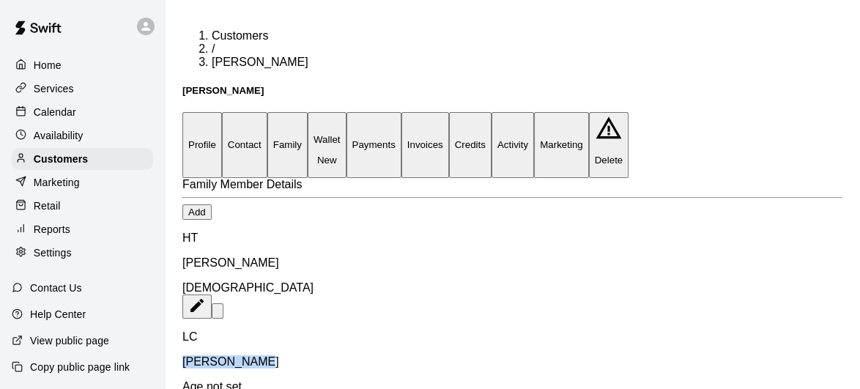
drag, startPoint x: 313, startPoint y: 308, endPoint x: 247, endPoint y: 310, distance: 65.9
click at [247, 355] on p "[PERSON_NAME]" at bounding box center [512, 361] width 660 height 13
copy p "[PERSON_NAME]"
click at [210, 112] on button "Profile" at bounding box center [202, 144] width 40 height 65
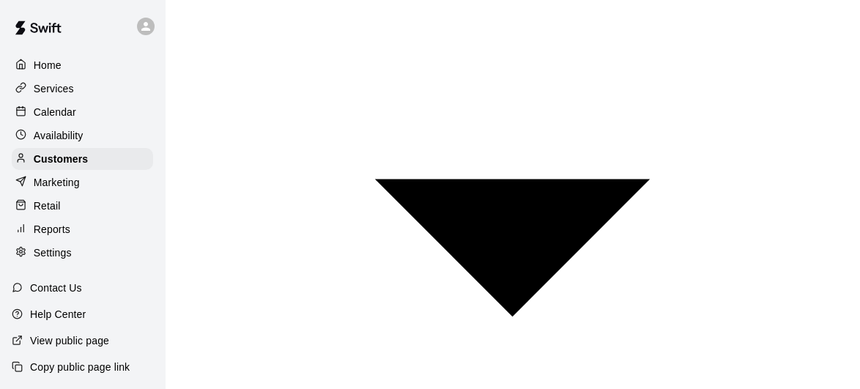
scroll to position [575, 0]
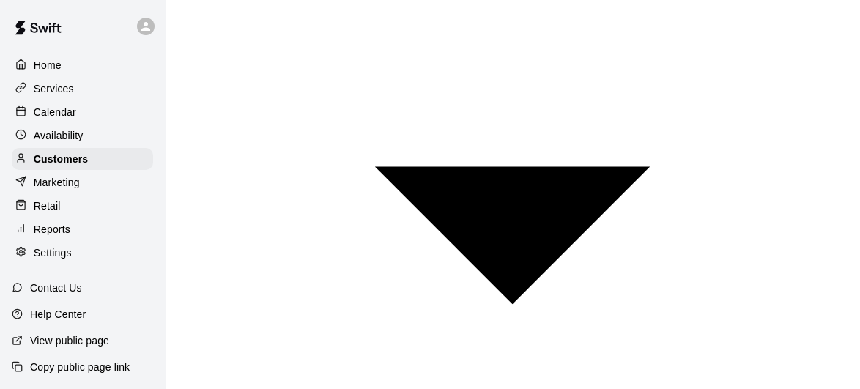
paste div
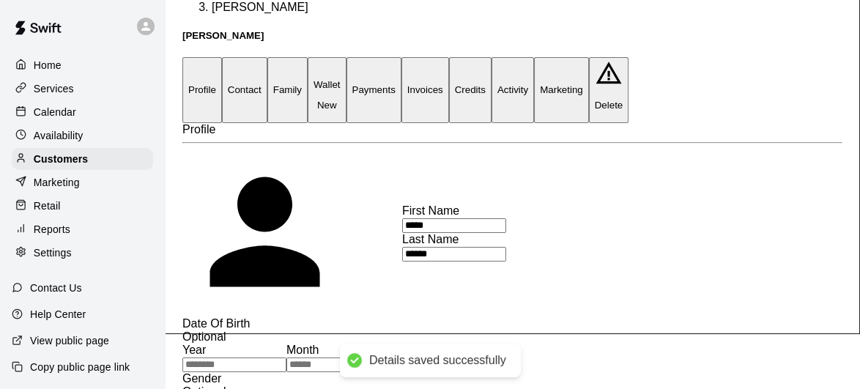
scroll to position [0, 0]
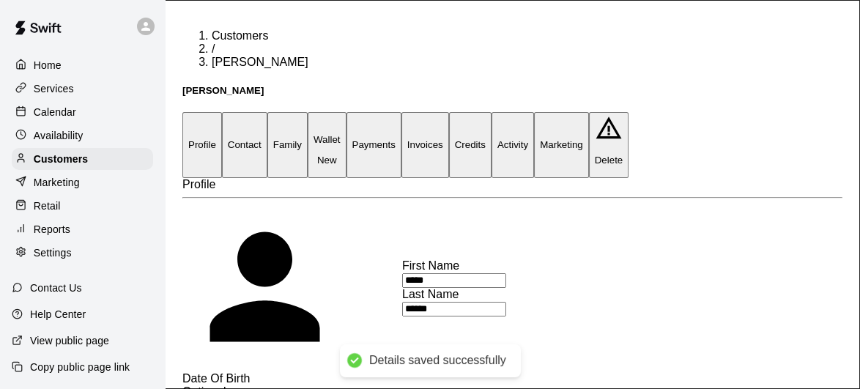
click at [308, 112] on button "Family" at bounding box center [287, 144] width 40 height 65
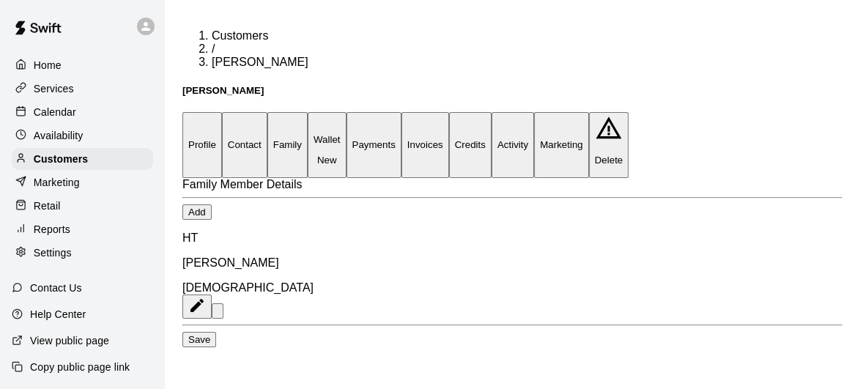
click at [212, 209] on button "Add" at bounding box center [196, 211] width 29 height 15
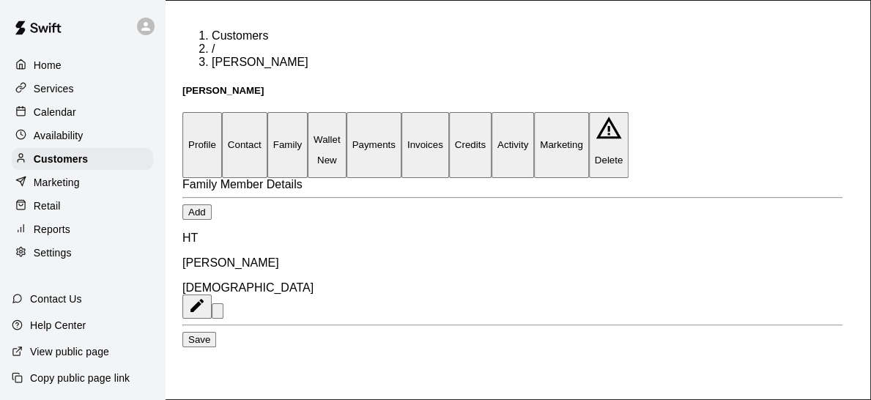
paste input "**********"
type input "*****"
paste input "**********"
type input "******"
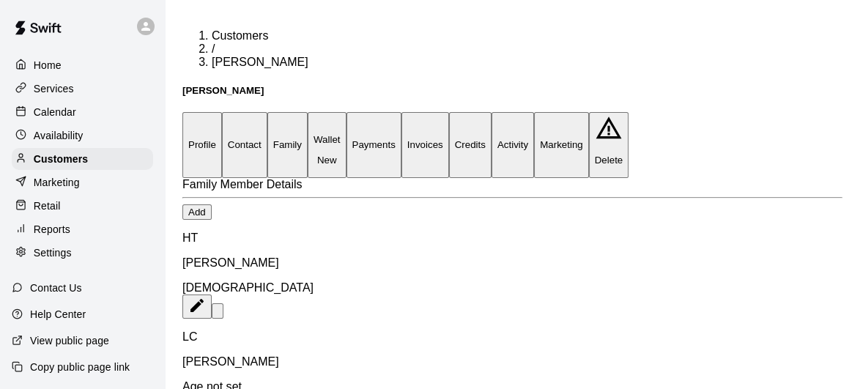
scroll to position [83, 0]
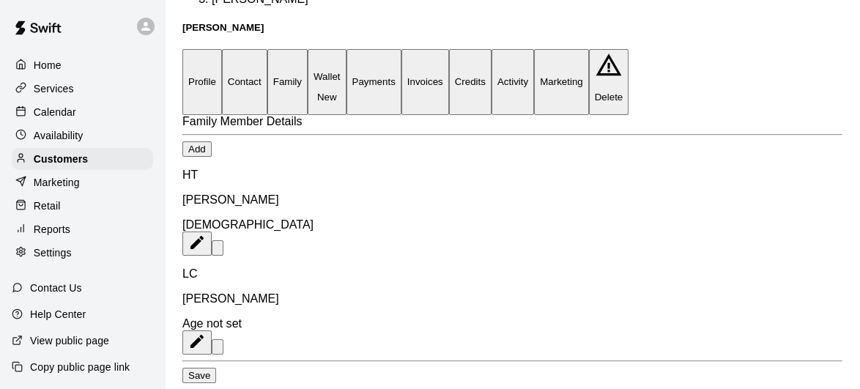
click at [216, 368] on button "Save" at bounding box center [199, 375] width 34 height 15
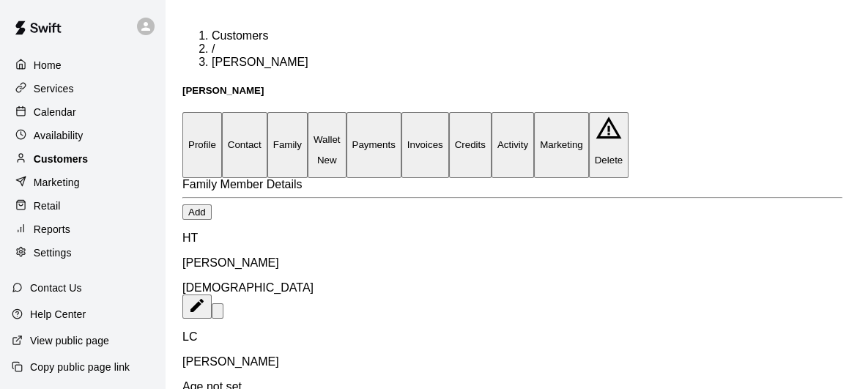
click at [79, 163] on p "Customers" at bounding box center [61, 159] width 54 height 15
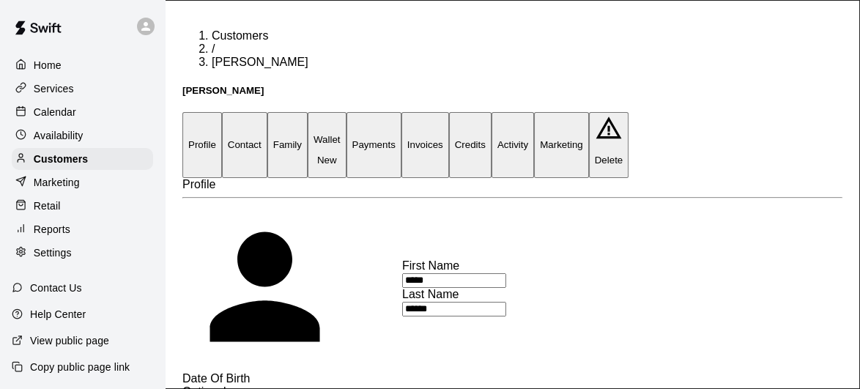
click at [308, 112] on button "Family" at bounding box center [287, 144] width 40 height 65
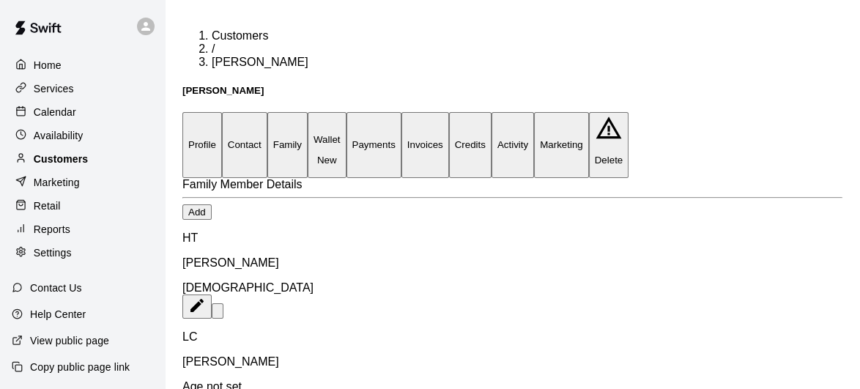
click at [80, 157] on p "Customers" at bounding box center [61, 159] width 54 height 15
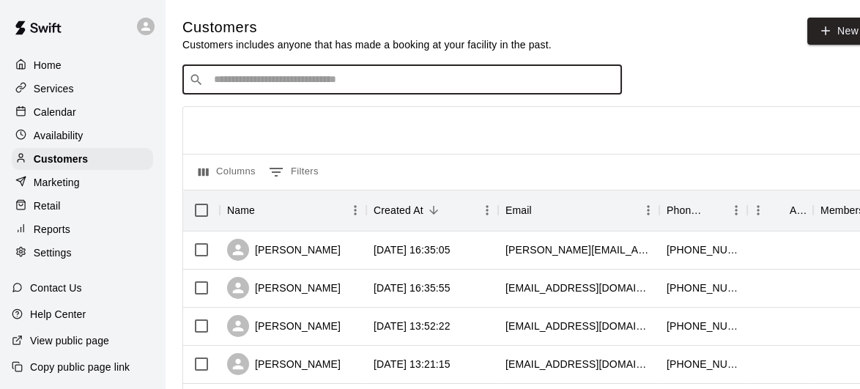
click at [310, 78] on input "Search customers by name or email" at bounding box center [412, 80] width 406 height 15
type input "*"
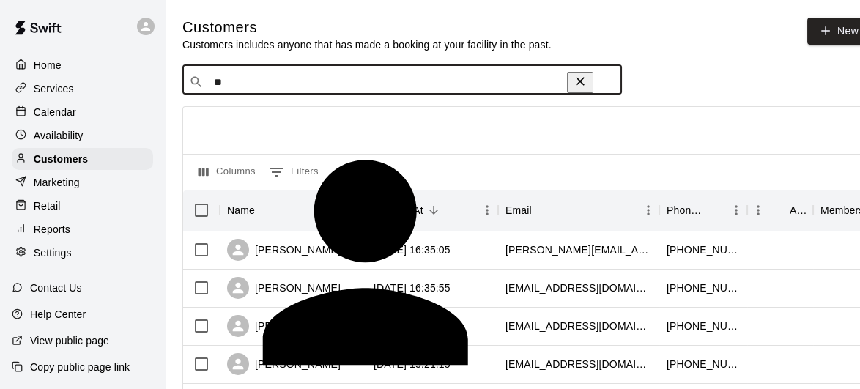
type input "*"
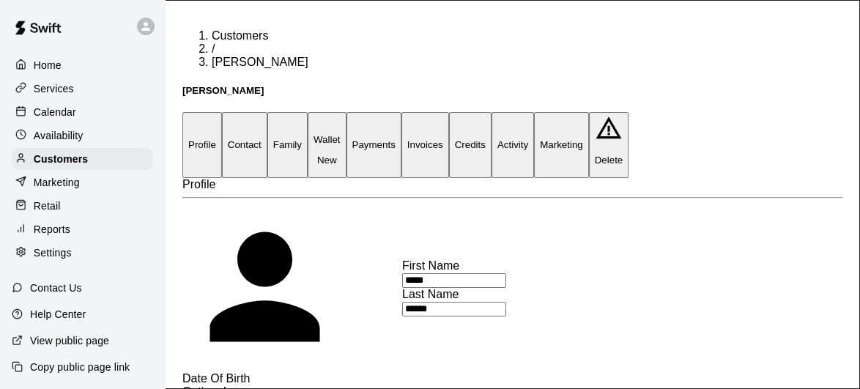
scroll to position [389, 0]
